Goal: Task Accomplishment & Management: Use online tool/utility

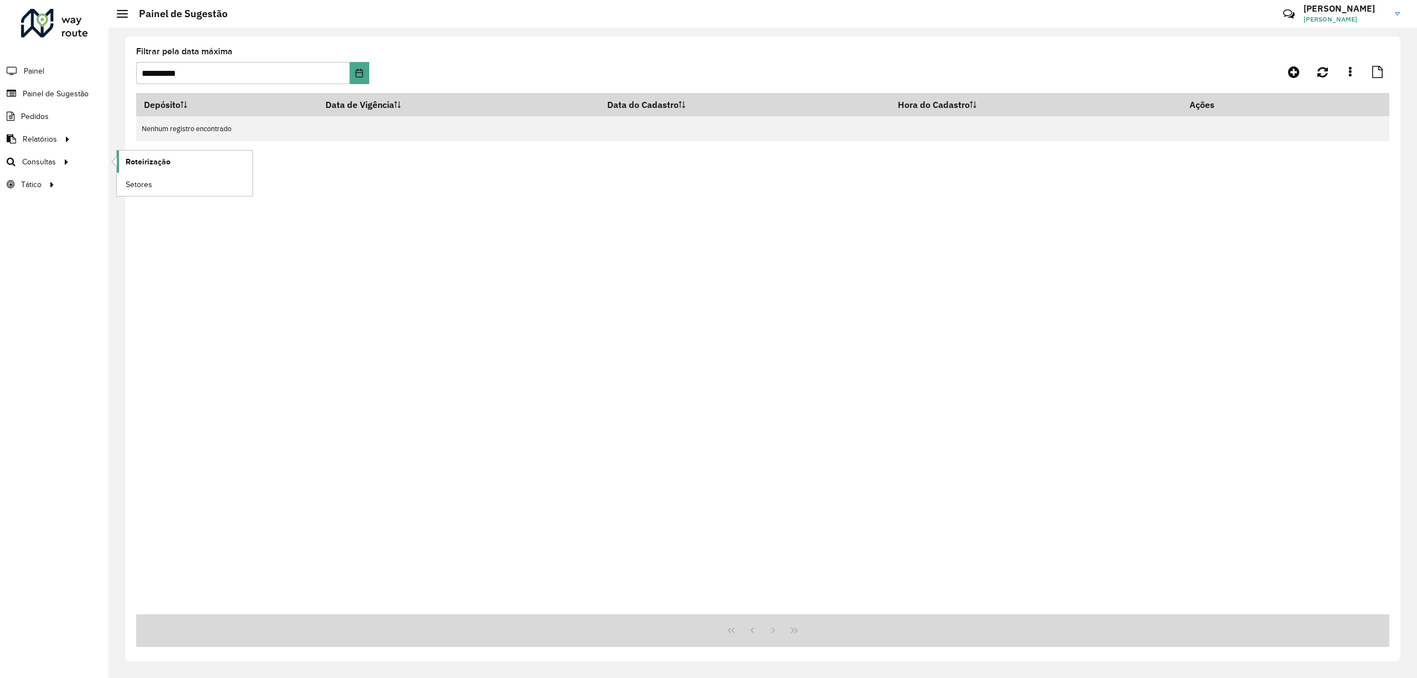
click at [161, 153] on link "Roteirização" at bounding box center [185, 162] width 136 height 22
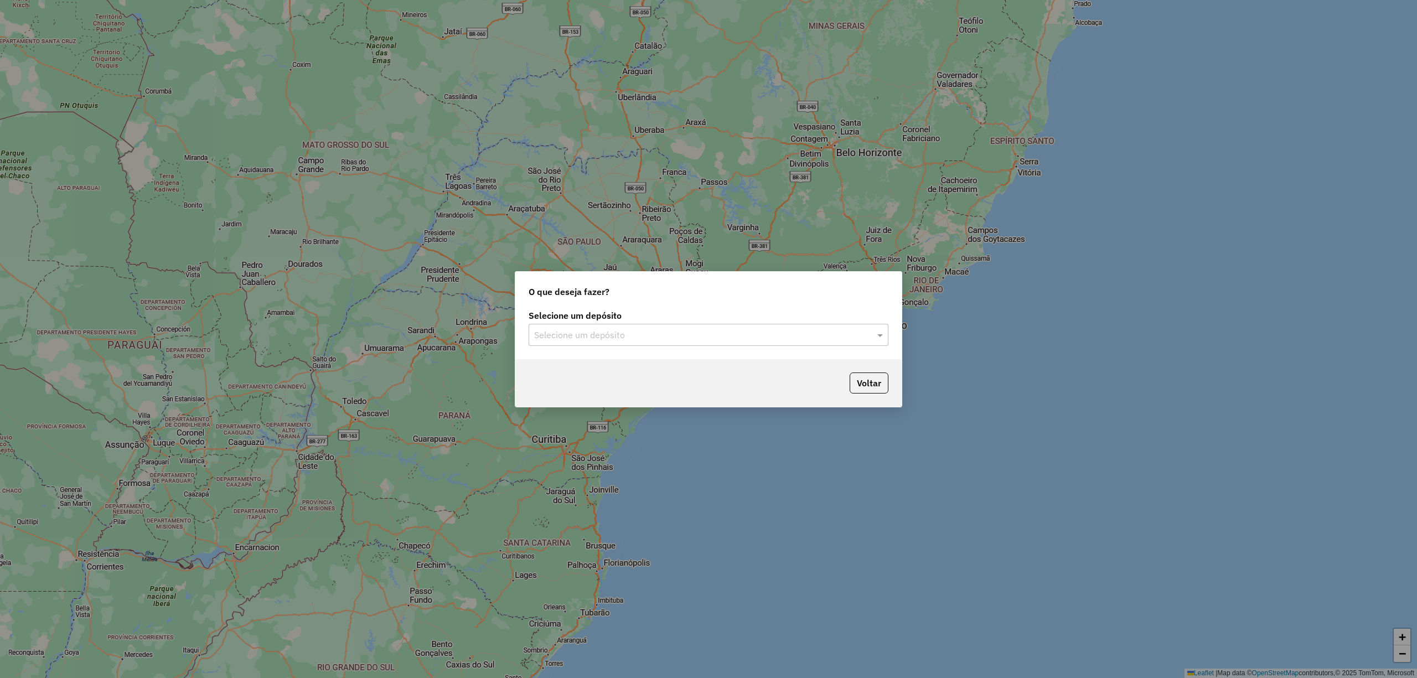
click at [586, 350] on div "Selecione um depósito Selecione um depósito" at bounding box center [708, 333] width 386 height 52
click at [596, 338] on input "text" at bounding box center [697, 335] width 327 height 13
drag, startPoint x: 629, startPoint y: 382, endPoint x: 623, endPoint y: 369, distance: 14.9
click at [629, 383] on body "Aguarde... Pop-up bloqueado! Seu navegador bloqueou automáticamente a abertura …" at bounding box center [708, 339] width 1417 height 678
click at [617, 374] on div "Voltar" at bounding box center [708, 383] width 386 height 48
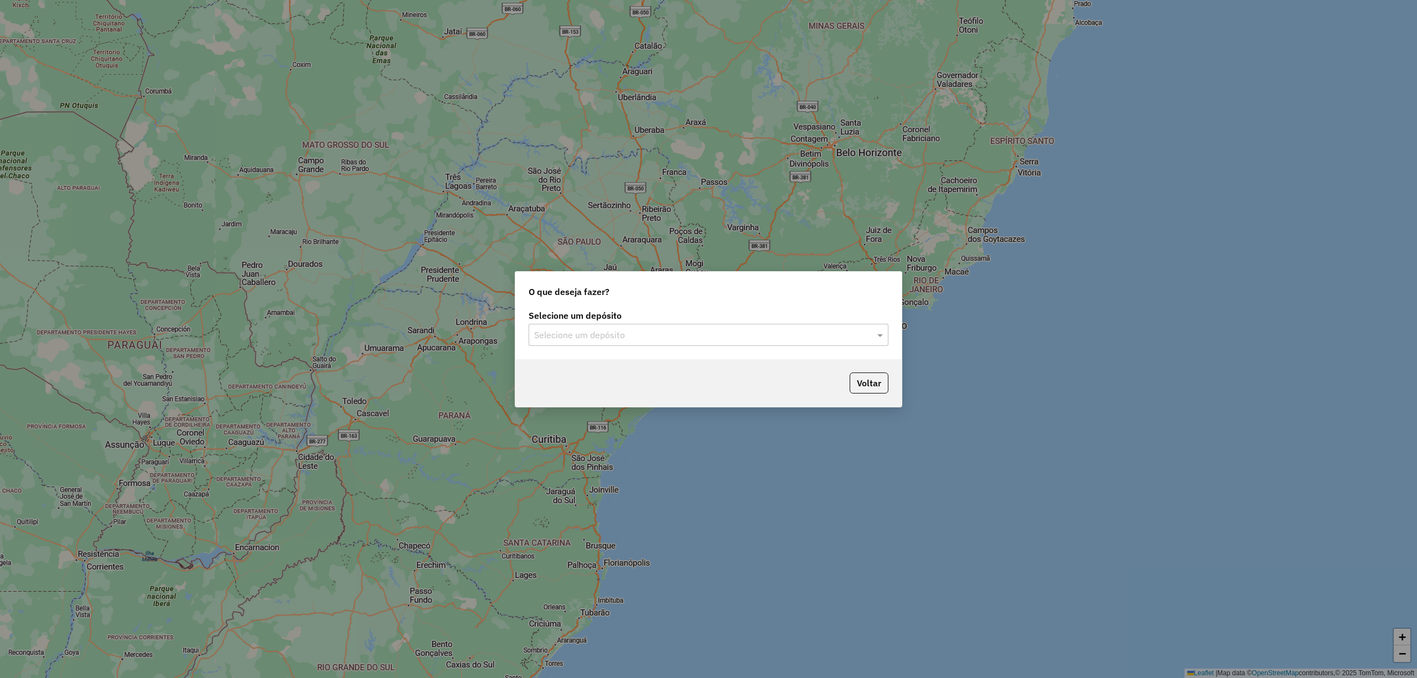
click at [617, 353] on div "Selecione um depósito Selecione um depósito" at bounding box center [708, 333] width 386 height 52
click at [621, 342] on div "Selecione um depósito" at bounding box center [709, 335] width 360 height 22
click at [618, 372] on div "CDD Jacarepaguá" at bounding box center [708, 366] width 358 height 19
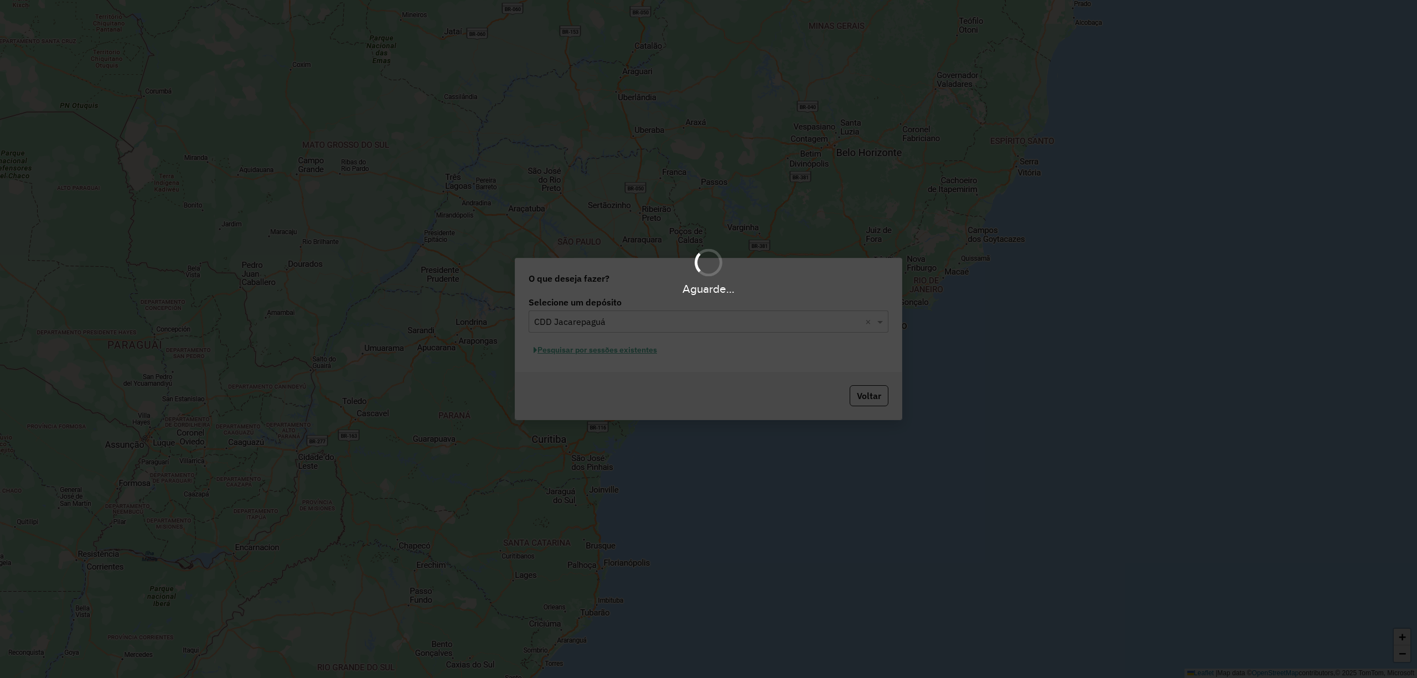
click at [625, 351] on div "Aguarde..." at bounding box center [708, 339] width 1417 height 678
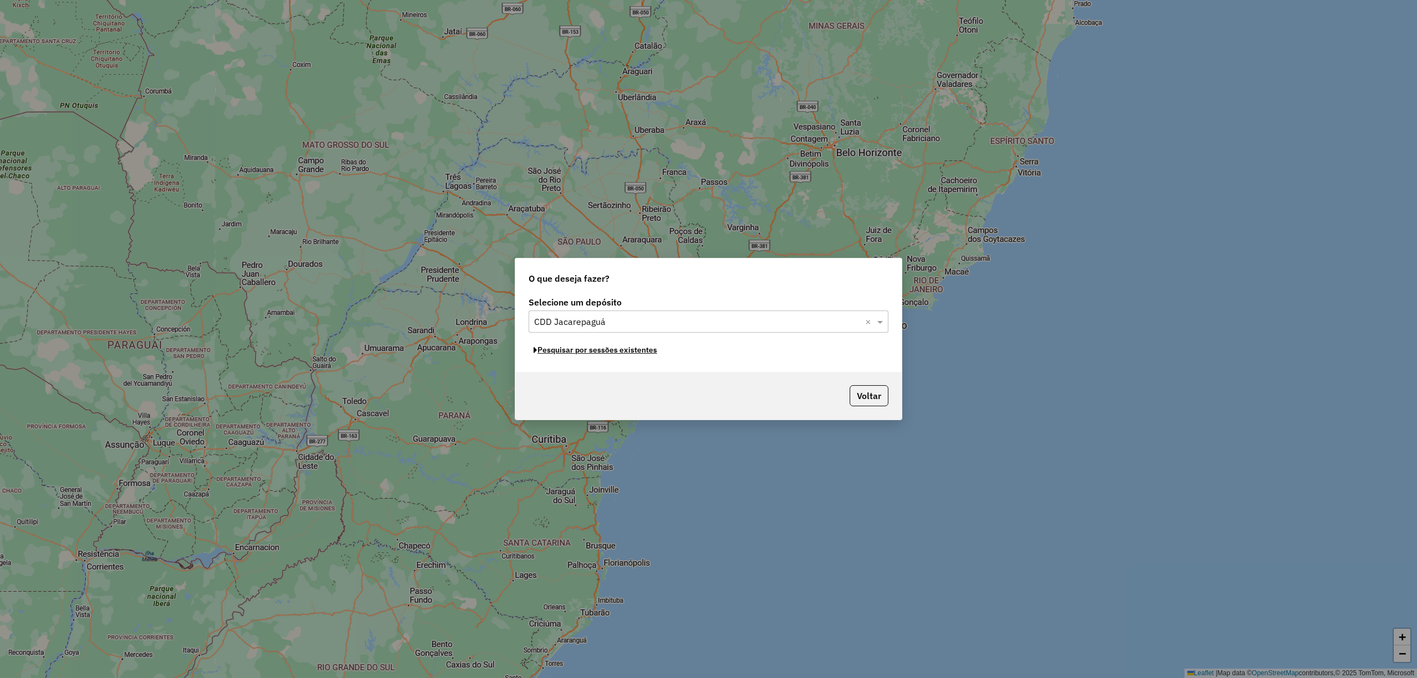
click at [625, 351] on button "Pesquisar por sessões existentes" at bounding box center [595, 350] width 133 height 17
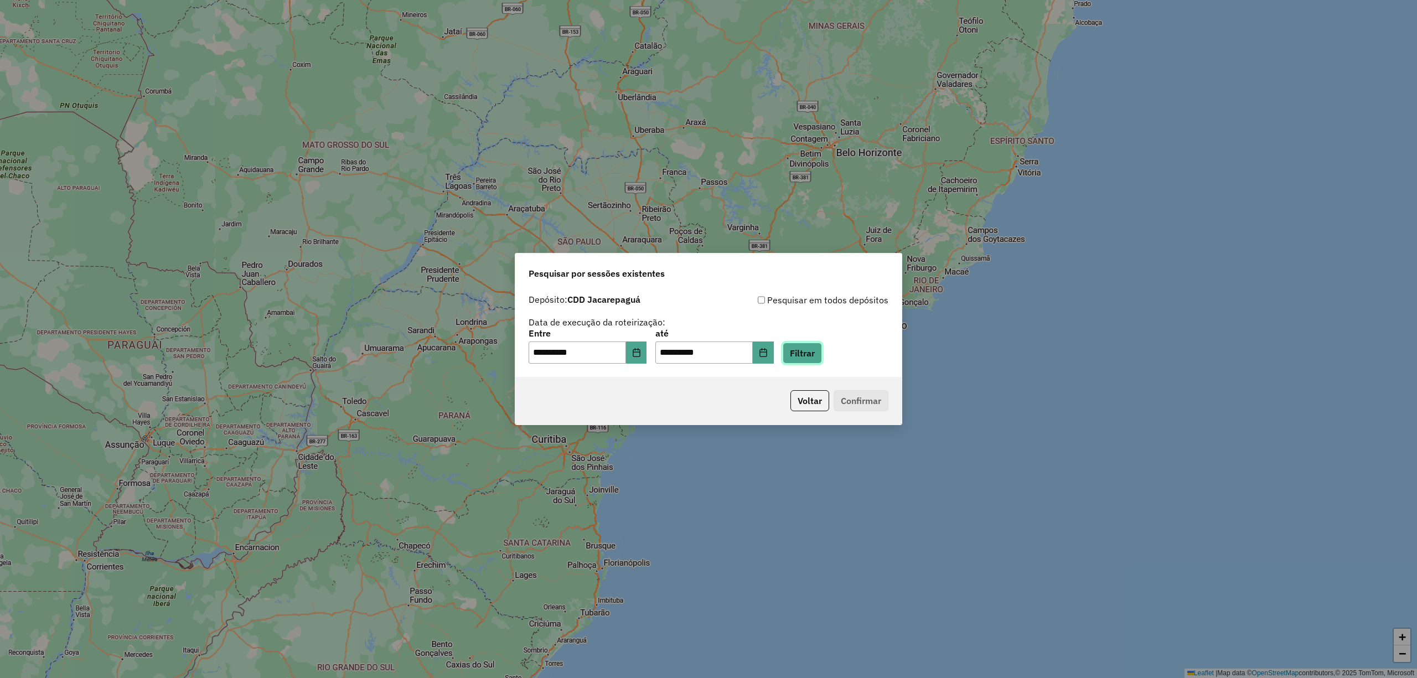
click at [822, 358] on button "Filtrar" at bounding box center [802, 353] width 39 height 21
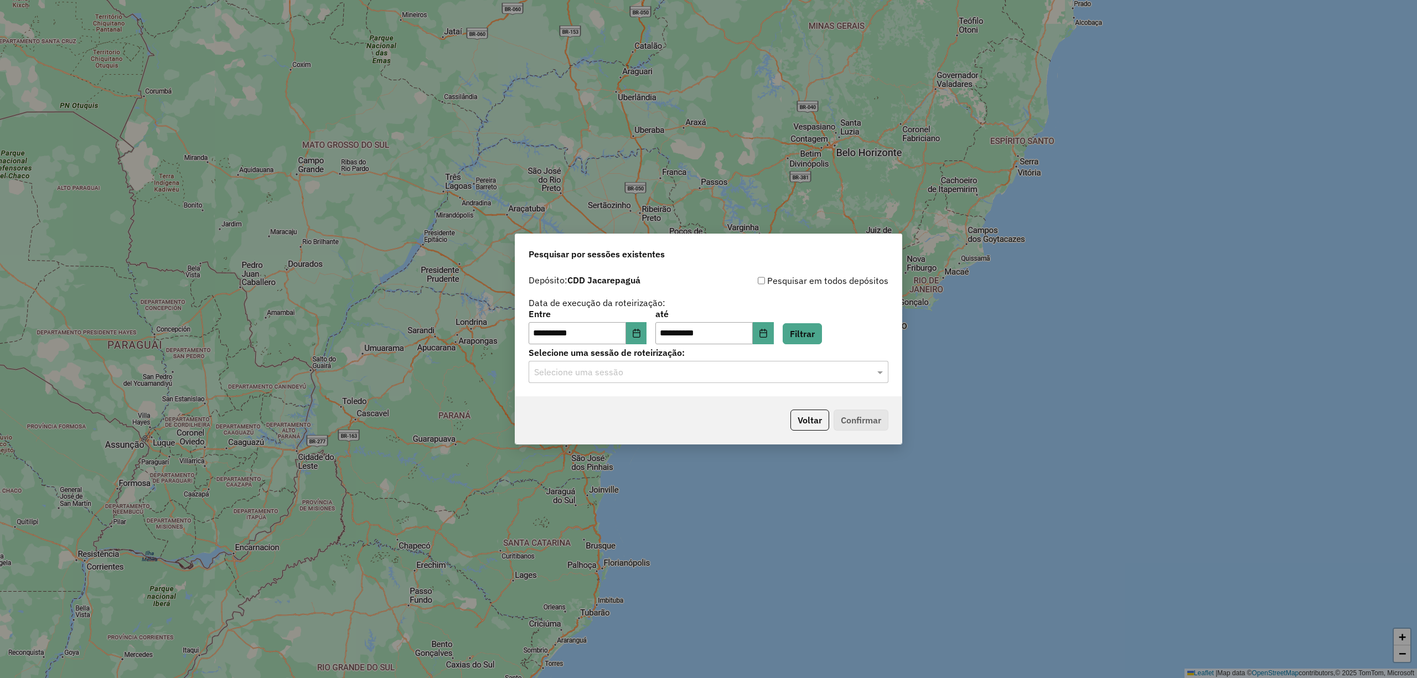
click at [654, 368] on input "text" at bounding box center [697, 372] width 327 height 13
click at [656, 403] on div "1293523 - 13/10/2025 16:37" at bounding box center [708, 404] width 358 height 19
click at [870, 432] on div "Voltar Confirmar" at bounding box center [708, 420] width 386 height 48
click at [847, 430] on button "Confirmar" at bounding box center [861, 420] width 55 height 21
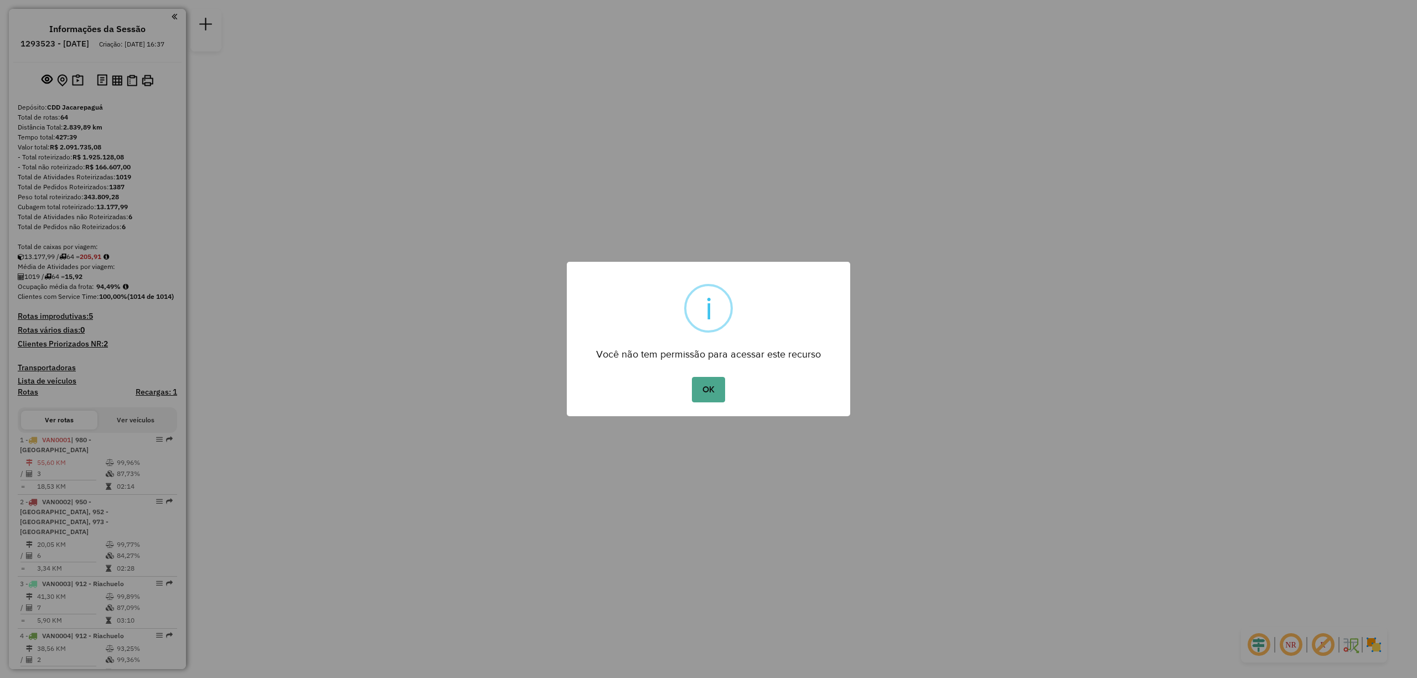
click at [726, 385] on div "OK No Cancel" at bounding box center [708, 389] width 283 height 31
click at [704, 389] on button "OK" at bounding box center [708, 389] width 33 height 25
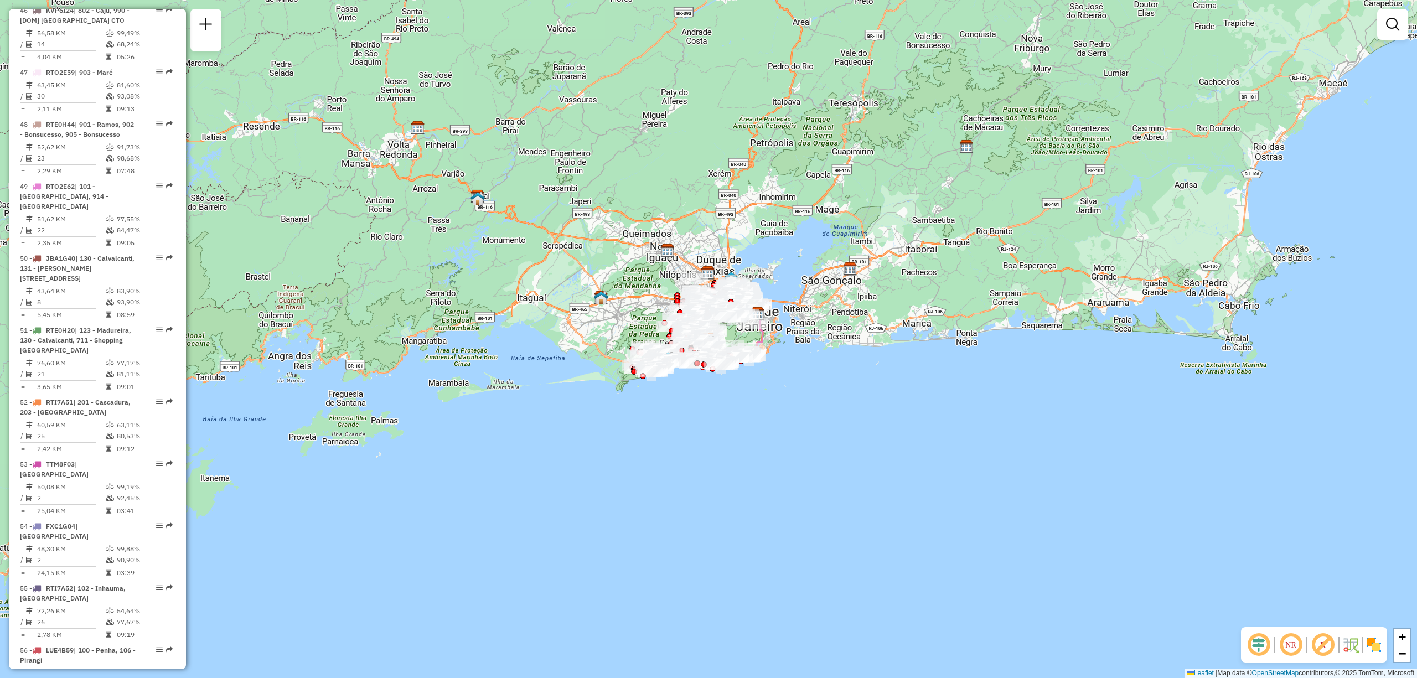
scroll to position [3953, 0]
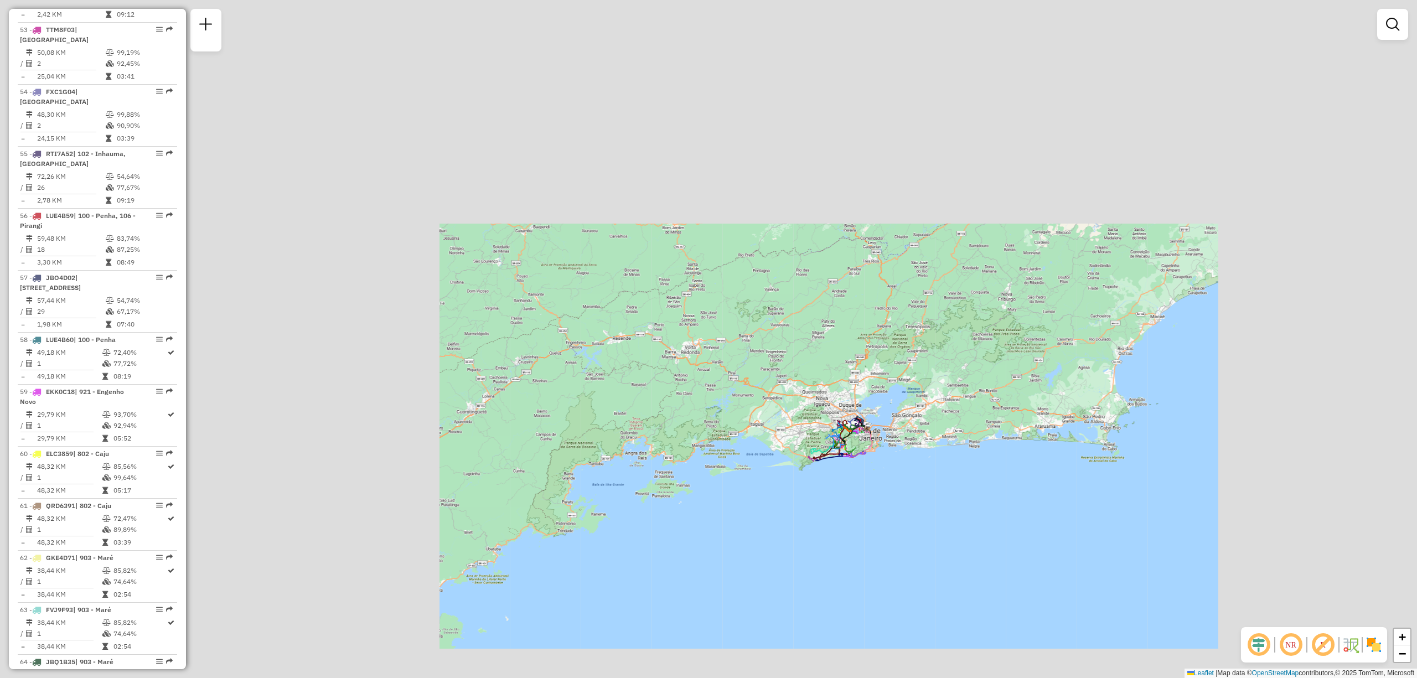
click at [913, 527] on div "Janela de atendimento Grade de atendimento Capacidade Transportadoras Veículos …" at bounding box center [708, 339] width 1417 height 678
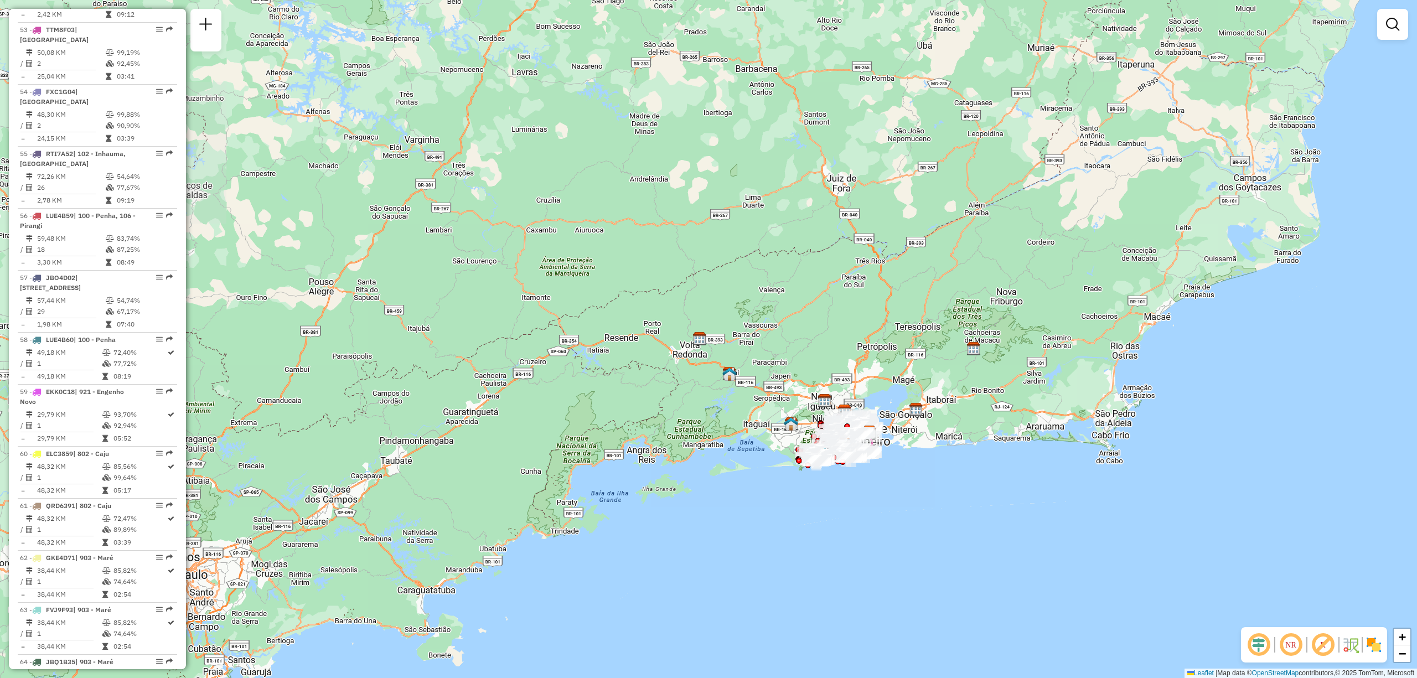
scroll to position [4026, 0]
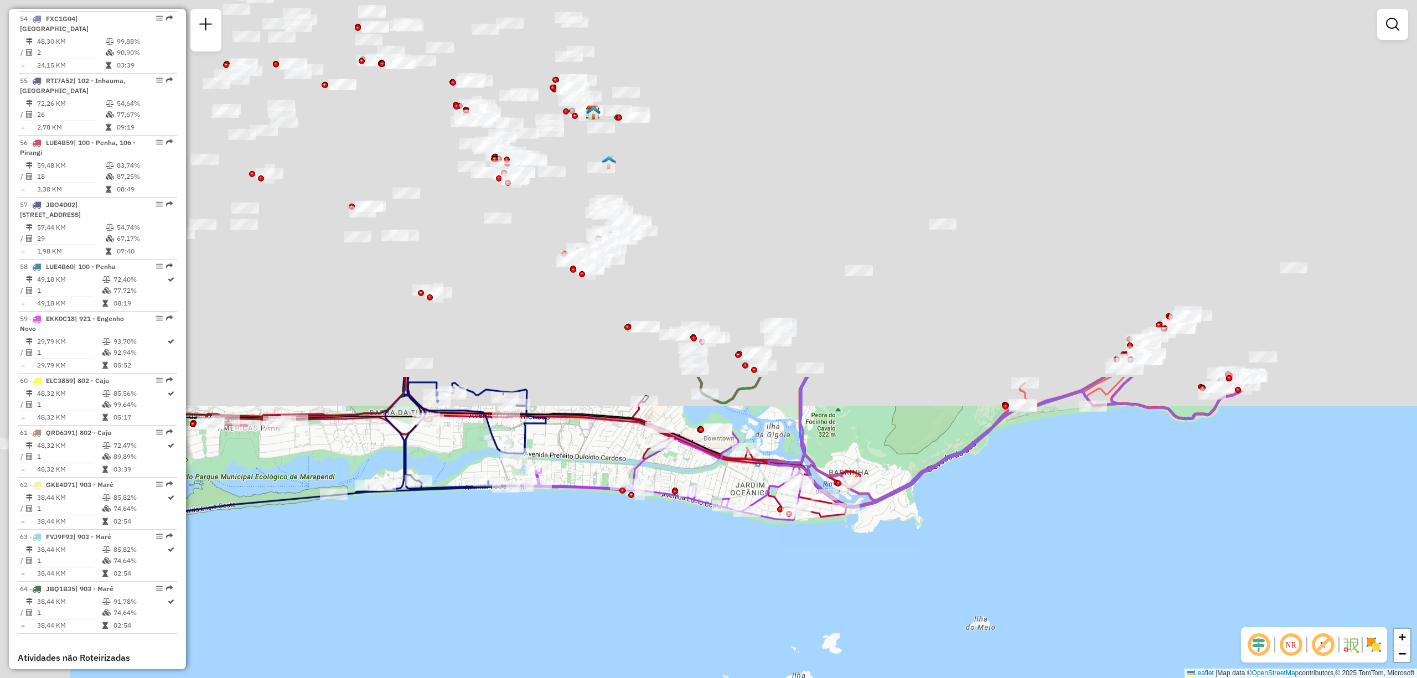
drag, startPoint x: 616, startPoint y: 209, endPoint x: 815, endPoint y: 580, distance: 421.8
click at [815, 579] on div "Janela de atendimento Grade de atendimento Capacidade Transportadoras Veículos …" at bounding box center [708, 339] width 1417 height 678
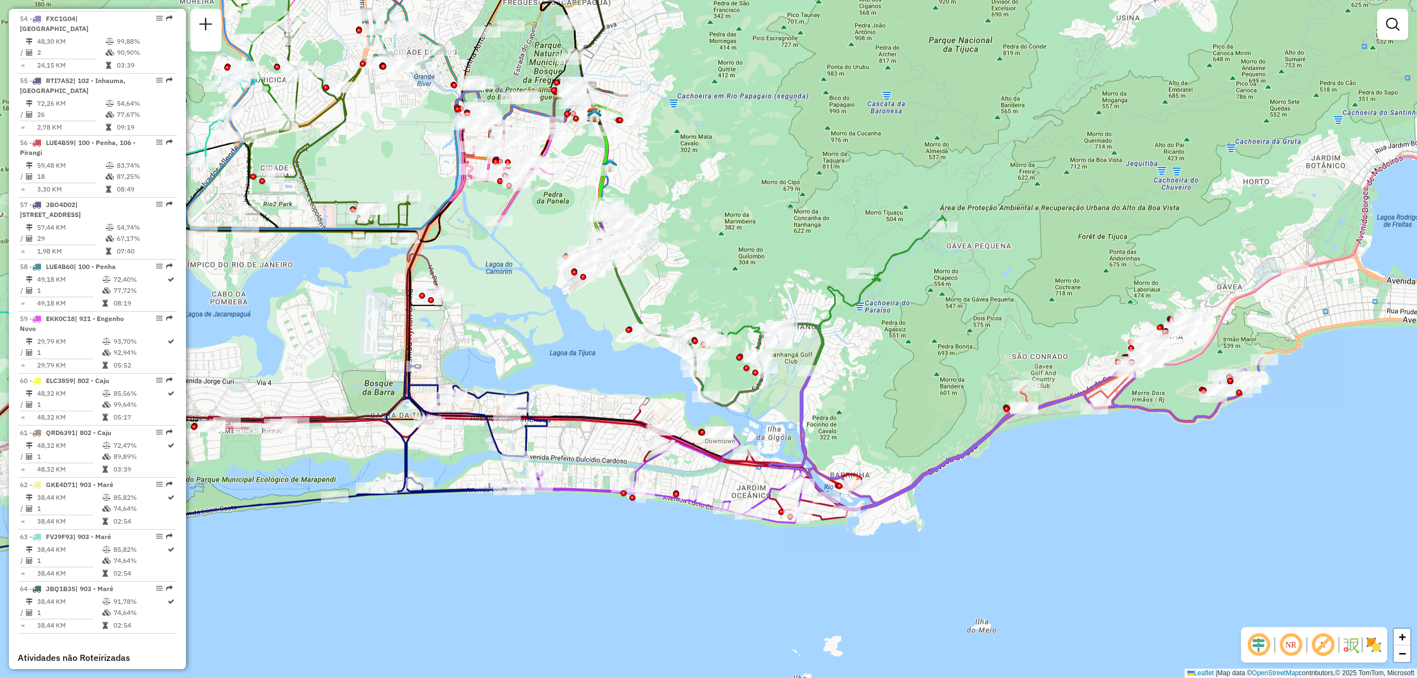
select select "**********"
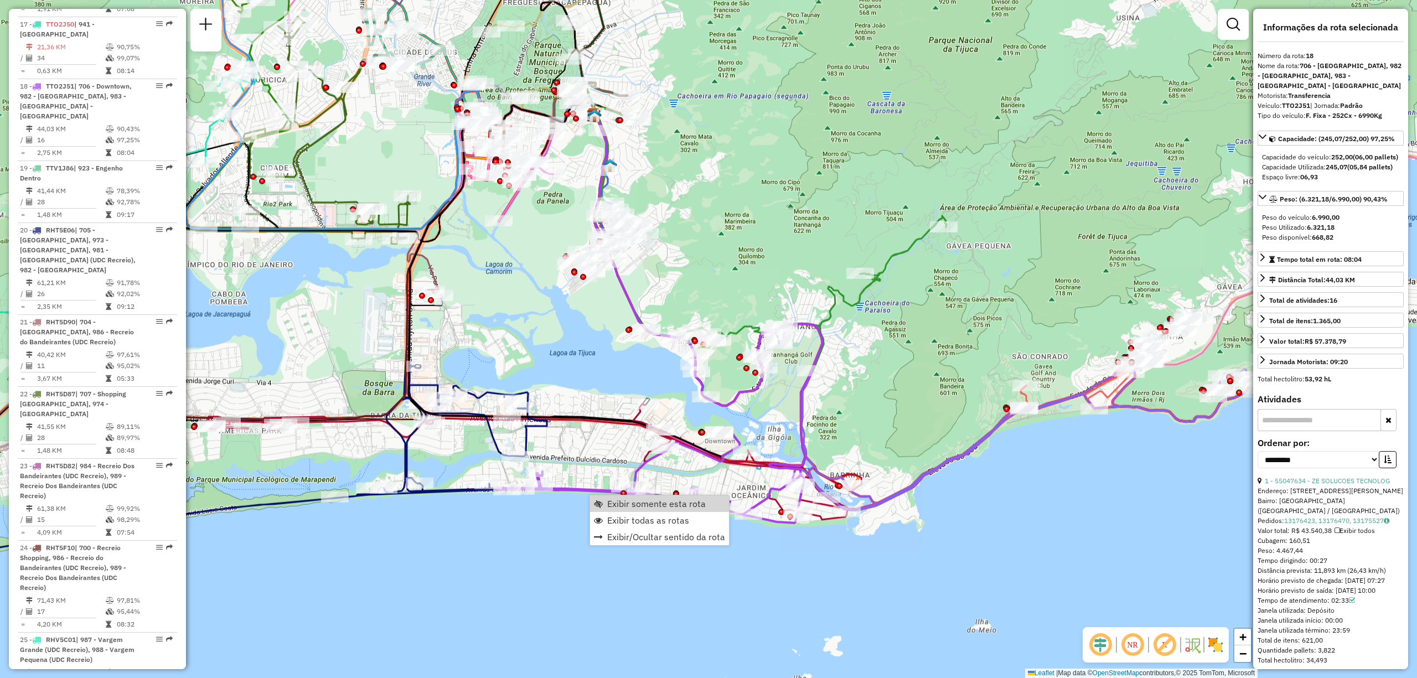
scroll to position [1500, 0]
click at [612, 499] on span "Exibir somente esta rota" at bounding box center [656, 503] width 99 height 9
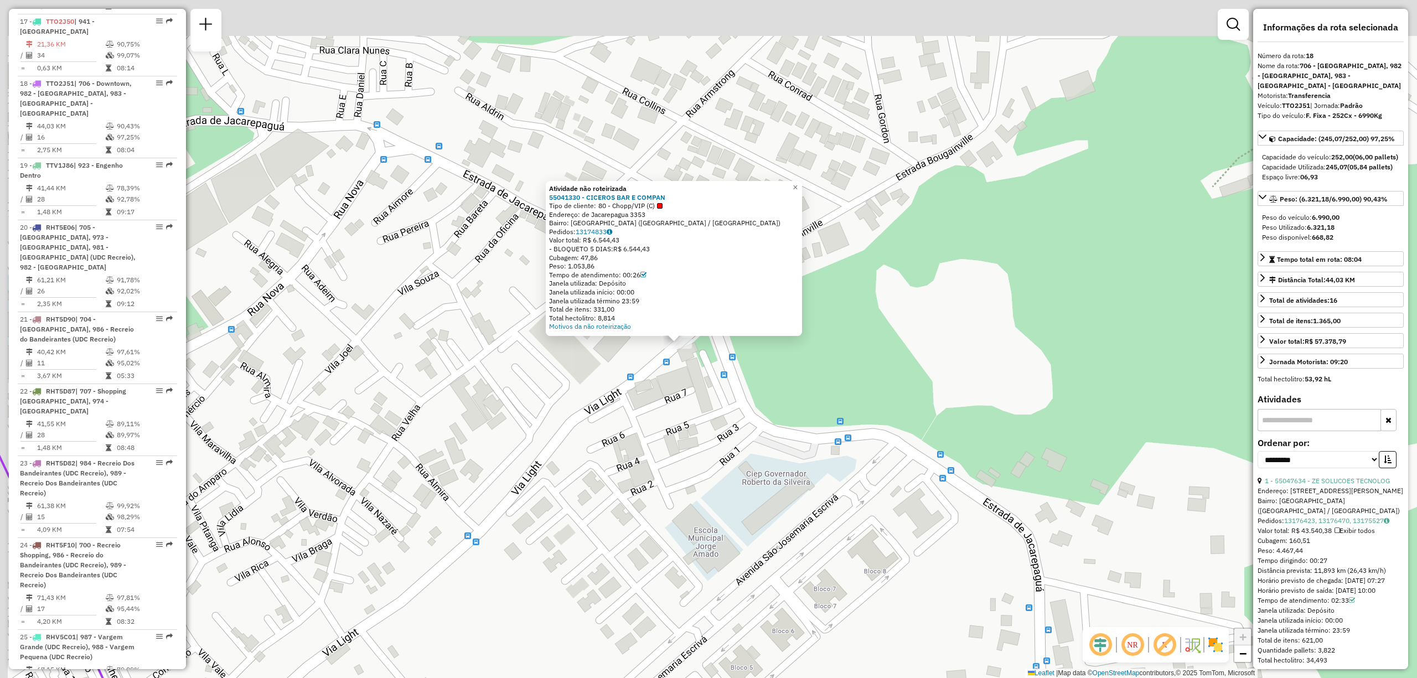
drag, startPoint x: 655, startPoint y: 313, endPoint x: 685, endPoint y: 369, distance: 63.4
click at [685, 369] on div "Atividade não roteirizada 55041330 - [PERSON_NAME] BAR E COMPAN Tipo de cliente…" at bounding box center [708, 339] width 1417 height 678
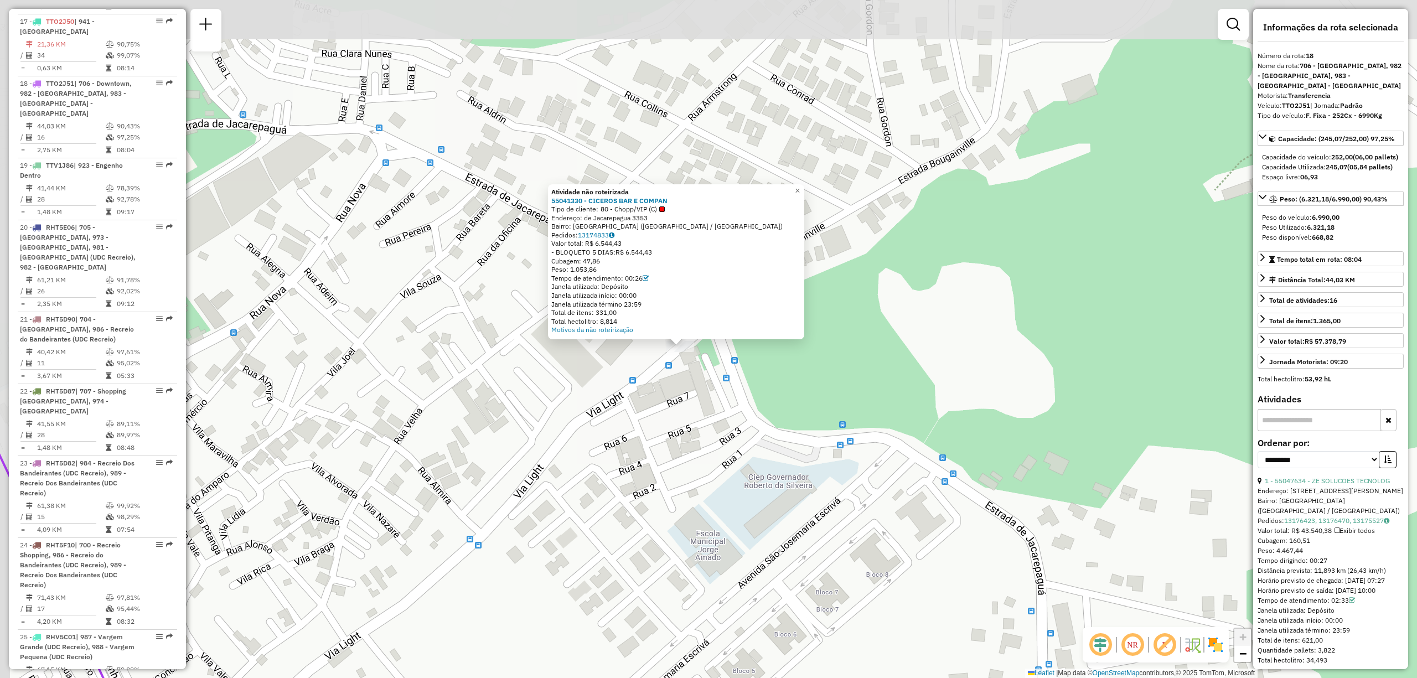
drag, startPoint x: 685, startPoint y: 369, endPoint x: 686, endPoint y: 388, distance: 19.4
click at [686, 388] on div "Atividade não roteirizada 55041330 - [PERSON_NAME] BAR E COMPAN Tipo de cliente…" at bounding box center [708, 339] width 1417 height 678
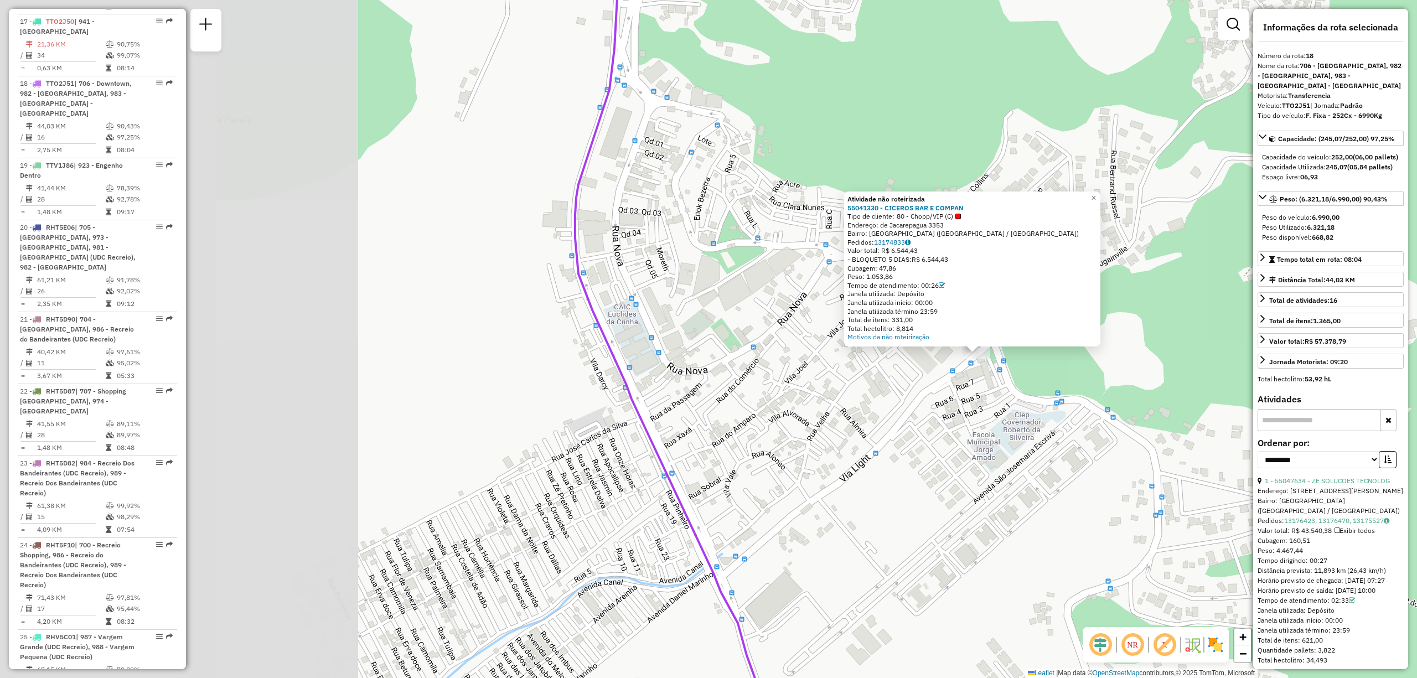
drag, startPoint x: 383, startPoint y: 350, endPoint x: 775, endPoint y: 354, distance: 391.9
click at [775, 354] on div "Atividade não roteirizada 55041330 - [PERSON_NAME] BAR E COMPAN Tipo de cliente…" at bounding box center [708, 339] width 1417 height 678
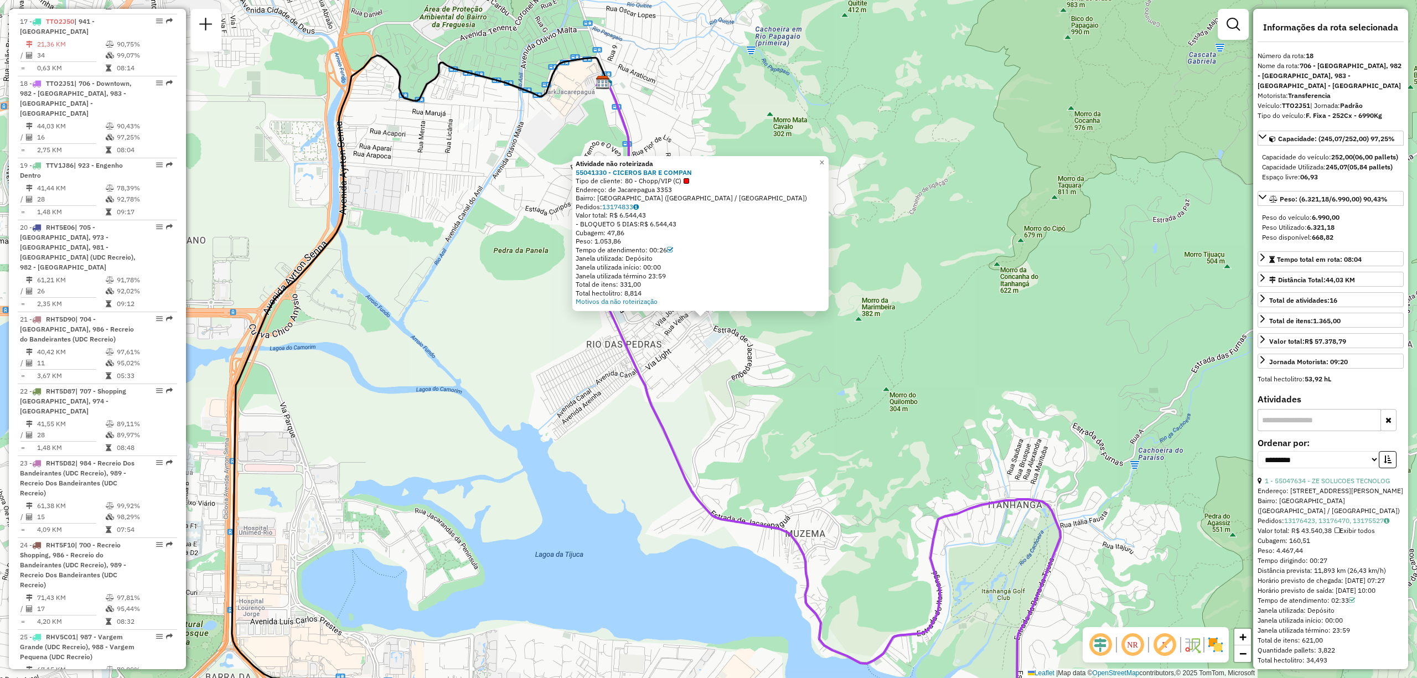
click at [576, 127] on div "Atividade não roteirizada 55041330 - [PERSON_NAME] BAR E COMPAN Tipo de cliente…" at bounding box center [708, 339] width 1417 height 678
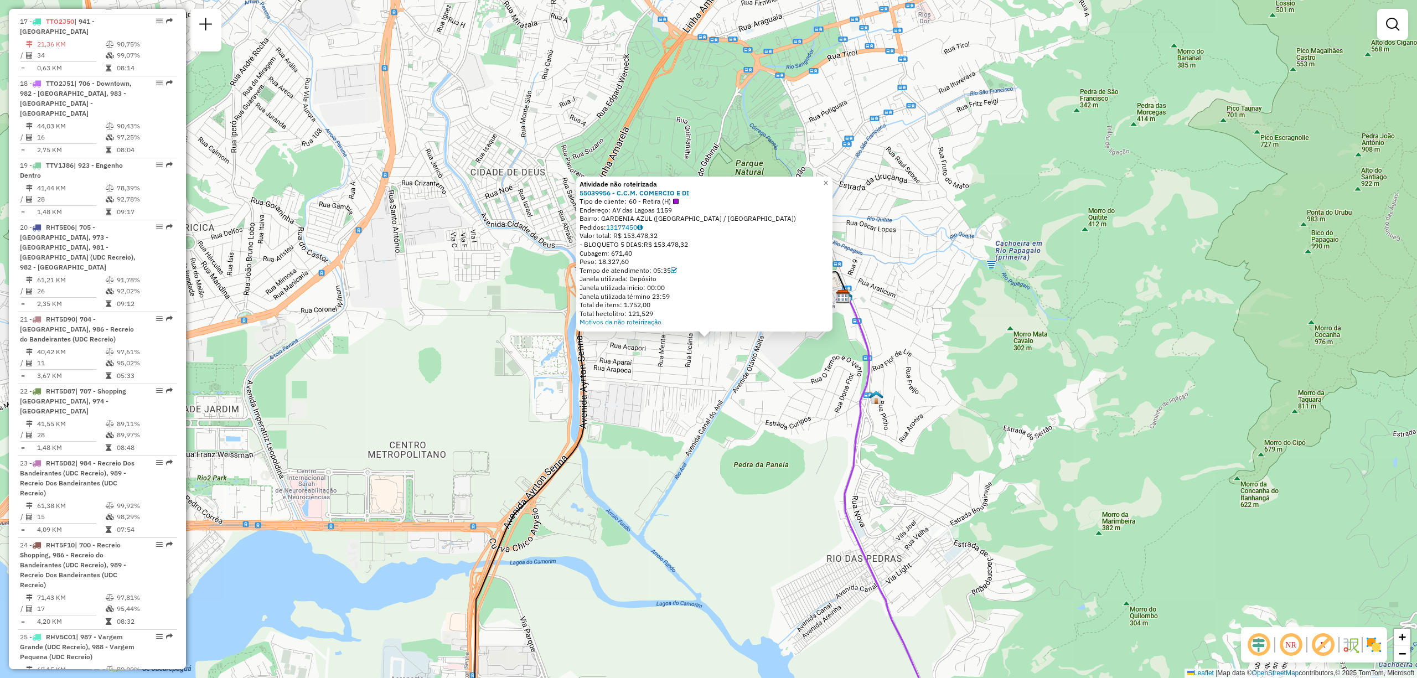
click at [700, 489] on div "Atividade não roteirizada 55039956 - C.C.M. COMERCIO E DI Tipo de cliente: 60 -…" at bounding box center [708, 339] width 1417 height 678
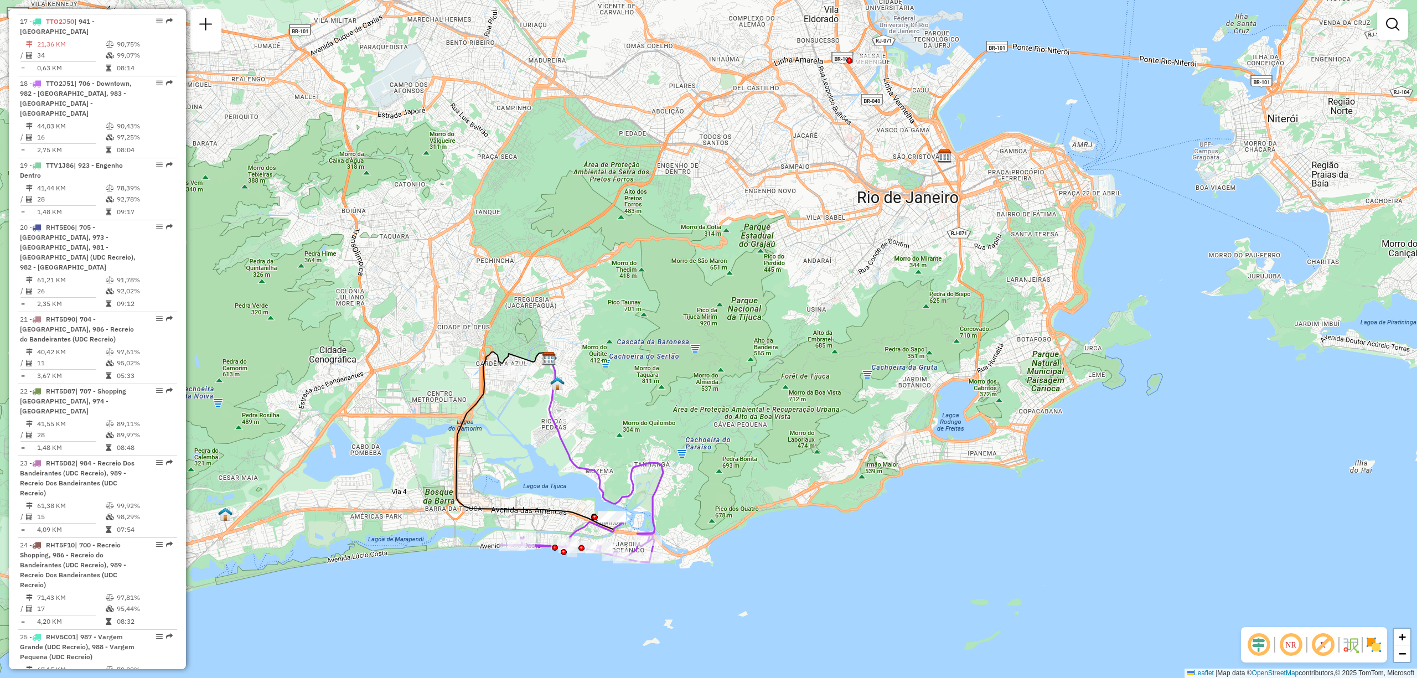
drag, startPoint x: 1006, startPoint y: 533, endPoint x: 747, endPoint y: 452, distance: 270.7
click at [747, 452] on div "Janela de atendimento Grade de atendimento Capacidade Transportadoras Veículos …" at bounding box center [708, 339] width 1417 height 678
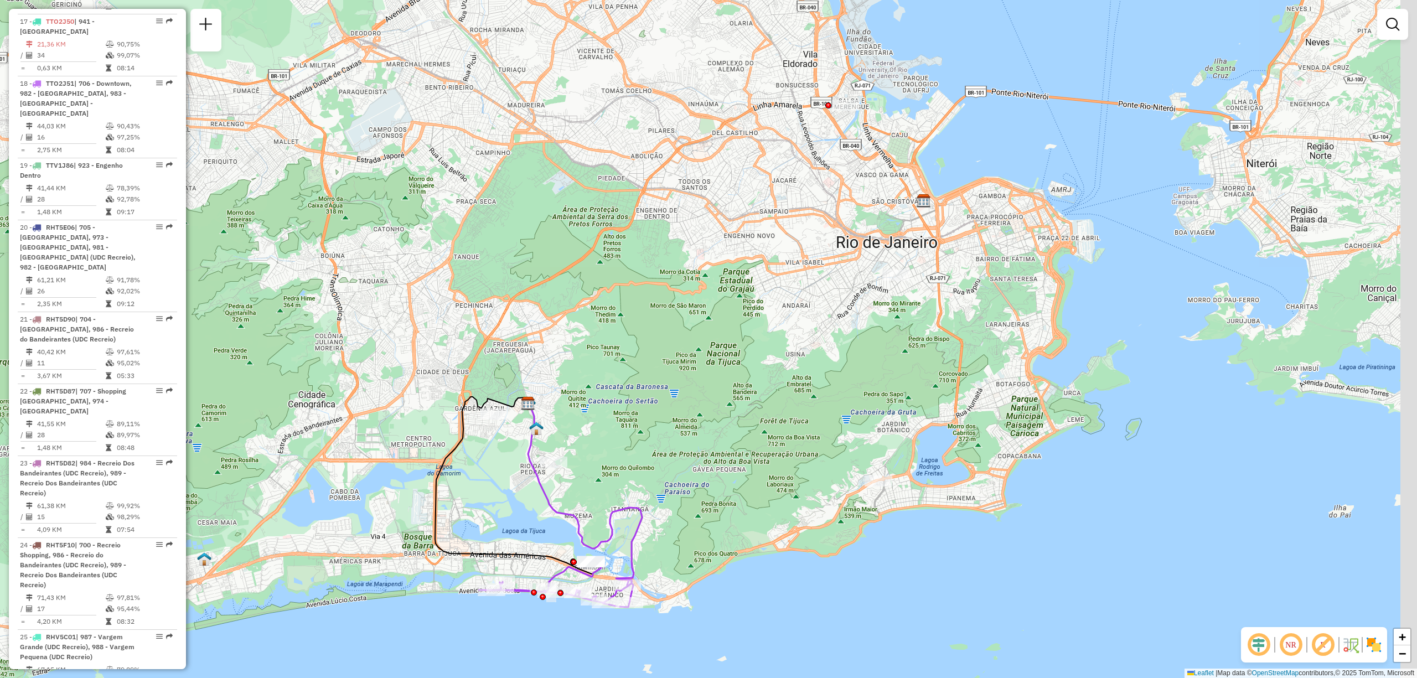
drag, startPoint x: 844, startPoint y: 217, endPoint x: 818, endPoint y: 267, distance: 56.2
click at [818, 267] on div "Janela de atendimento Grade de atendimento Capacidade Transportadoras Veículos …" at bounding box center [708, 339] width 1417 height 678
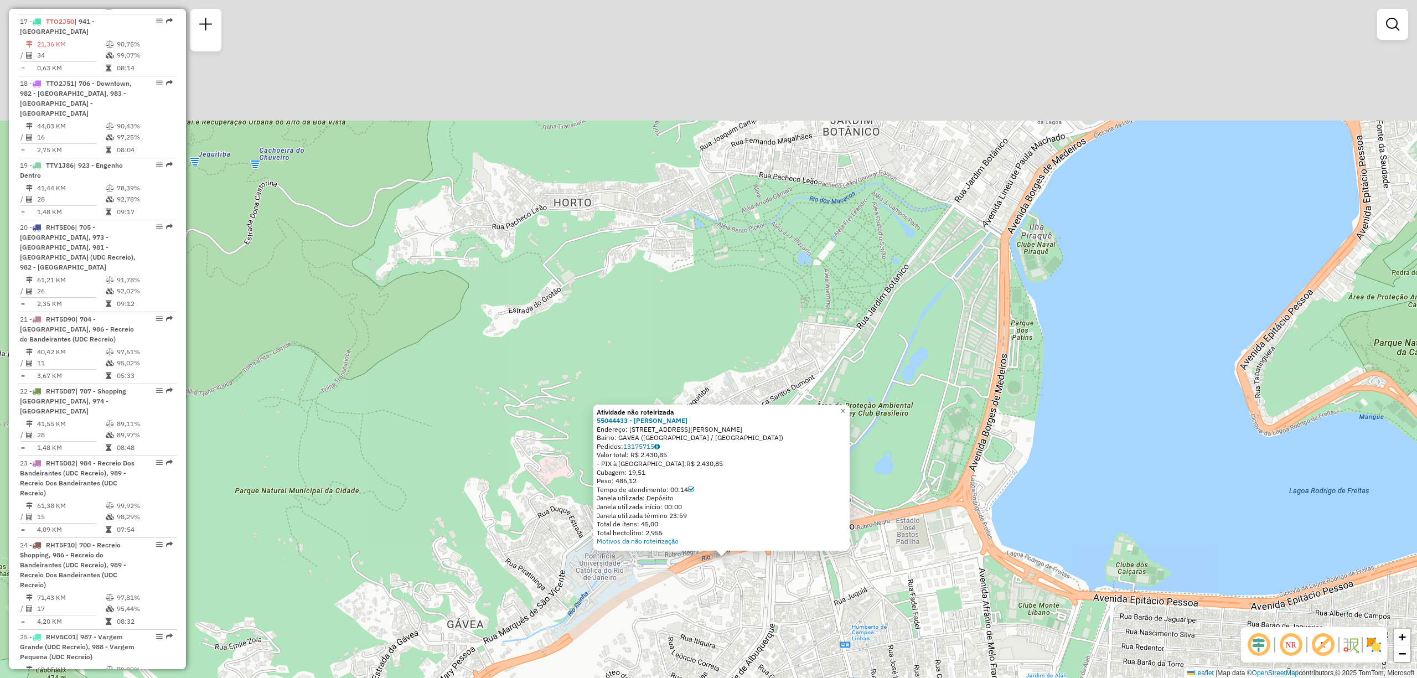
drag, startPoint x: 945, startPoint y: 255, endPoint x: 879, endPoint y: 457, distance: 212.2
click at [891, 488] on div "Atividade não roteirizada 55044433 - [PERSON_NAME]: AV PADRE LEONEL FRANCA 01 B…" at bounding box center [708, 339] width 1417 height 678
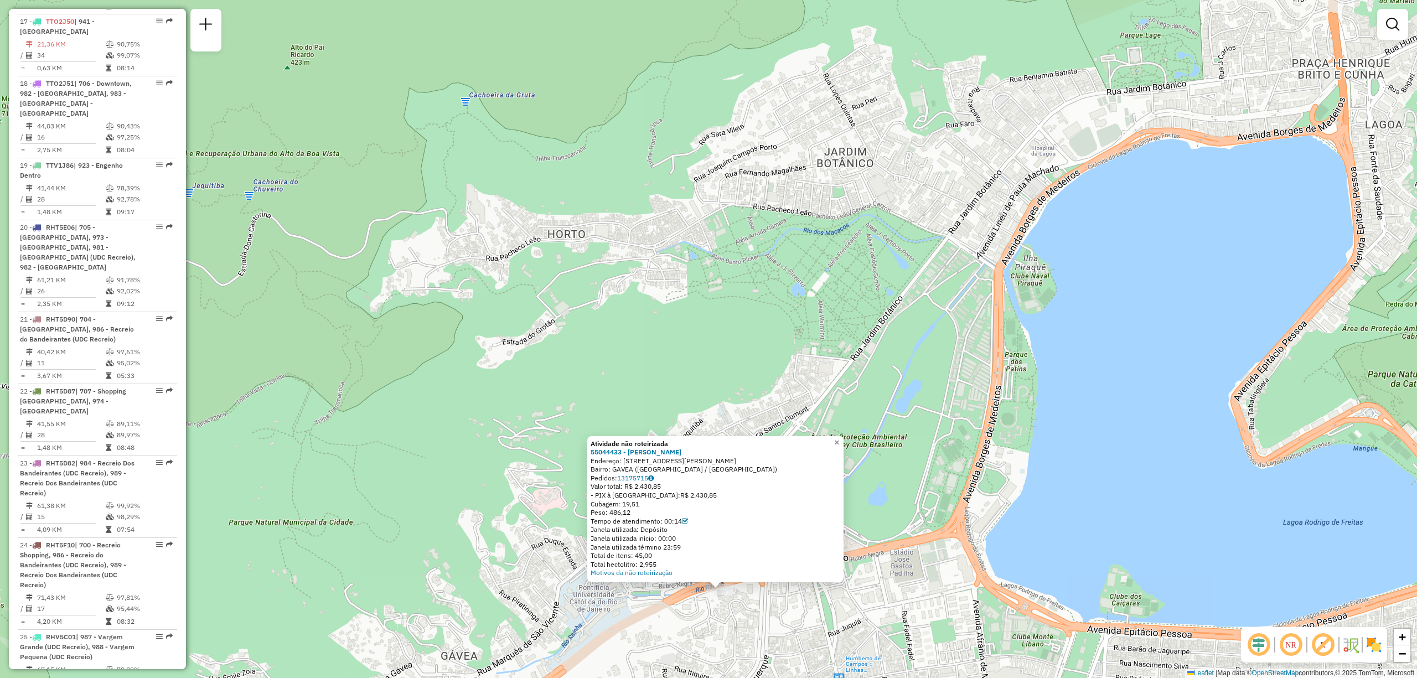
click at [839, 439] on span "×" at bounding box center [836, 441] width 5 height 9
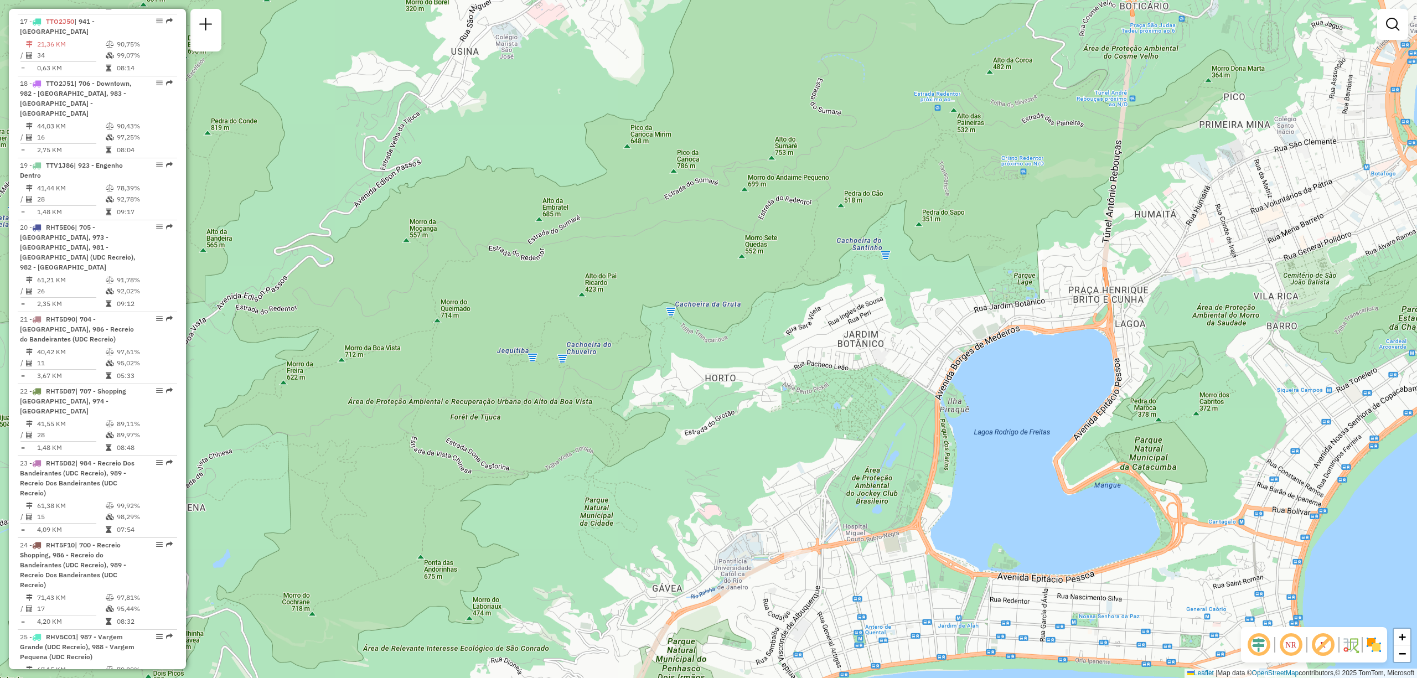
drag, startPoint x: 1045, startPoint y: 266, endPoint x: 854, endPoint y: 494, distance: 298.2
click at [854, 494] on div "Janela de atendimento Grade de atendimento Capacidade Transportadoras Veículos …" at bounding box center [708, 339] width 1417 height 678
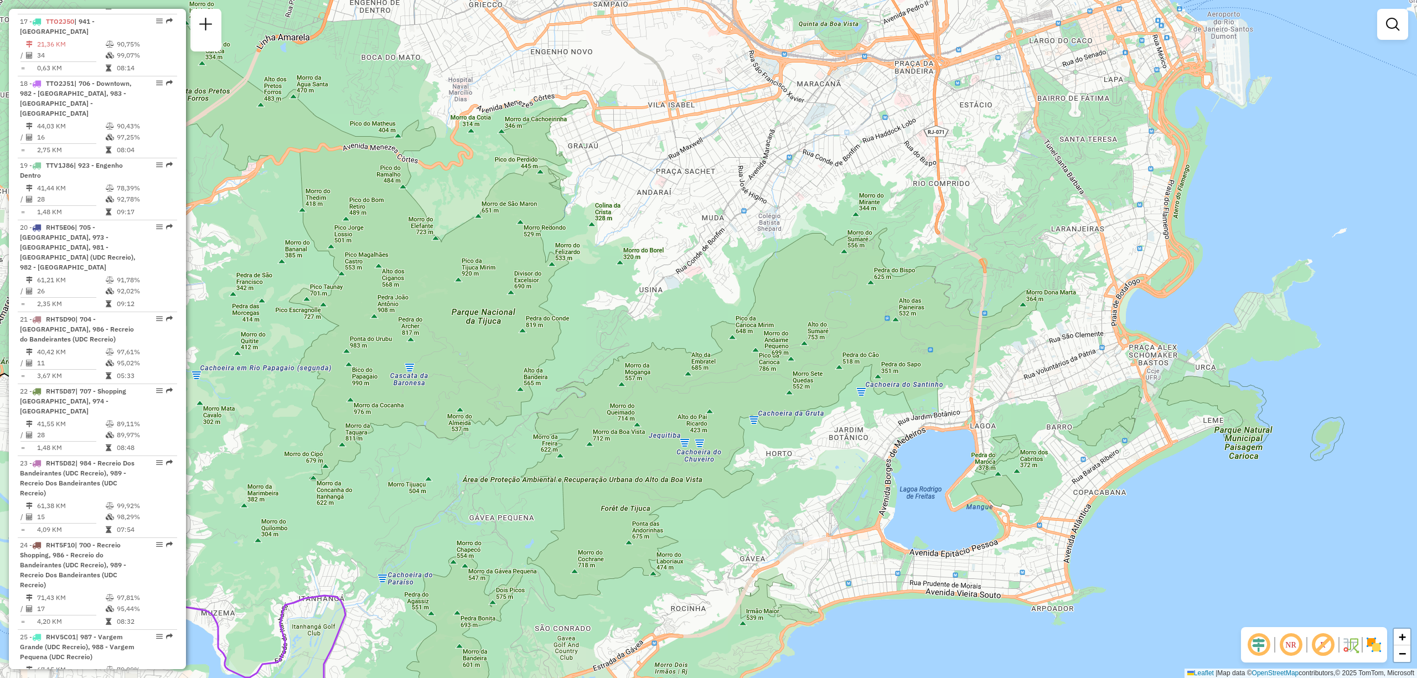
click at [852, 136] on div at bounding box center [854, 130] width 28 height 11
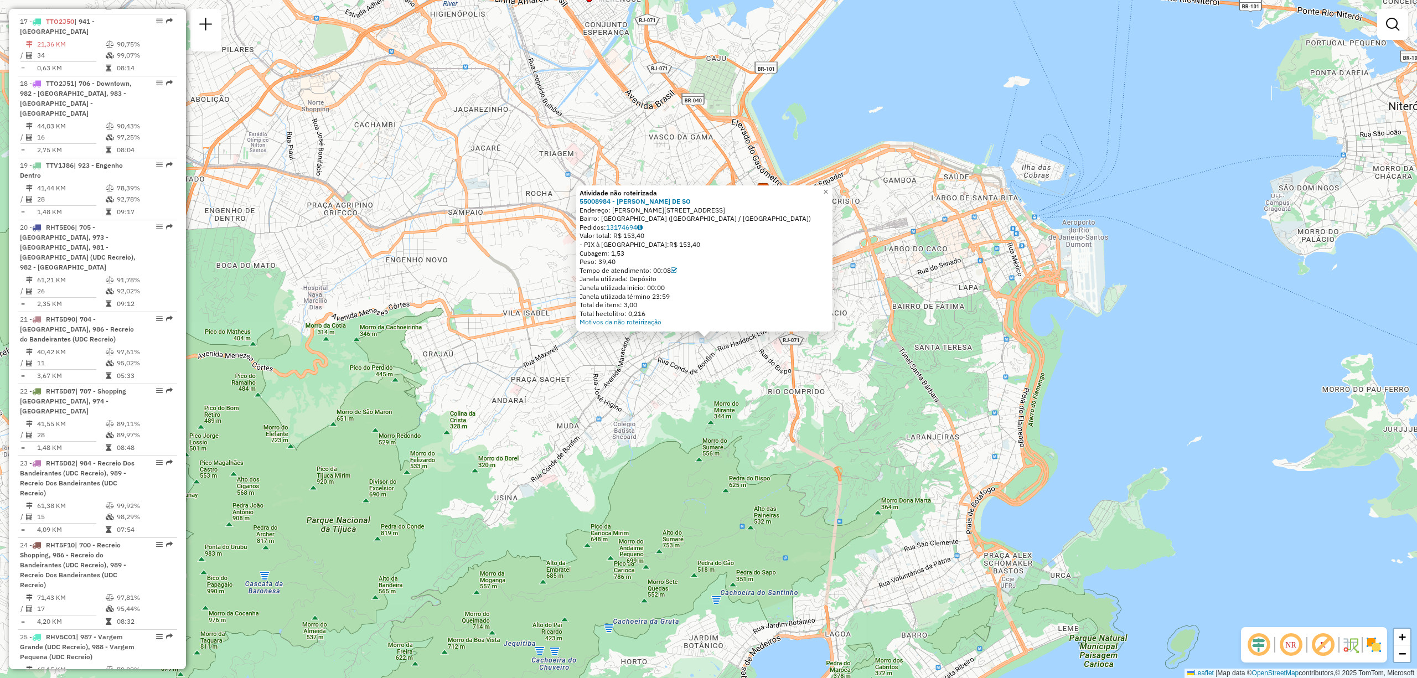
click at [734, 410] on div "Atividade não roteirizada 55008984 - [PERSON_NAME] DE SO Endereço: [STREET_ADDR…" at bounding box center [708, 339] width 1417 height 678
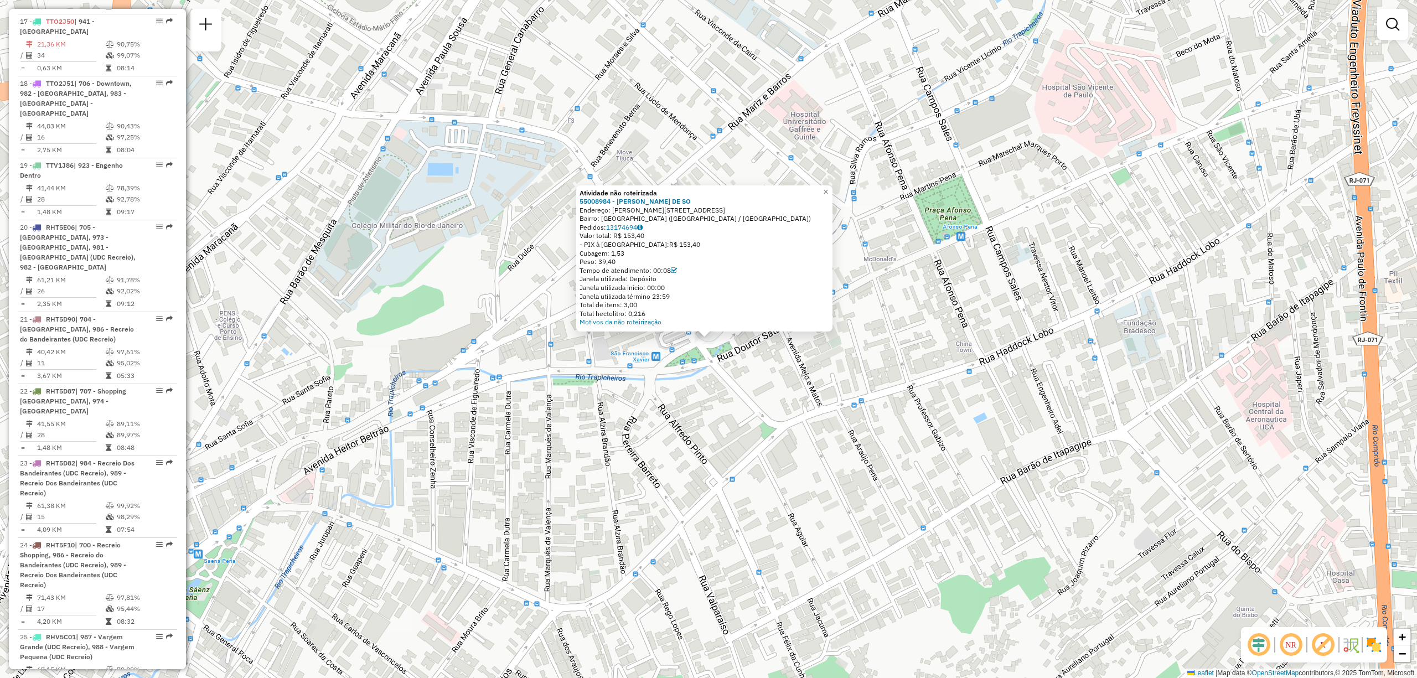
drag, startPoint x: 711, startPoint y: 206, endPoint x: 616, endPoint y: 206, distance: 95.2
click at [616, 206] on div "Endereço: [PERSON_NAME][STREET_ADDRESS]" at bounding box center [705, 210] width 250 height 9
copy div "R [PERSON_NAME] 19"
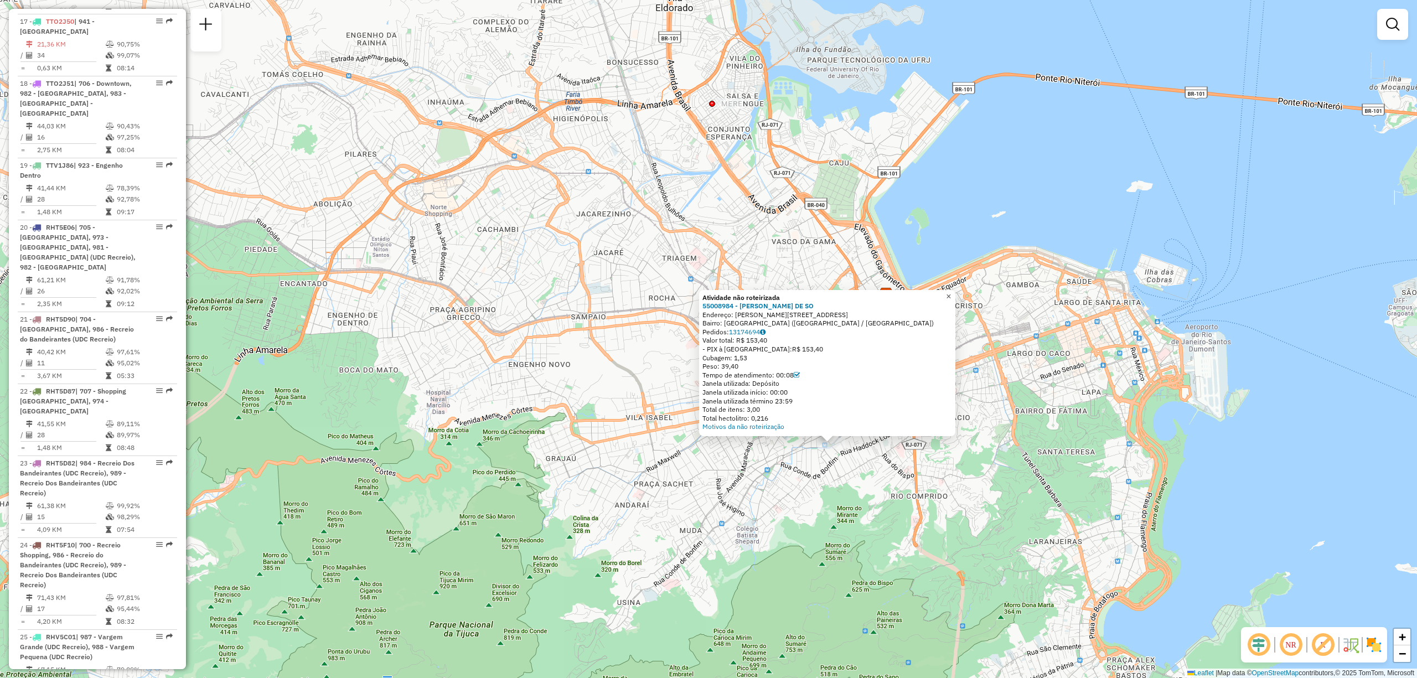
click at [951, 293] on span "×" at bounding box center [948, 296] width 5 height 9
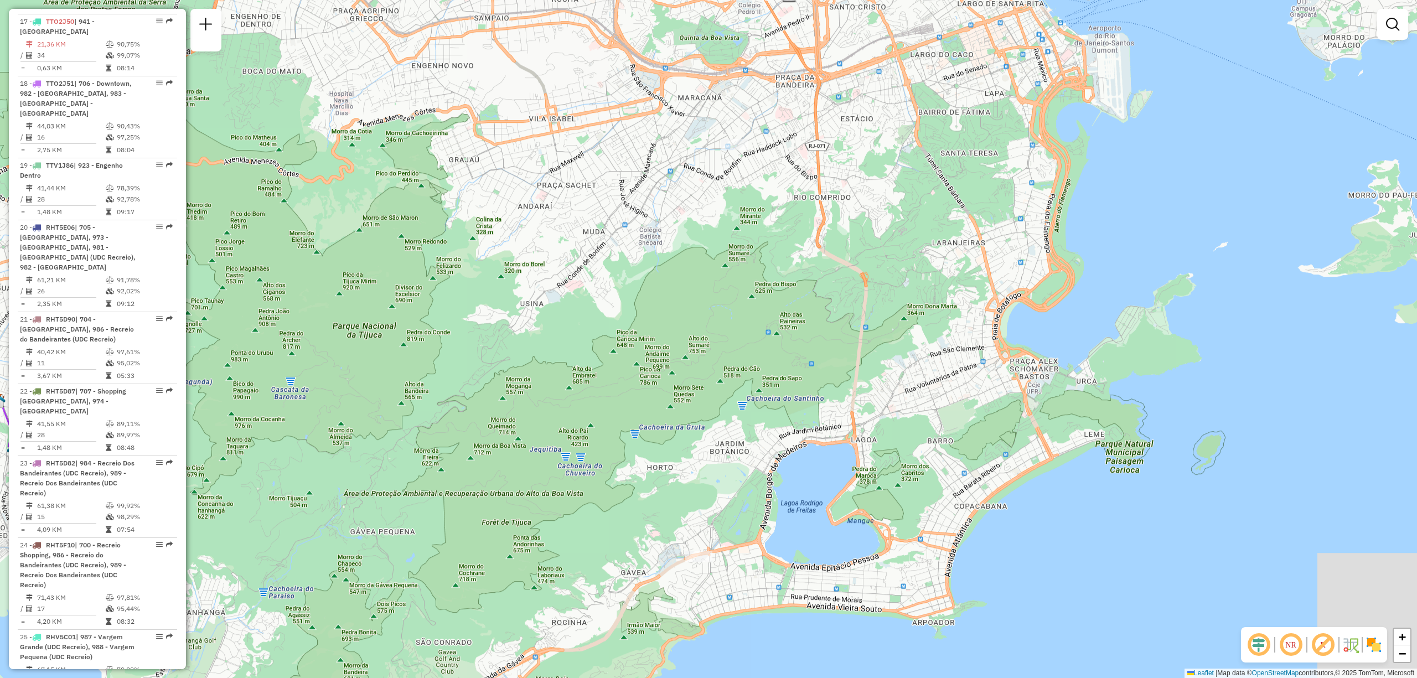
drag, startPoint x: 911, startPoint y: 508, endPoint x: 808, endPoint y: 210, distance: 314.9
click at [808, 210] on div "Janela de atendimento Grade de atendimento Capacidade Transportadoras Veículos …" at bounding box center [708, 339] width 1417 height 678
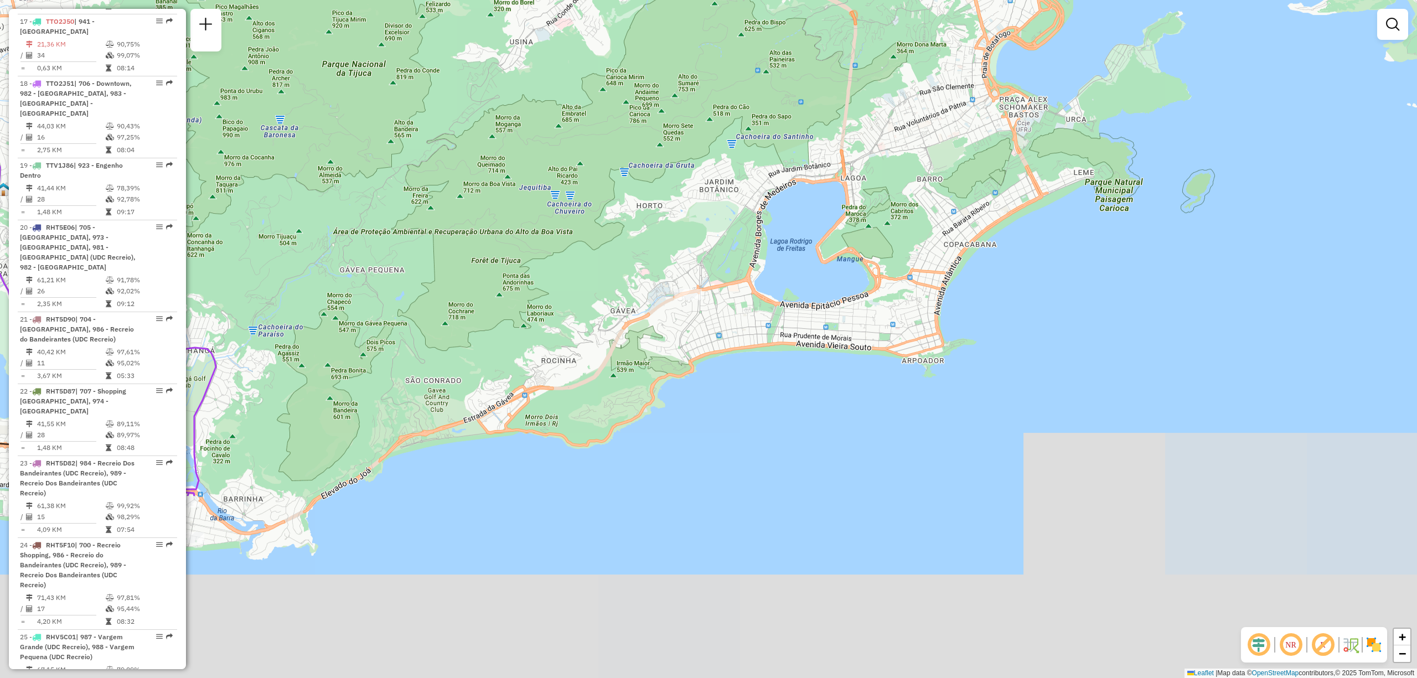
drag, startPoint x: 816, startPoint y: 620, endPoint x: 809, endPoint y: 349, distance: 271.3
click at [809, 349] on div "Janela de atendimento Grade de atendimento Capacidade Transportadoras Veículos …" at bounding box center [708, 339] width 1417 height 678
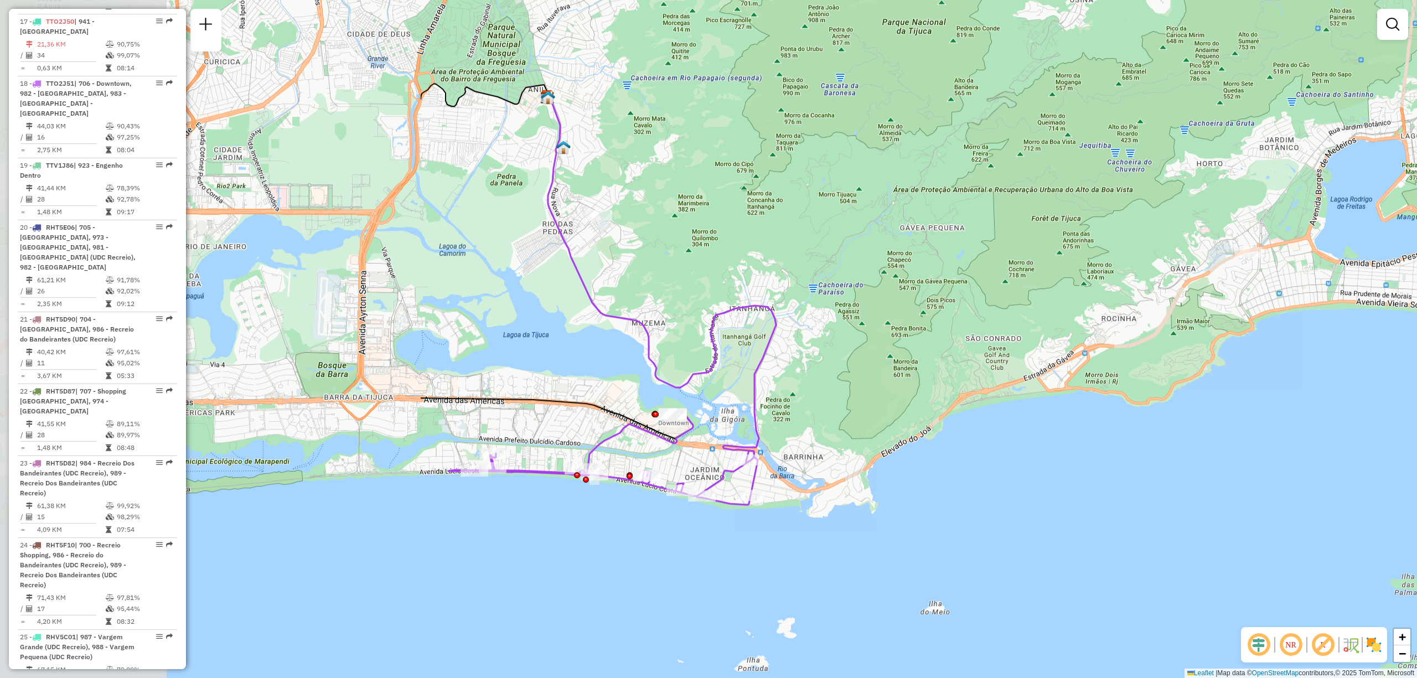
drag, startPoint x: 348, startPoint y: 489, endPoint x: 777, endPoint y: 448, distance: 431.0
click at [858, 474] on div "Janela de atendimento Grade de atendimento Capacidade Transportadoras Veículos …" at bounding box center [708, 339] width 1417 height 678
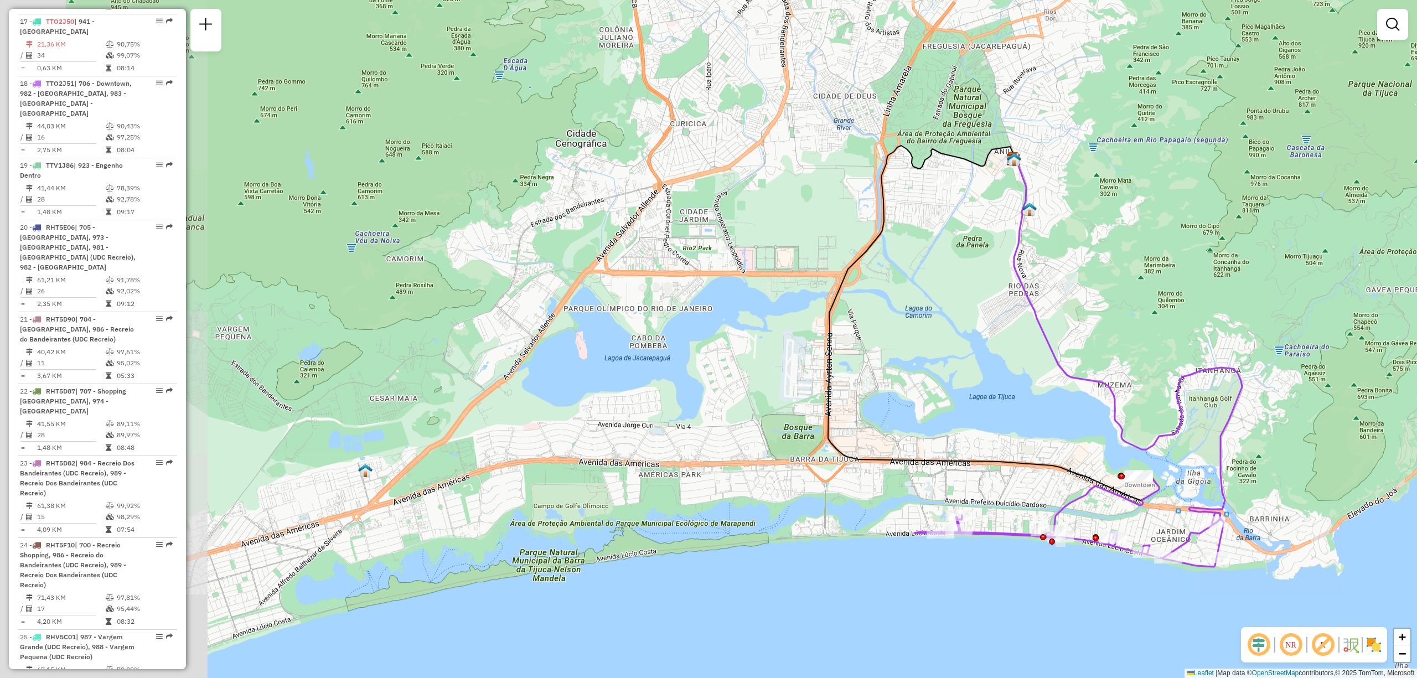
drag, startPoint x: 583, startPoint y: 541, endPoint x: 995, endPoint y: 588, distance: 414.5
click at [995, 588] on div "Janela de atendimento Grade de atendimento Capacidade Transportadoras Veículos …" at bounding box center [708, 339] width 1417 height 678
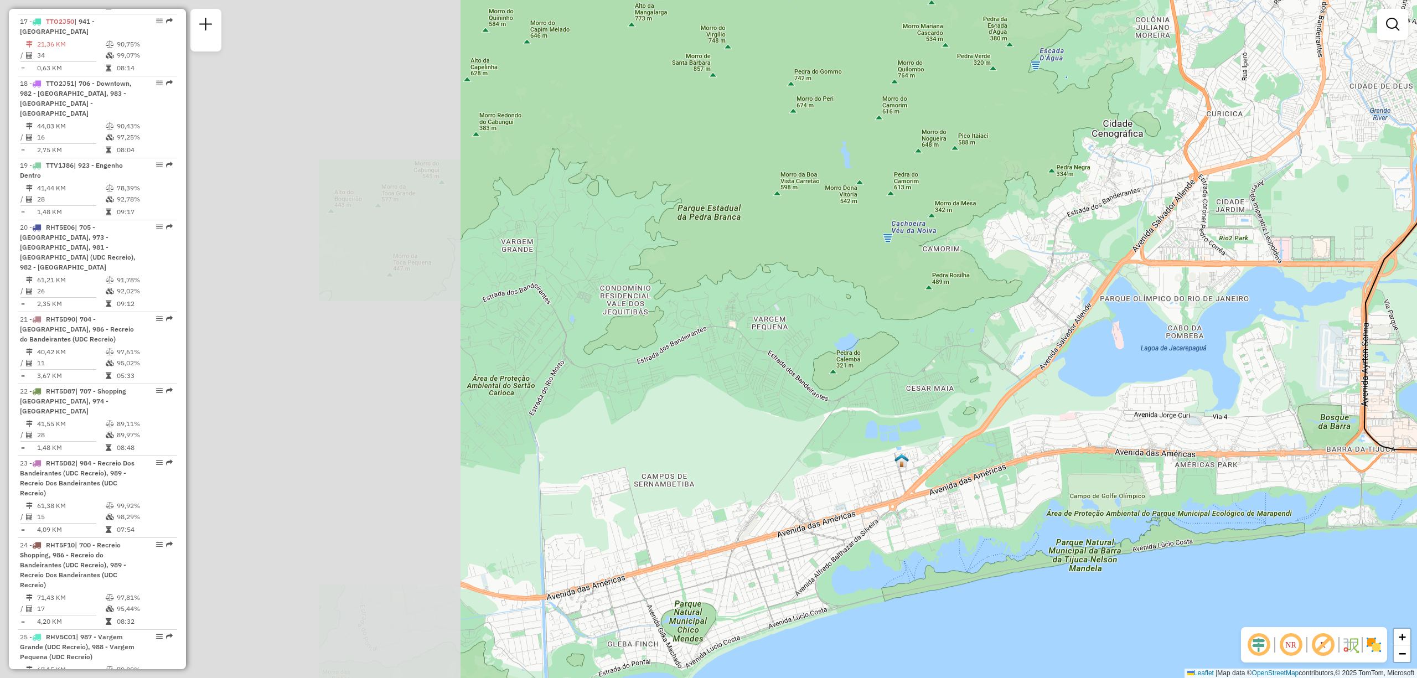
drag, startPoint x: 736, startPoint y: 477, endPoint x: 1136, endPoint y: 456, distance: 401.3
click at [1136, 456] on div "Janela de atendimento Grade de atendimento Capacidade Transportadoras Veículos …" at bounding box center [708, 339] width 1417 height 678
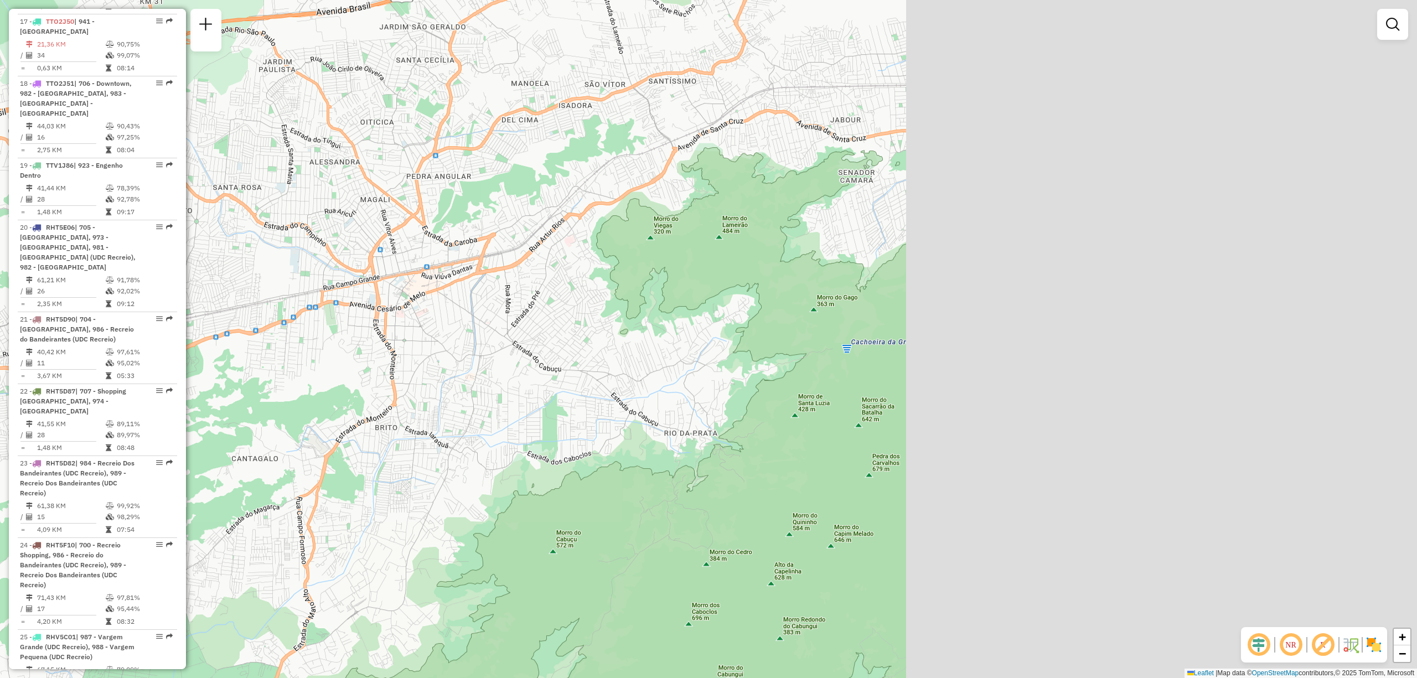
drag, startPoint x: 1003, startPoint y: 240, endPoint x: 356, endPoint y: 231, distance: 646.6
click at [356, 231] on div "Janela de atendimento Grade de atendimento Capacidade Transportadoras Veículos …" at bounding box center [708, 339] width 1417 height 678
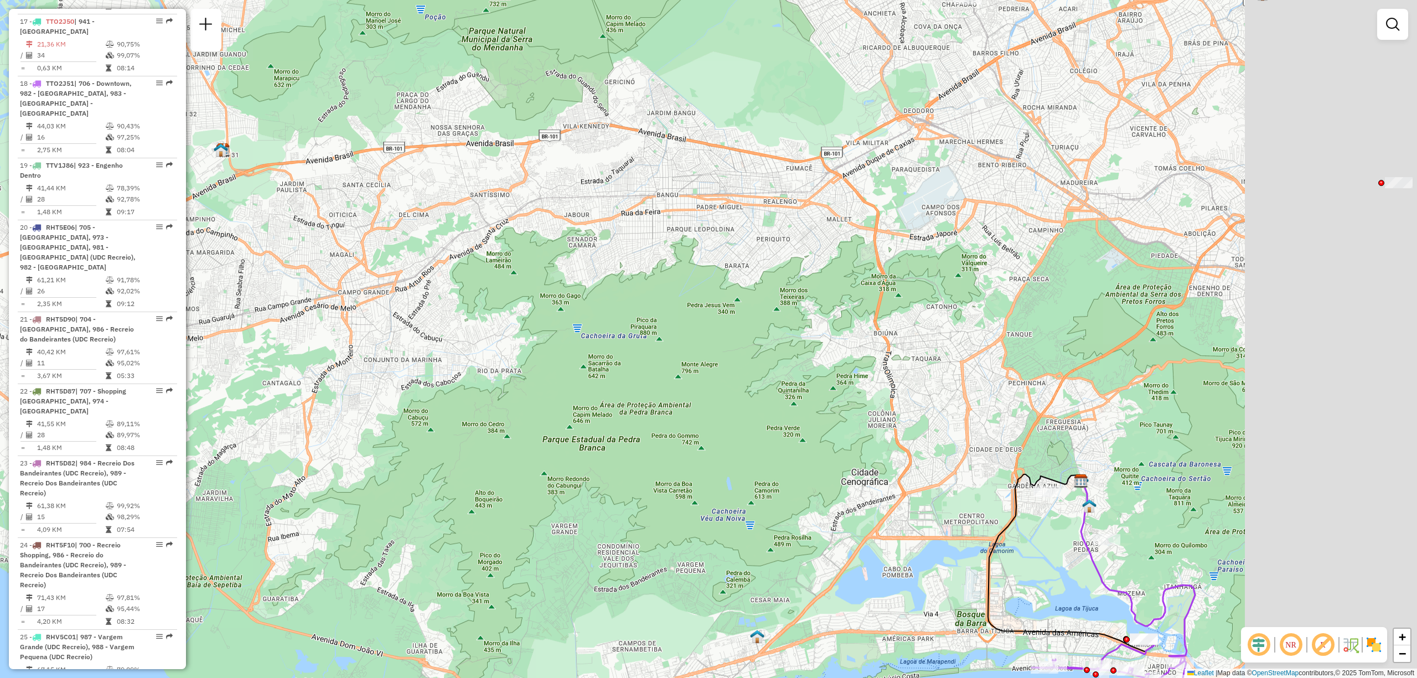
drag, startPoint x: 1059, startPoint y: 287, endPoint x: 834, endPoint y: 306, distance: 226.1
click at [834, 306] on div "Janela de atendimento Grade de atendimento Capacidade Transportadoras Veículos …" at bounding box center [708, 339] width 1417 height 678
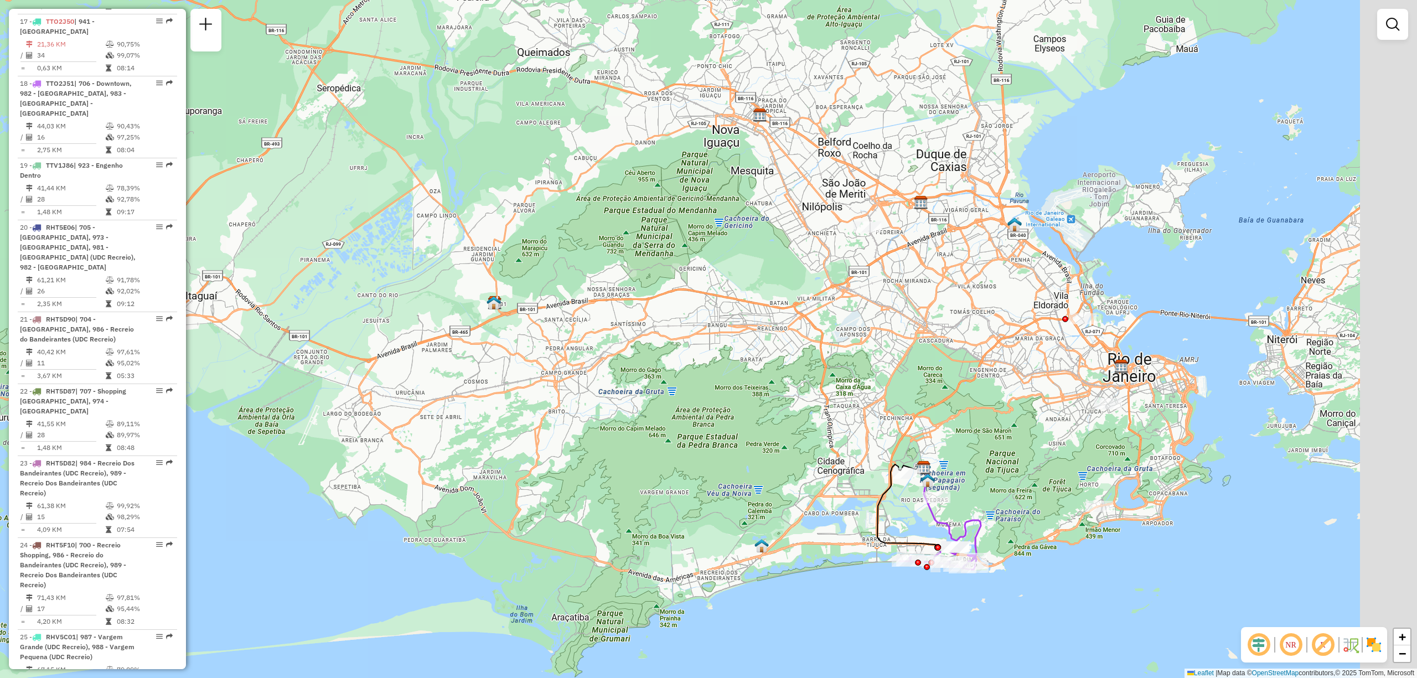
drag, startPoint x: 1010, startPoint y: 299, endPoint x: 891, endPoint y: 397, distance: 153.7
click at [893, 374] on div "Janela de atendimento Grade de atendimento Capacidade Transportadoras Veículos …" at bounding box center [708, 339] width 1417 height 678
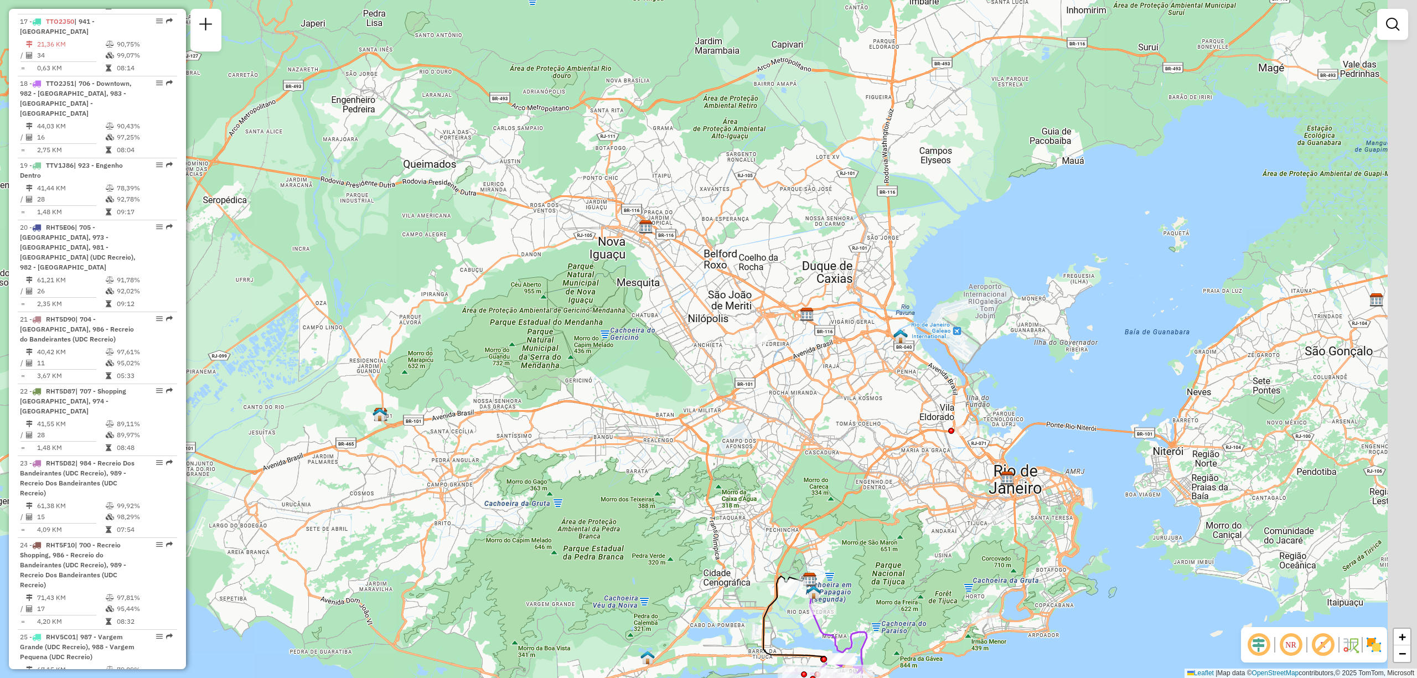
drag, startPoint x: 964, startPoint y: 366, endPoint x: 875, endPoint y: 450, distance: 122.2
click at [877, 450] on div "Janela de atendimento Grade de atendimento Capacidade Transportadoras Veículos …" at bounding box center [708, 339] width 1417 height 678
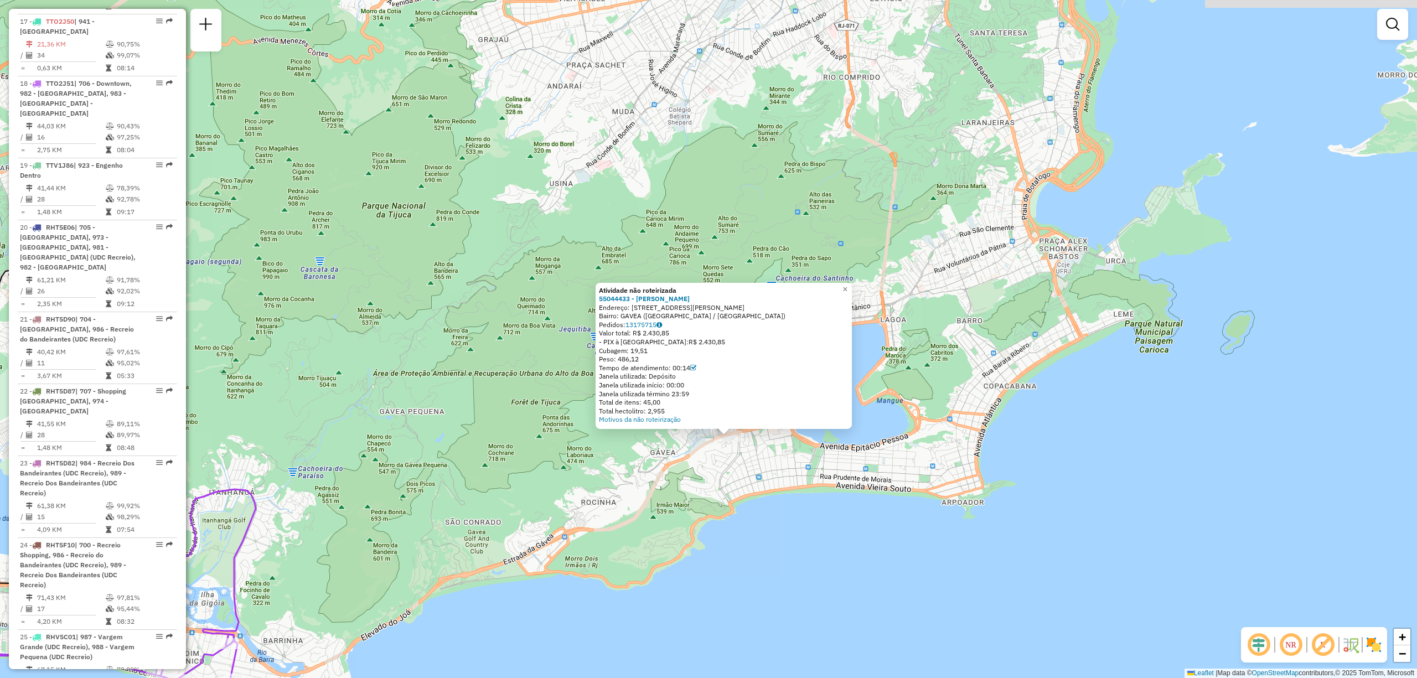
drag, startPoint x: 725, startPoint y: 361, endPoint x: 745, endPoint y: 470, distance: 110.3
click at [745, 470] on div "Atividade não roteirizada 55044433 - [PERSON_NAME]: AV PADRE LEONEL FRANCA 01 B…" at bounding box center [708, 339] width 1417 height 678
click at [745, 477] on div "Atividade não roteirizada 55044433 - [PERSON_NAME]: AV PADRE LEONEL FRANCA 01 B…" at bounding box center [708, 339] width 1417 height 678
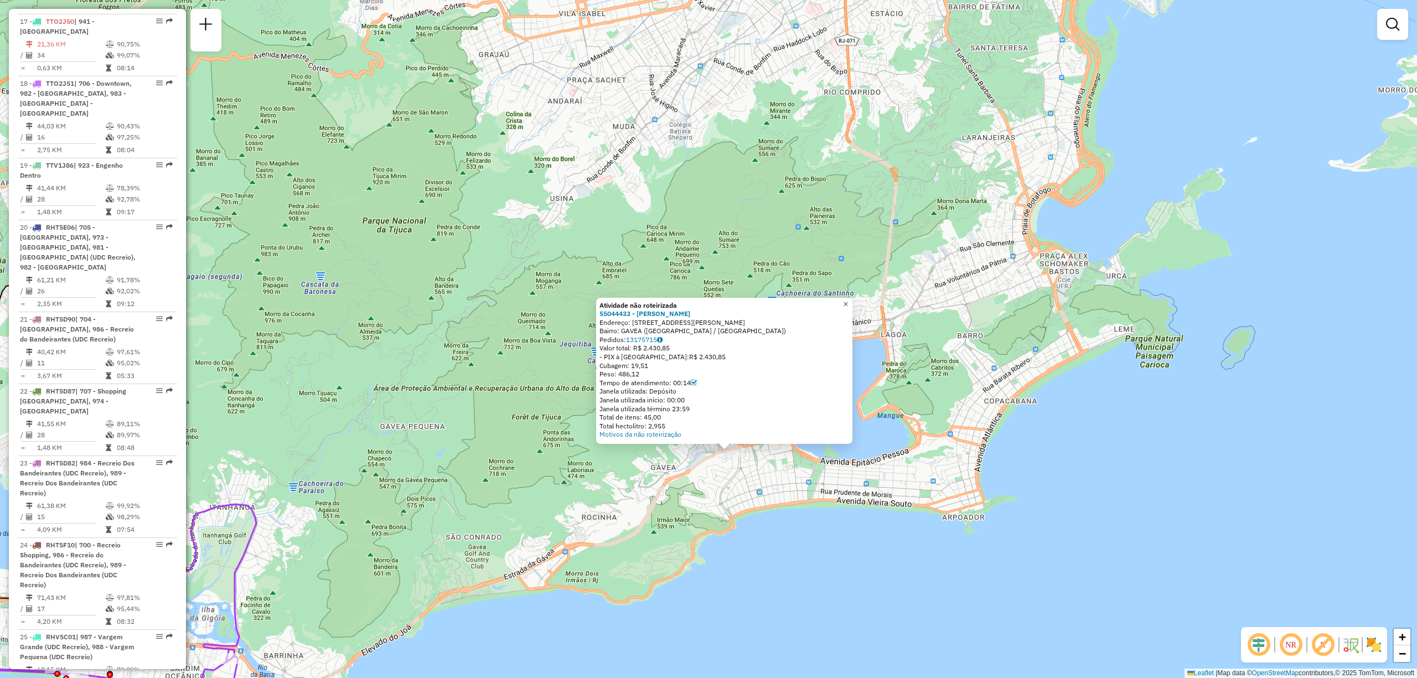
click at [848, 299] on span "×" at bounding box center [845, 303] width 5 height 9
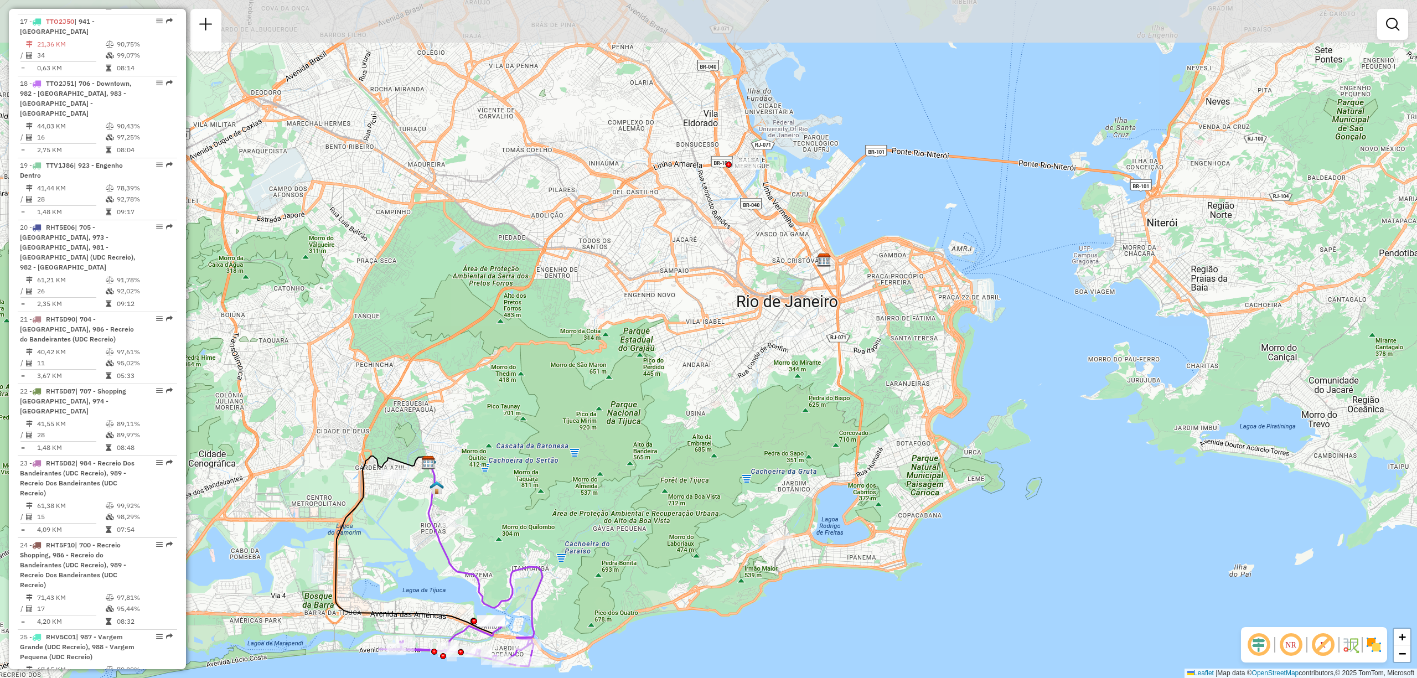
drag, startPoint x: 922, startPoint y: 186, endPoint x: 917, endPoint y: 356, distance: 170.6
click at [917, 356] on div "Janela de atendimento Grade de atendimento Capacidade Transportadoras Veículos …" at bounding box center [708, 339] width 1417 height 678
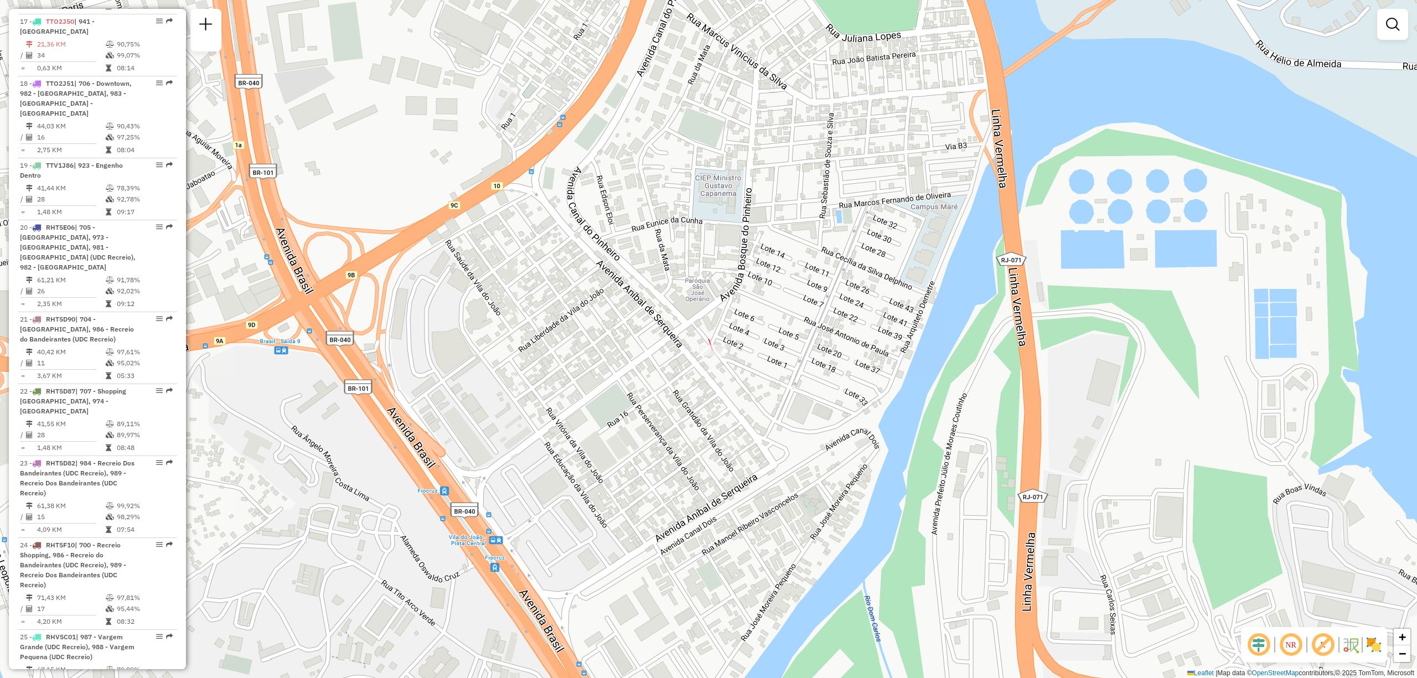
click at [711, 356] on div at bounding box center [713, 350] width 28 height 11
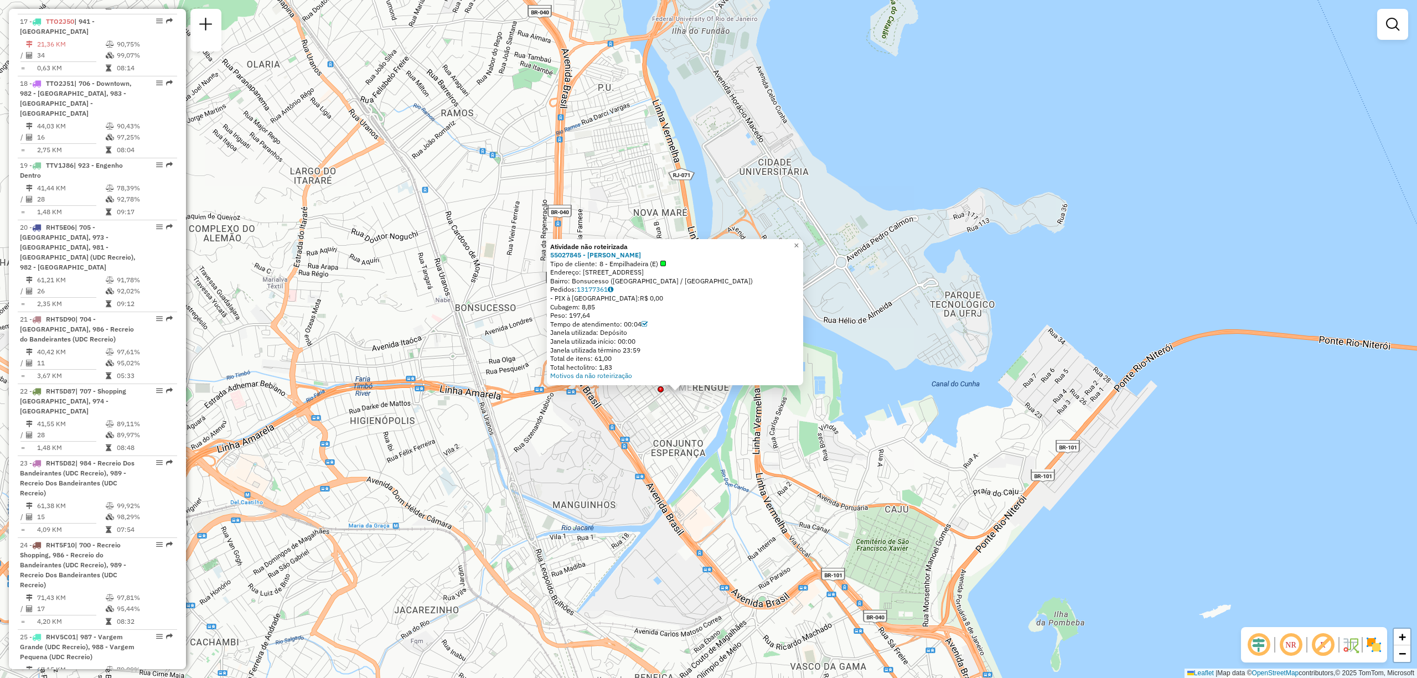
click at [714, 446] on div "Atividade não roteirizada 55027845 - [PERSON_NAME] BEZ Tipo de cliente: 8 - Emp…" at bounding box center [708, 339] width 1417 height 678
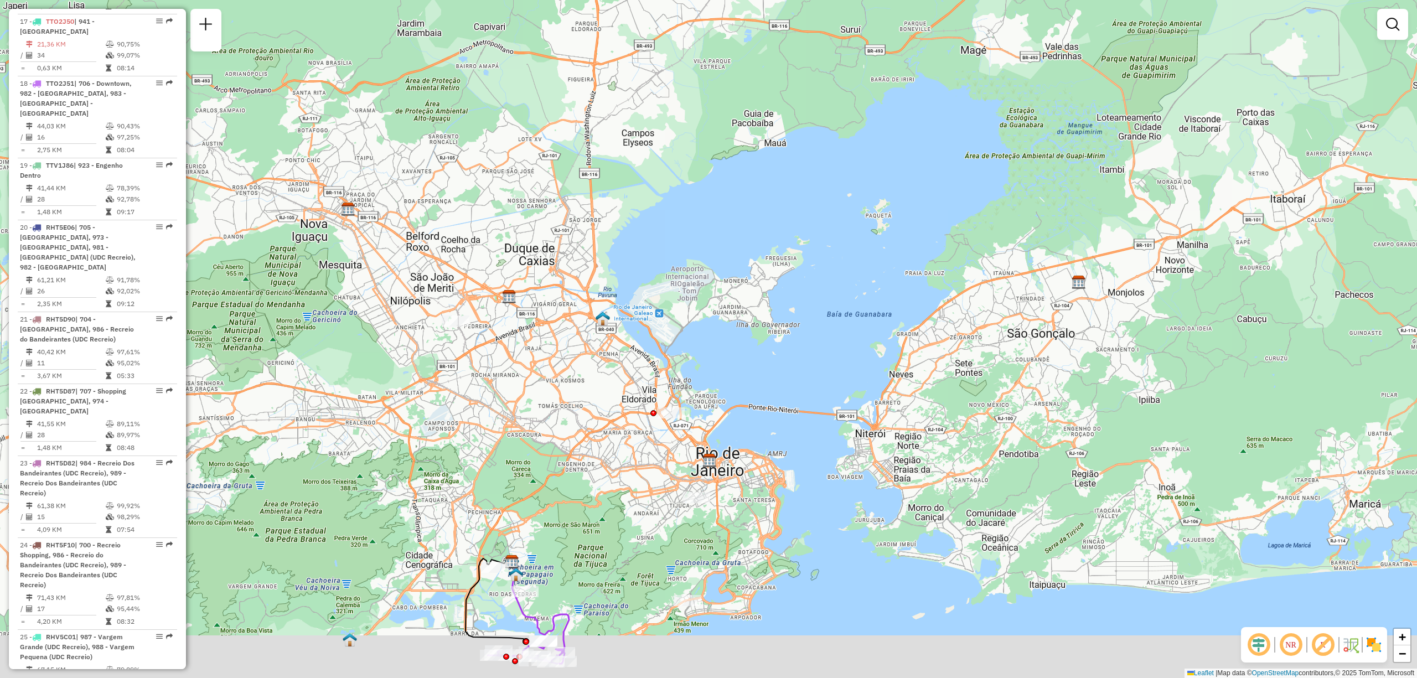
drag, startPoint x: 657, startPoint y: 497, endPoint x: 709, endPoint y: 413, distance: 98.9
click at [702, 423] on div "Janela de atendimento Grade de atendimento Capacidade Transportadoras Veículos …" at bounding box center [708, 339] width 1417 height 678
click at [709, 413] on div "Janela de atendimento Grade de atendimento Capacidade Transportadoras Veículos …" at bounding box center [708, 339] width 1417 height 678
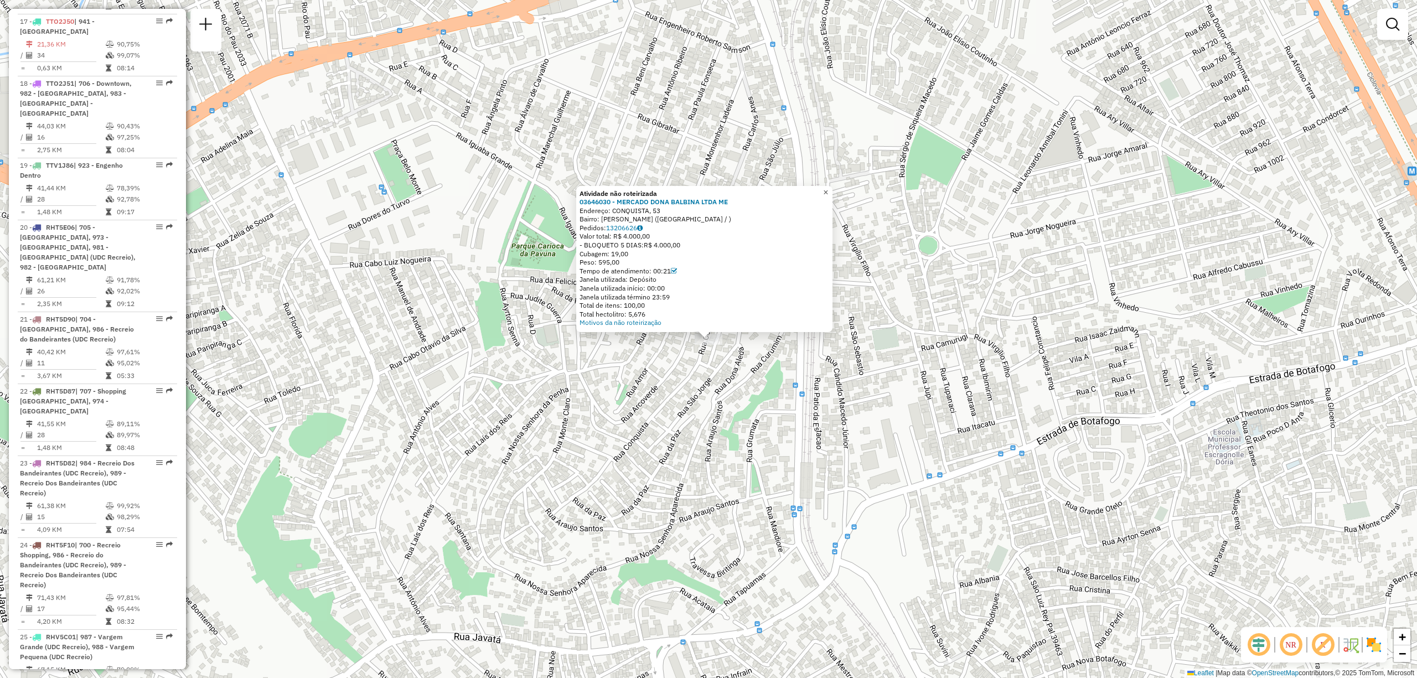
click at [828, 188] on span "×" at bounding box center [825, 192] width 5 height 9
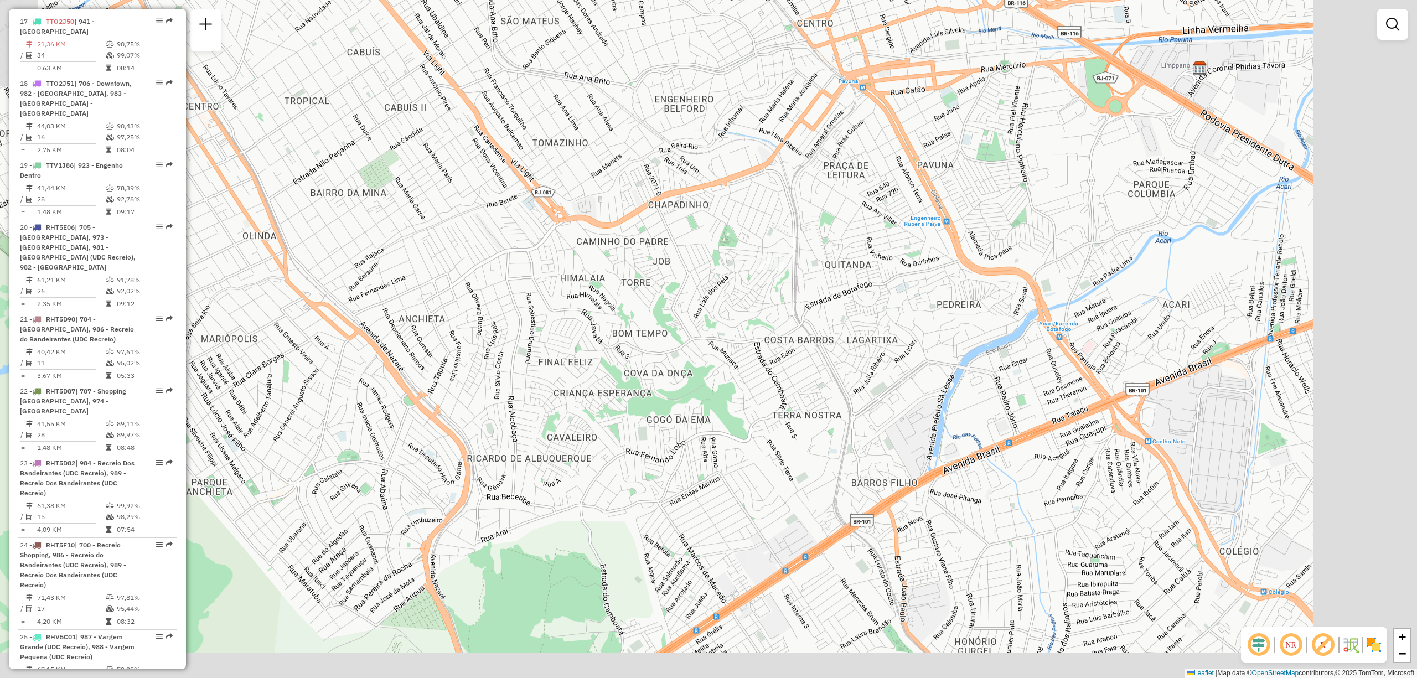
drag, startPoint x: 1110, startPoint y: 583, endPoint x: 906, endPoint y: 435, distance: 252.3
click at [906, 435] on div "Janela de atendimento Grade de atendimento Capacidade Transportadoras Veículos …" at bounding box center [708, 339] width 1417 height 678
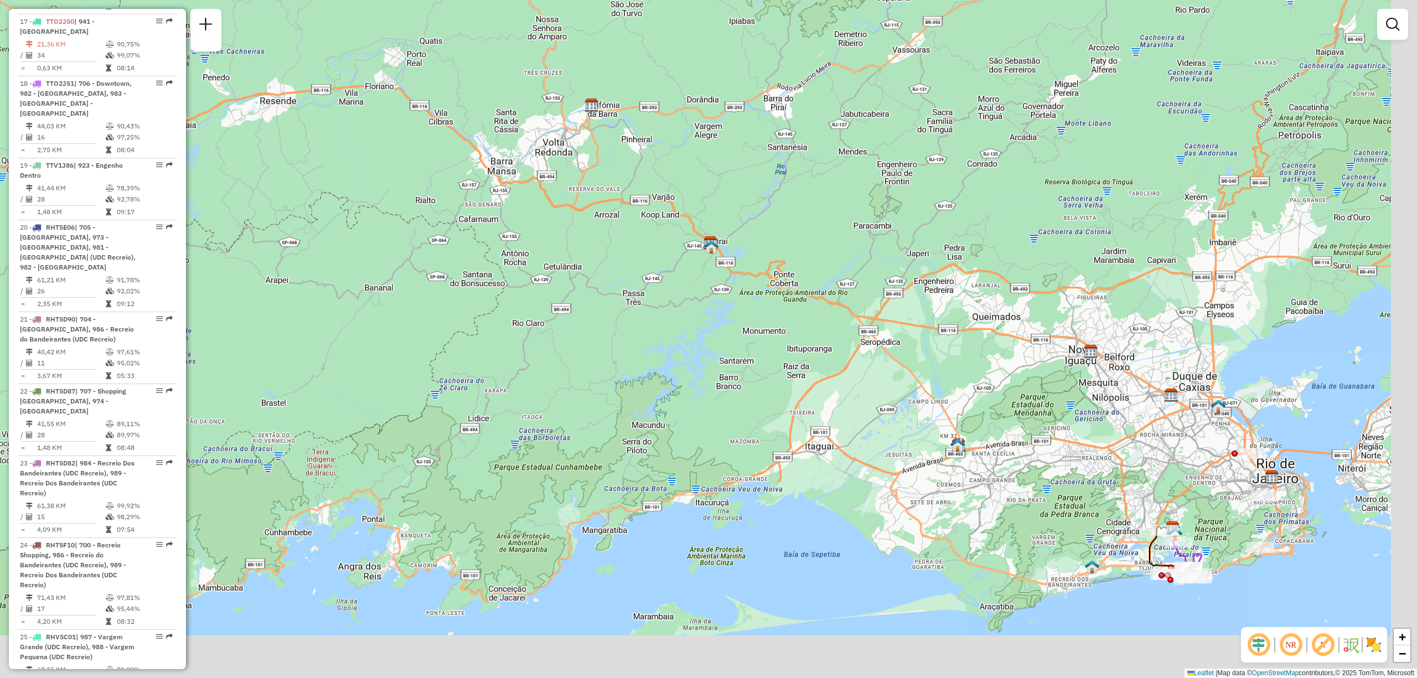
drag, startPoint x: 1136, startPoint y: 536, endPoint x: 828, endPoint y: 302, distance: 386.7
click at [828, 301] on div "Janela de atendimento Grade de atendimento Capacidade Transportadoras Veículos …" at bounding box center [708, 339] width 1417 height 678
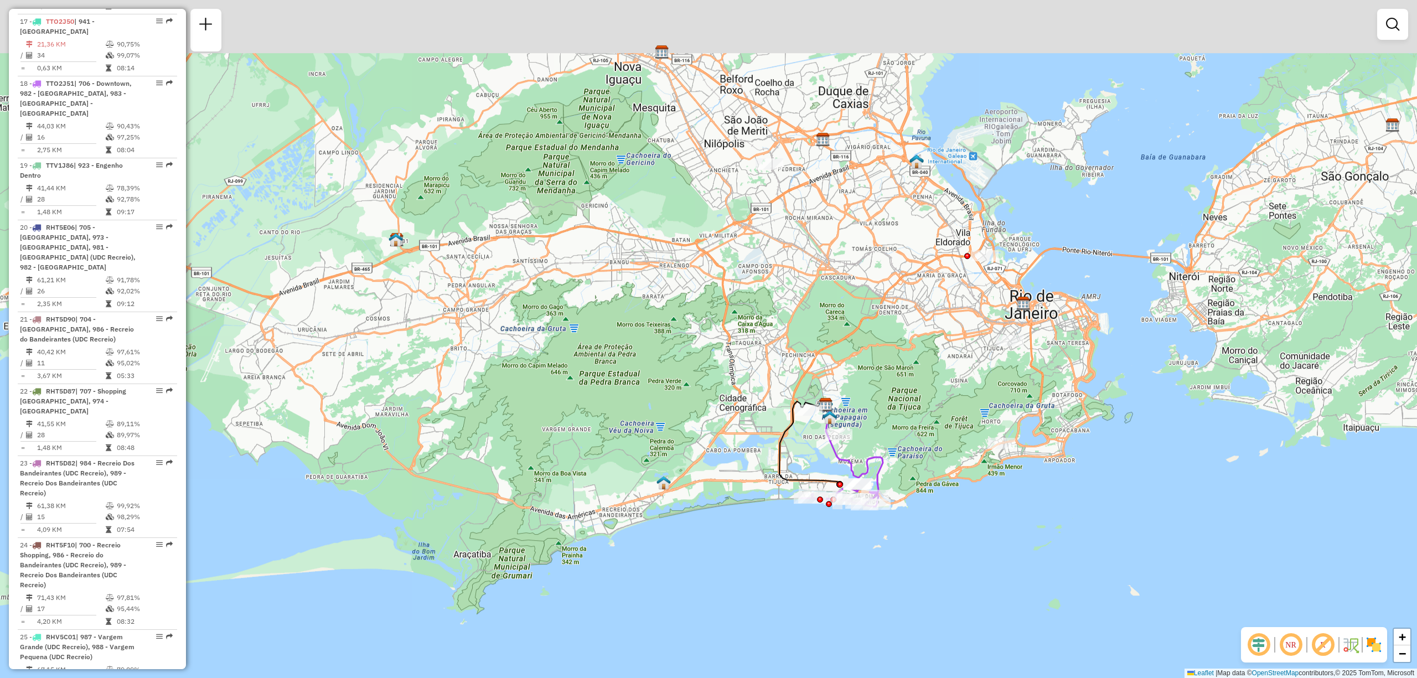
drag, startPoint x: 1047, startPoint y: 318, endPoint x: 1058, endPoint y: 337, distance: 21.8
click at [1058, 337] on div "Janela de atendimento Grade de atendimento Capacidade Transportadoras Veículos …" at bounding box center [708, 339] width 1417 height 678
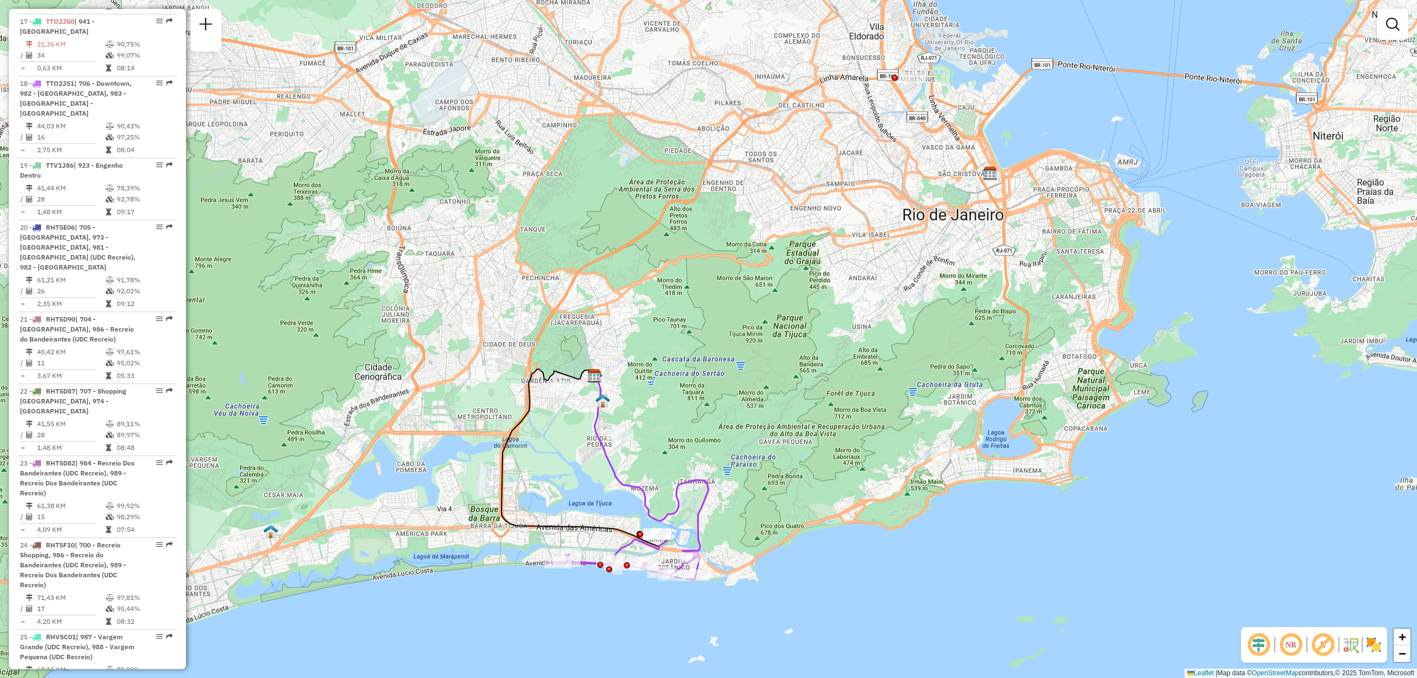
click at [836, 523] on div "Janela de atendimento Grade de atendimento Capacidade Transportadoras Veículos …" at bounding box center [708, 339] width 1417 height 678
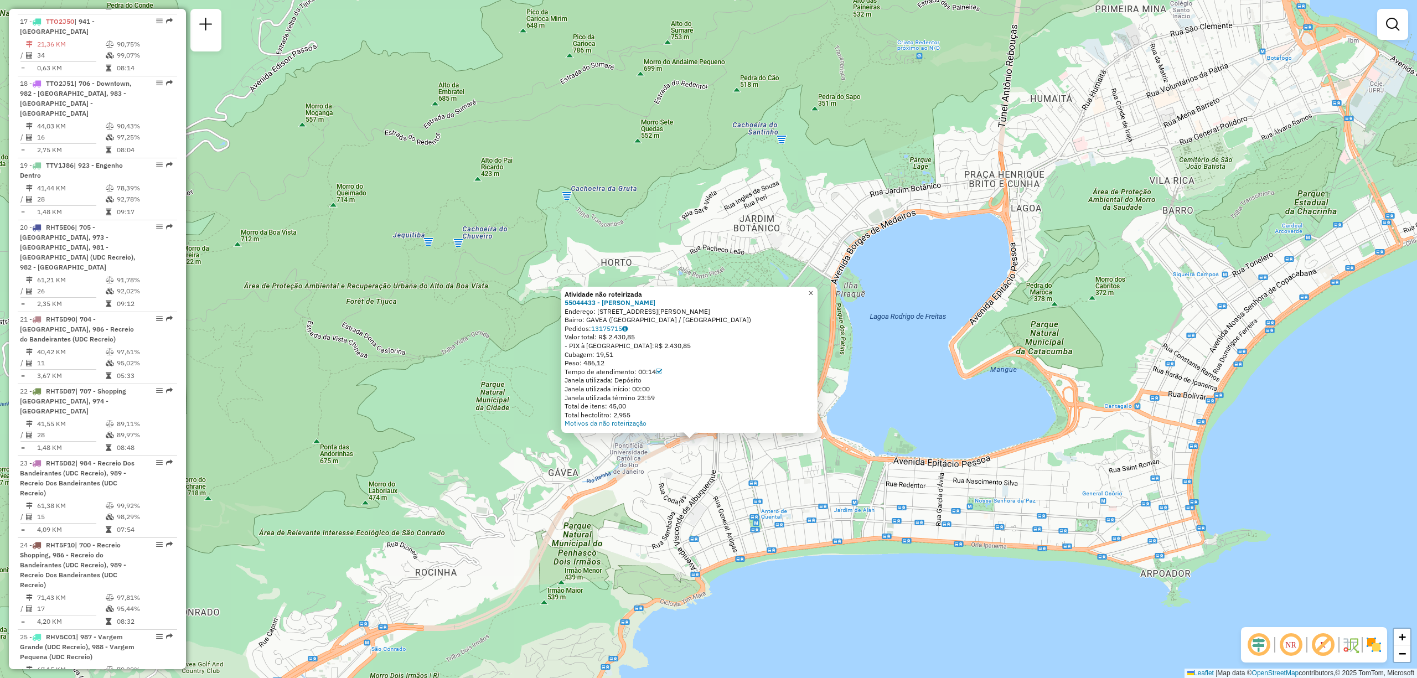
click at [813, 291] on span "×" at bounding box center [810, 292] width 5 height 9
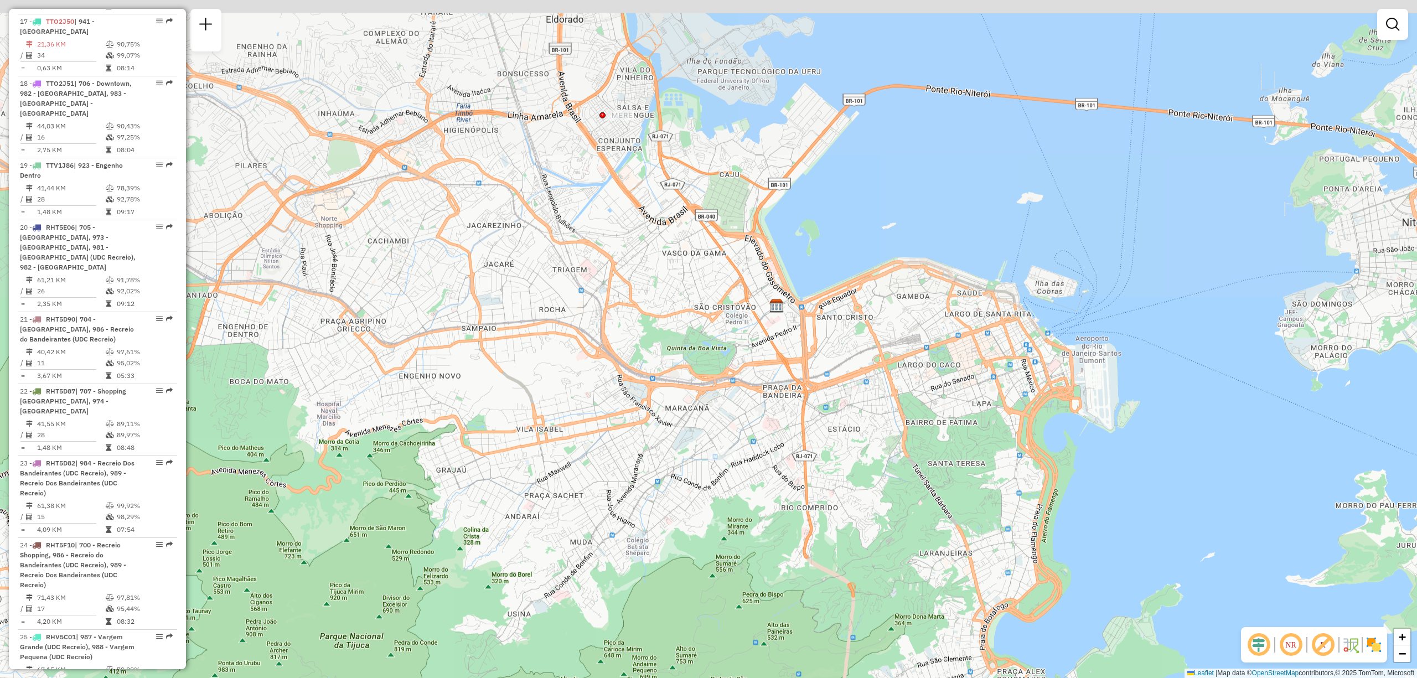
drag, startPoint x: 745, startPoint y: 183, endPoint x: 768, endPoint y: 596, distance: 414.2
click at [768, 596] on div "Janela de atendimento Grade de atendimento Capacidade Transportadoras Veículos …" at bounding box center [708, 339] width 1417 height 678
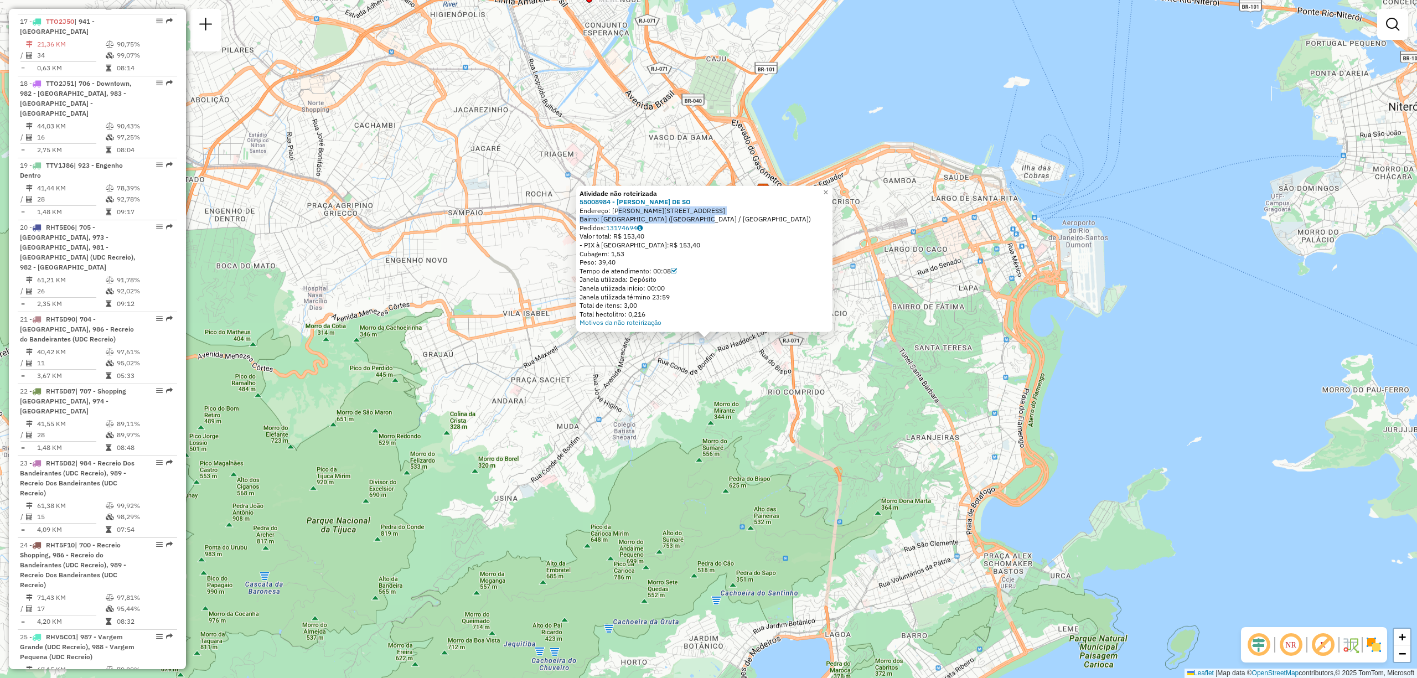
drag, startPoint x: 618, startPoint y: 211, endPoint x: 716, endPoint y: 216, distance: 98.1
click at [716, 216] on div "Atividade não roteirizada 55008984 - [PERSON_NAME] DE SO Endereço: [STREET_ADDR…" at bounding box center [705, 258] width 250 height 138
copy div "[PERSON_NAME] 19 Bairro: [GEOGRAPHIC_DATA] ([GEOGRAPHIC_DATA] / [GEOGRAPHIC_DAT…"
click at [730, 397] on div "Atividade não roteirizada 55008984 - [PERSON_NAME] DE SO Endereço: [STREET_ADDR…" at bounding box center [708, 339] width 1417 height 678
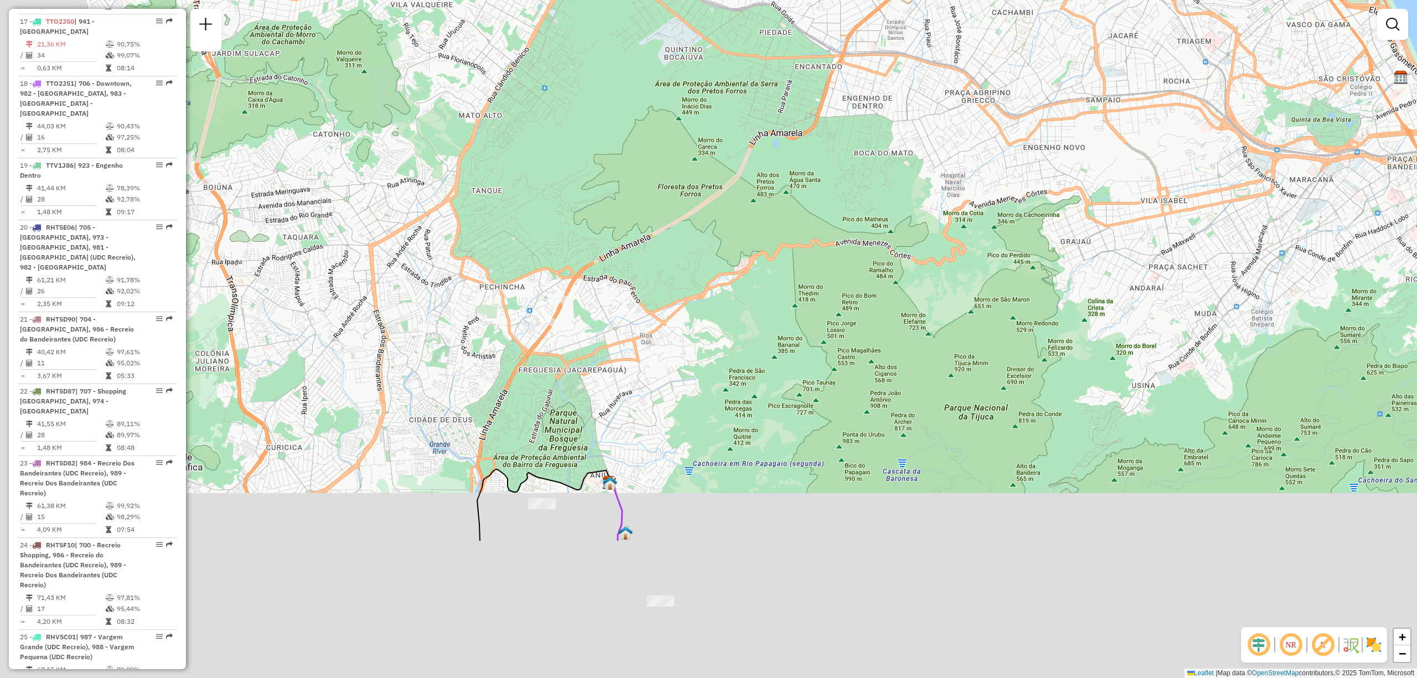
drag, startPoint x: 530, startPoint y: 506, endPoint x: 678, endPoint y: 293, distance: 258.6
click at [678, 293] on div "Janela de atendimento Grade de atendimento Capacidade Transportadoras Veículos …" at bounding box center [708, 339] width 1417 height 678
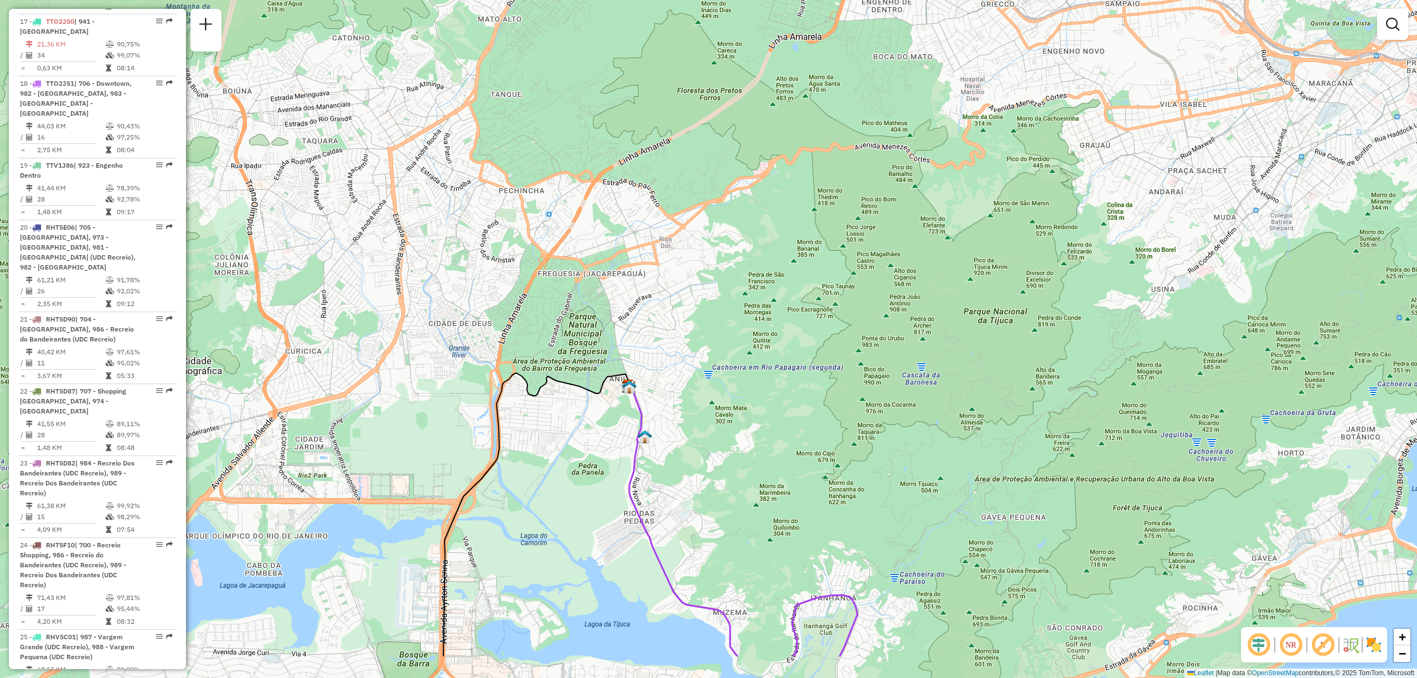
drag, startPoint x: 676, startPoint y: 531, endPoint x: 696, endPoint y: 438, distance: 95.1
click at [696, 438] on div "Janela de atendimento Grade de atendimento Capacidade Transportadoras Veículos …" at bounding box center [708, 339] width 1417 height 678
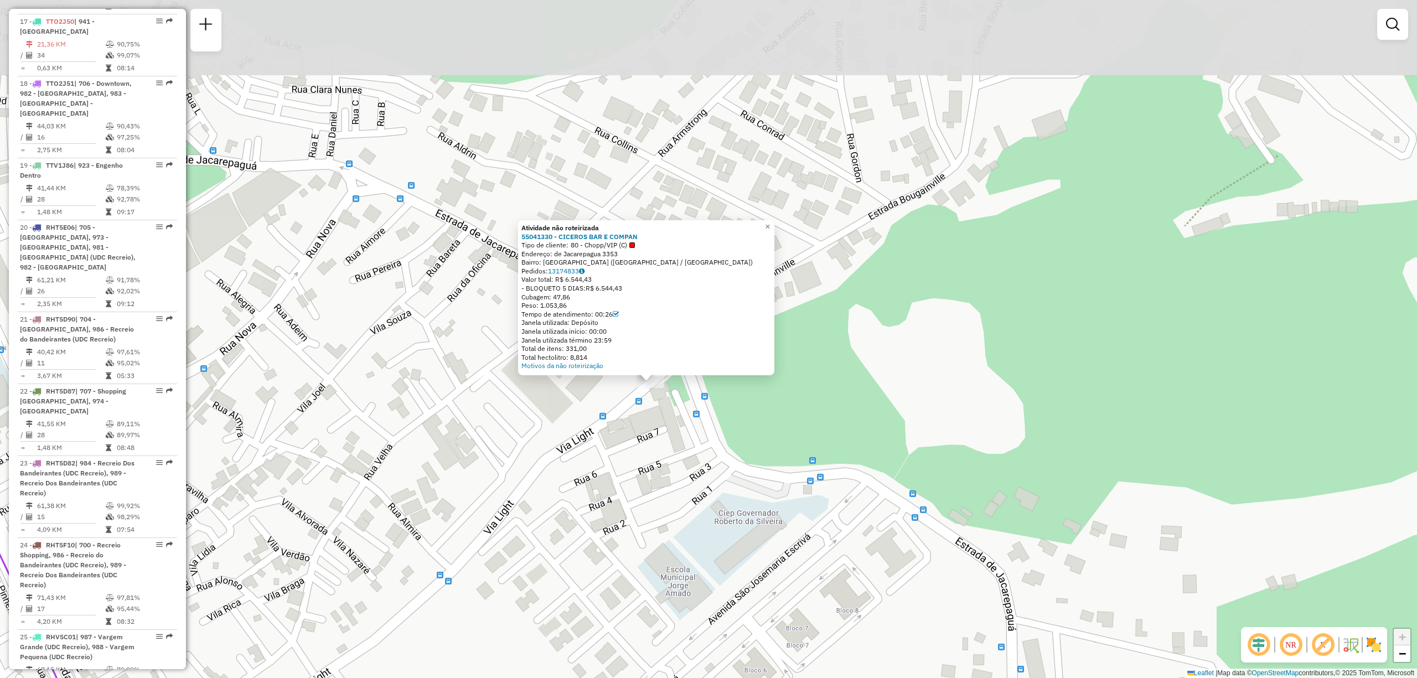
drag, startPoint x: 695, startPoint y: 348, endPoint x: 676, endPoint y: 449, distance: 103.0
click at [678, 448] on div "Atividade não roteirizada 55041330 - [PERSON_NAME] BAR E COMPAN Tipo de cliente…" at bounding box center [708, 339] width 1417 height 678
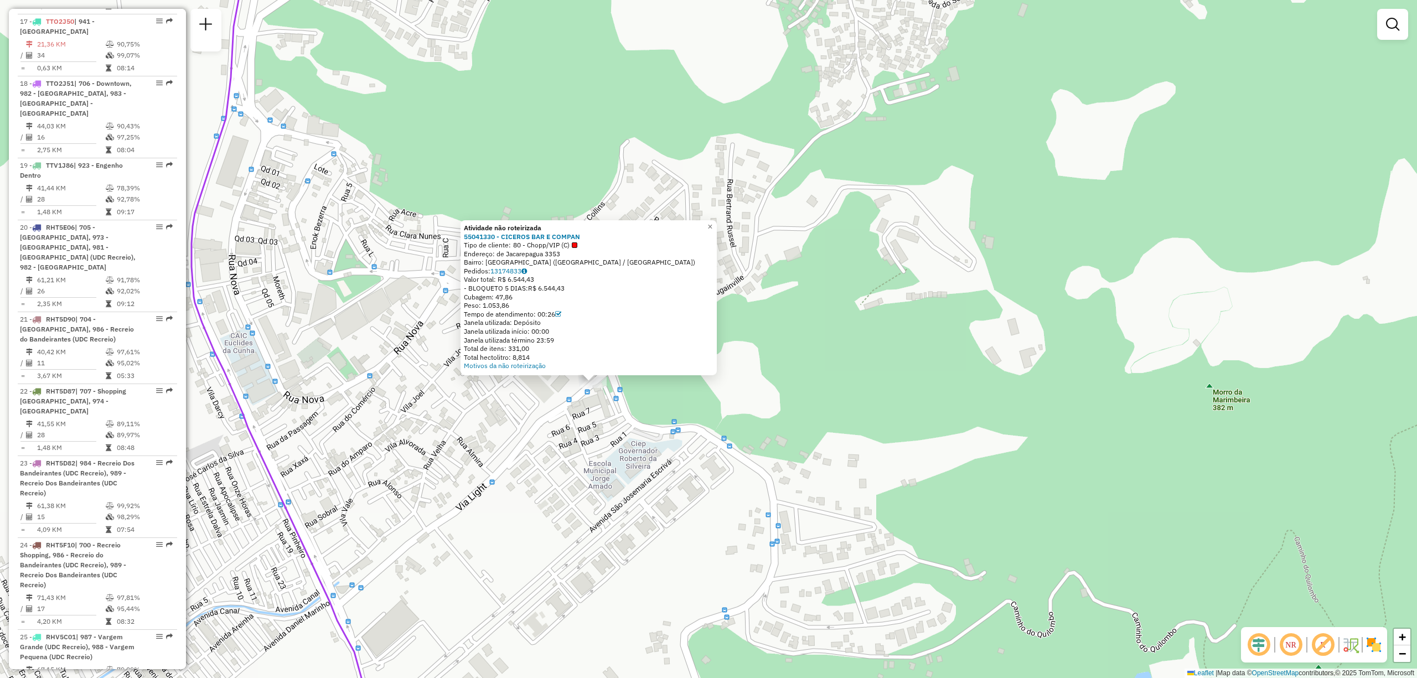
select select "**********"
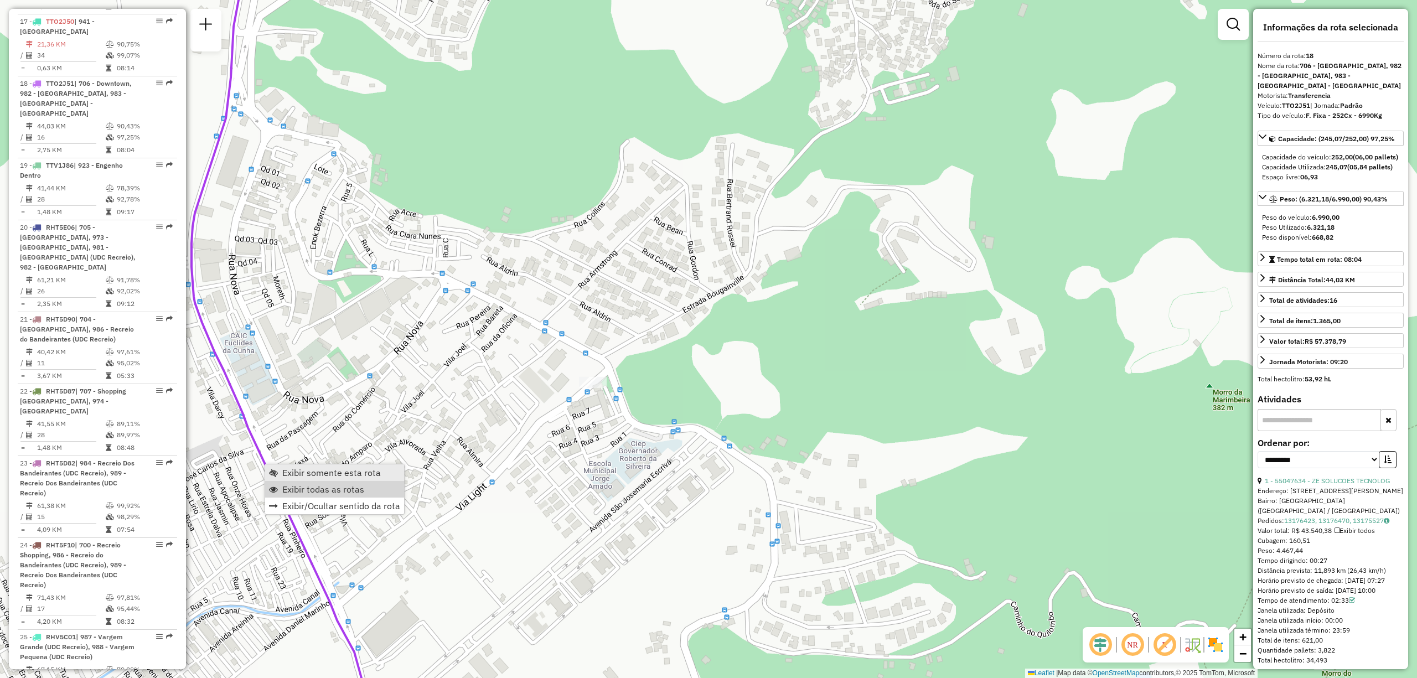
click at [337, 492] on span "Exibir todas as rotas" at bounding box center [323, 489] width 82 height 9
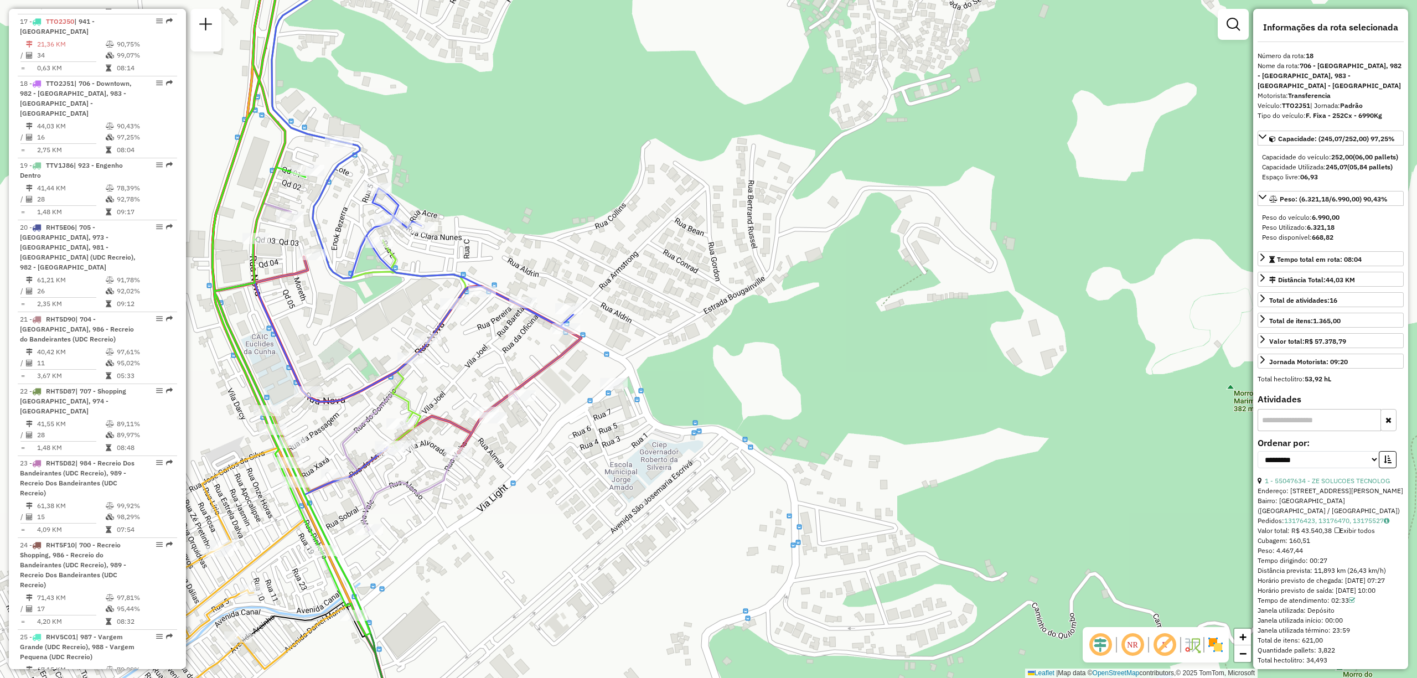
drag, startPoint x: 271, startPoint y: 192, endPoint x: 292, endPoint y: 193, distance: 21.1
click at [292, 193] on div "Janela de atendimento Grade de atendimento Capacidade Transportadoras Veículos …" at bounding box center [708, 339] width 1417 height 678
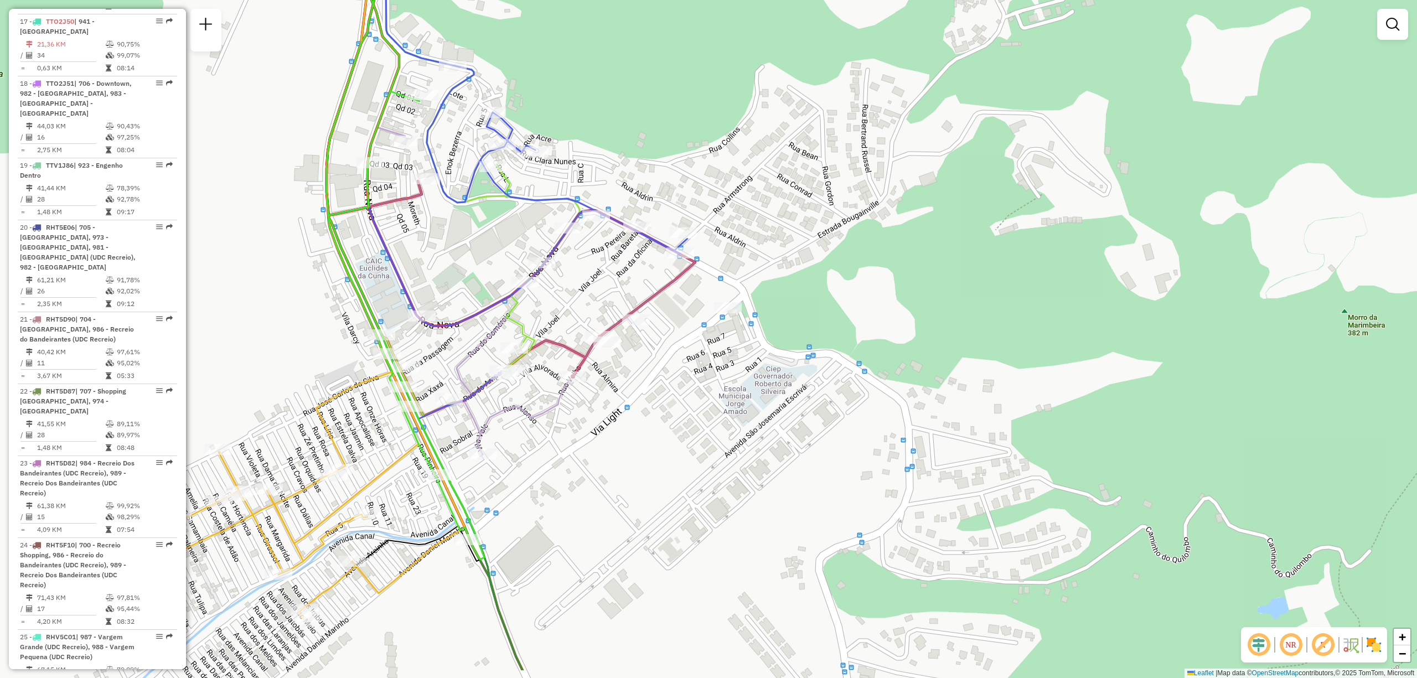
drag, startPoint x: 337, startPoint y: 324, endPoint x: 441, endPoint y: 255, distance: 125.0
click at [441, 255] on div "Janela de atendimento Grade de atendimento Capacidade Transportadoras Veículos …" at bounding box center [708, 339] width 1417 height 678
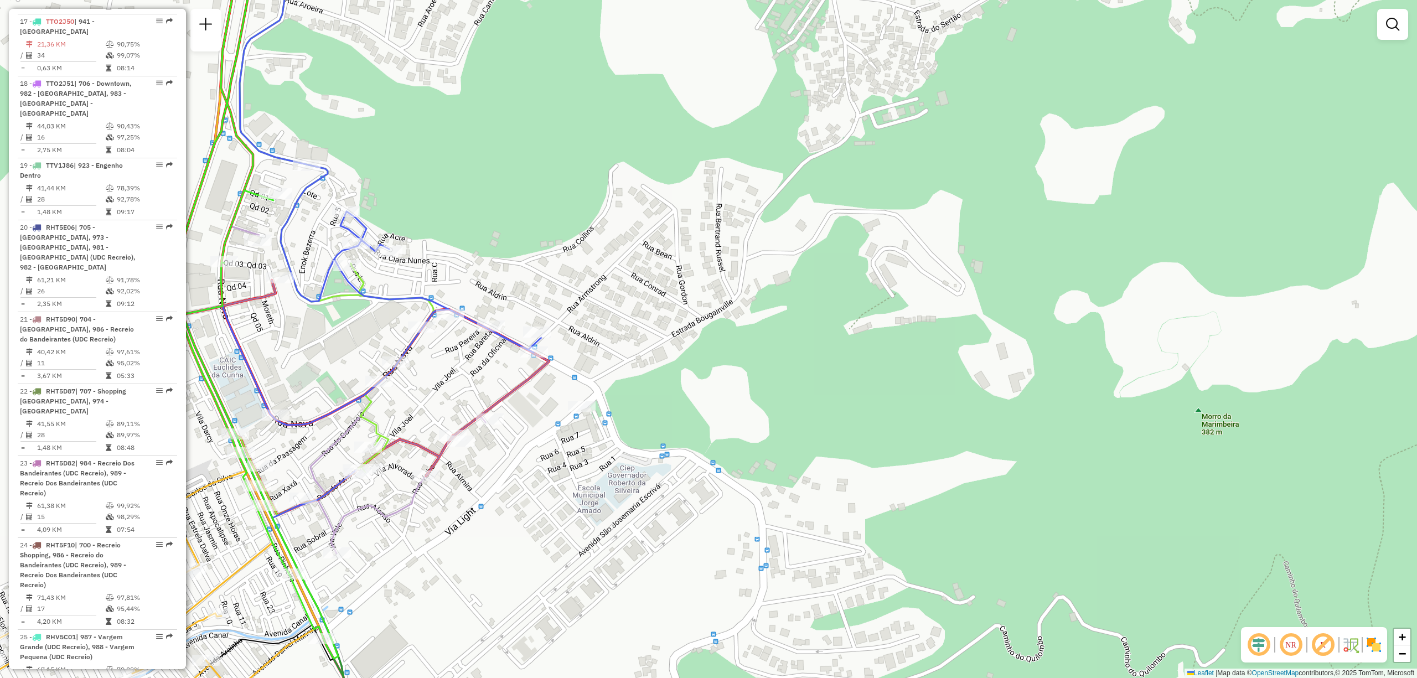
click at [642, 412] on div "Janela de atendimento Grade de atendimento Capacidade Transportadoras Veículos …" at bounding box center [708, 339] width 1417 height 678
drag, startPoint x: 694, startPoint y: 404, endPoint x: 745, endPoint y: 405, distance: 51.0
click at [742, 404] on div "Janela de atendimento Grade de atendimento Capacidade Transportadoras Veículos …" at bounding box center [708, 339] width 1417 height 678
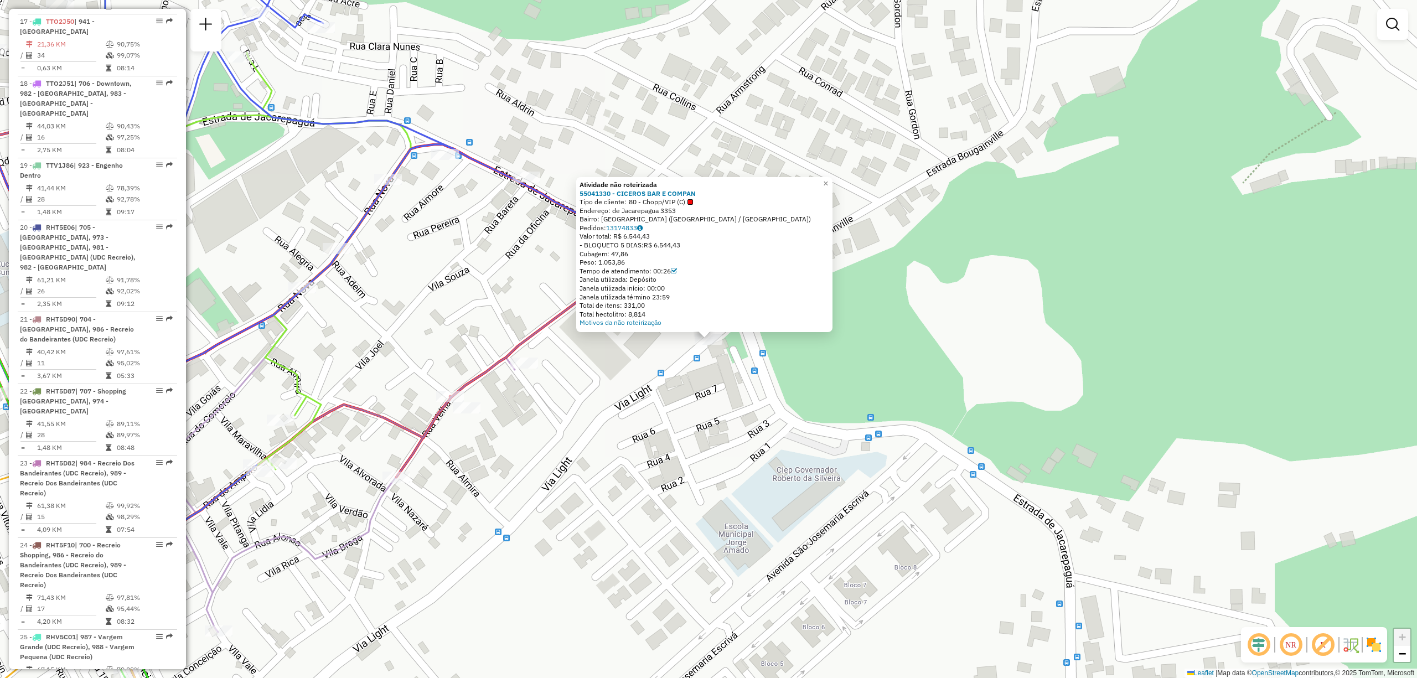
click at [1114, 437] on div "Atividade não roteirizada 55041330 - [PERSON_NAME] BAR E COMPAN Tipo de cliente…" at bounding box center [708, 339] width 1417 height 678
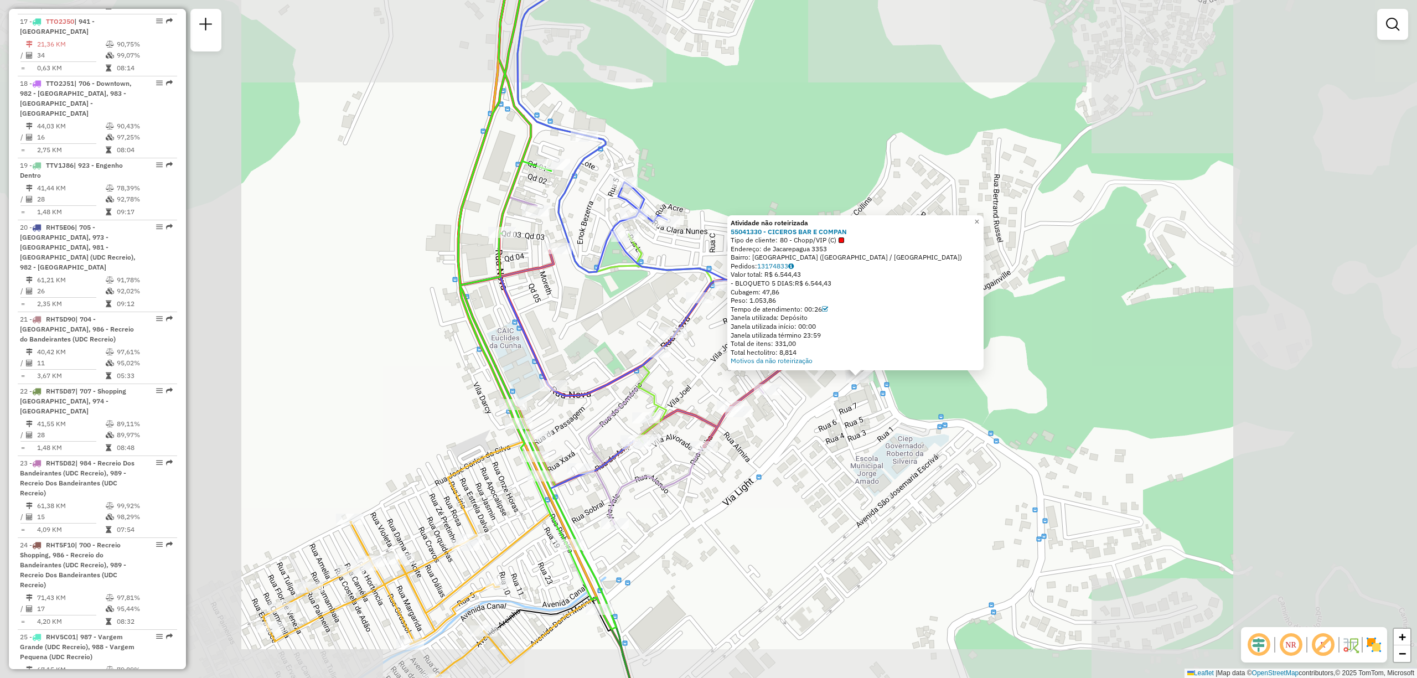
click at [746, 461] on div "Atividade não roteirizada 55041330 - [PERSON_NAME] BAR E COMPAN Tipo de cliente…" at bounding box center [708, 339] width 1417 height 678
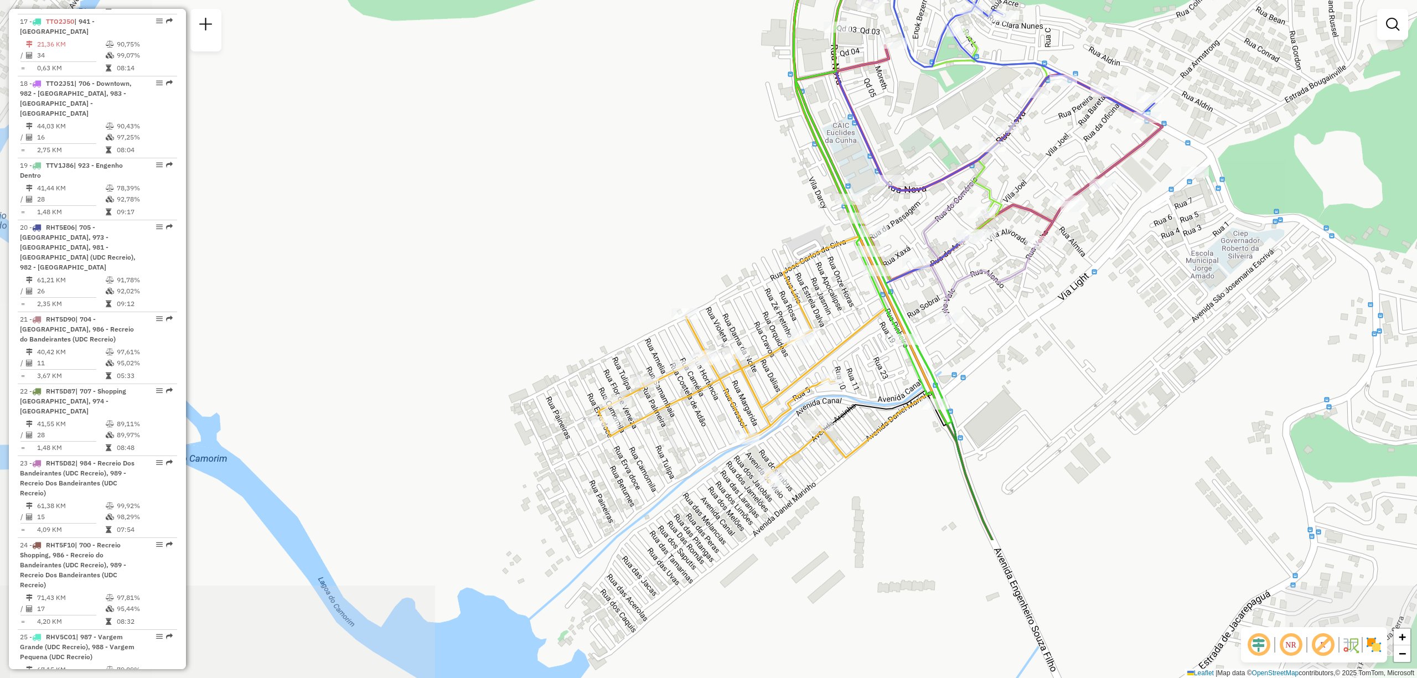
drag, startPoint x: 696, startPoint y: 525, endPoint x: 988, endPoint y: 331, distance: 350.2
click at [990, 324] on div "Janela de atendimento Grade de atendimento Capacidade Transportadoras Veículos …" at bounding box center [708, 339] width 1417 height 678
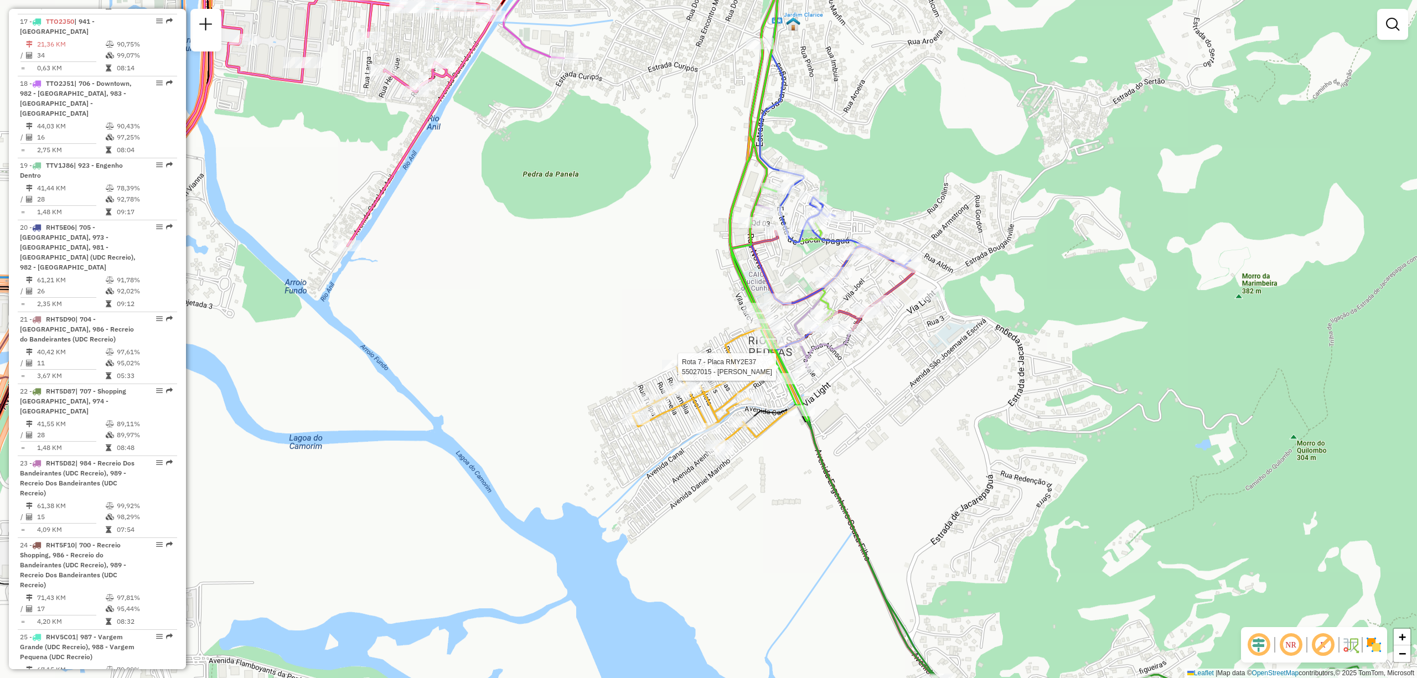
drag, startPoint x: 1134, startPoint y: 555, endPoint x: 947, endPoint y: 534, distance: 188.3
click at [947, 534] on div "Rota 7 - Placa RMY2E37 55027015 - [PERSON_NAME] de atendimento Grade de atendim…" at bounding box center [708, 339] width 1417 height 678
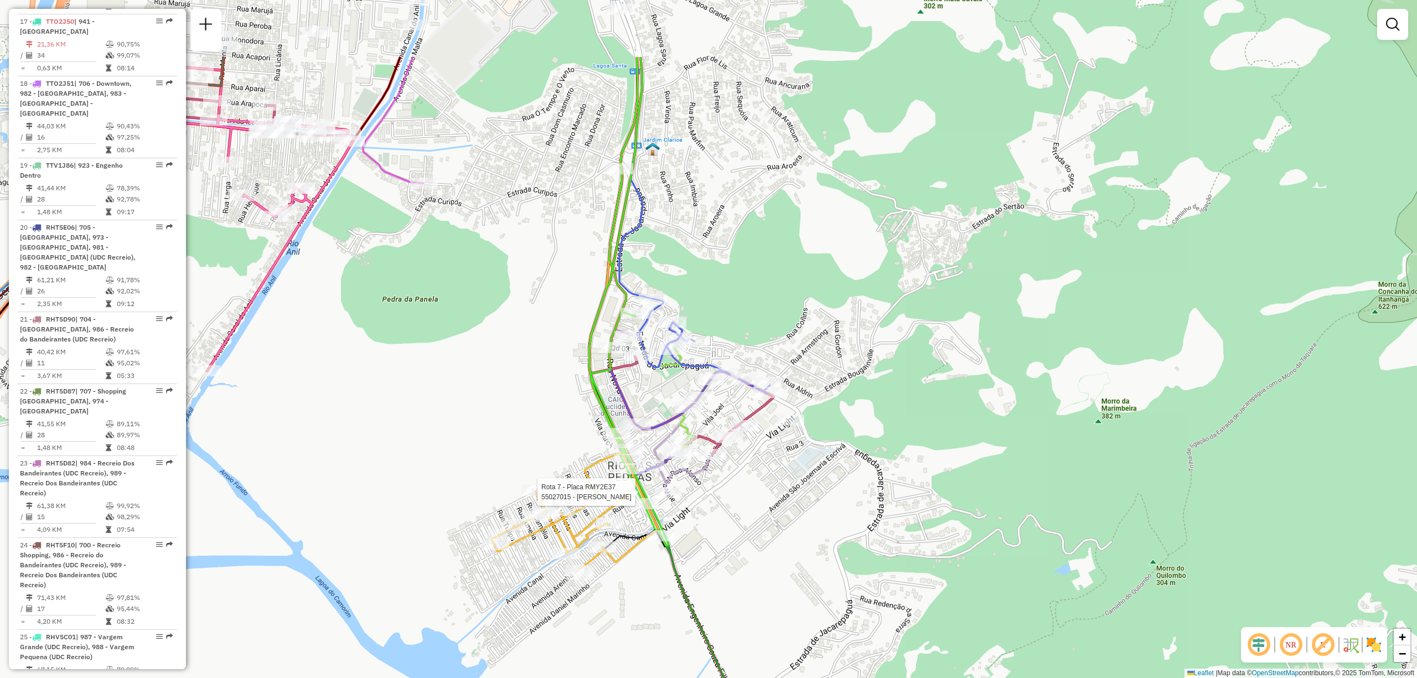
drag, startPoint x: 1145, startPoint y: 401, endPoint x: 1005, endPoint y: 528, distance: 188.5
click at [1005, 528] on div "Rota 7 - Placa RMY2E37 55027015 - [PERSON_NAME] de atendimento Grade de atendim…" at bounding box center [708, 339] width 1417 height 678
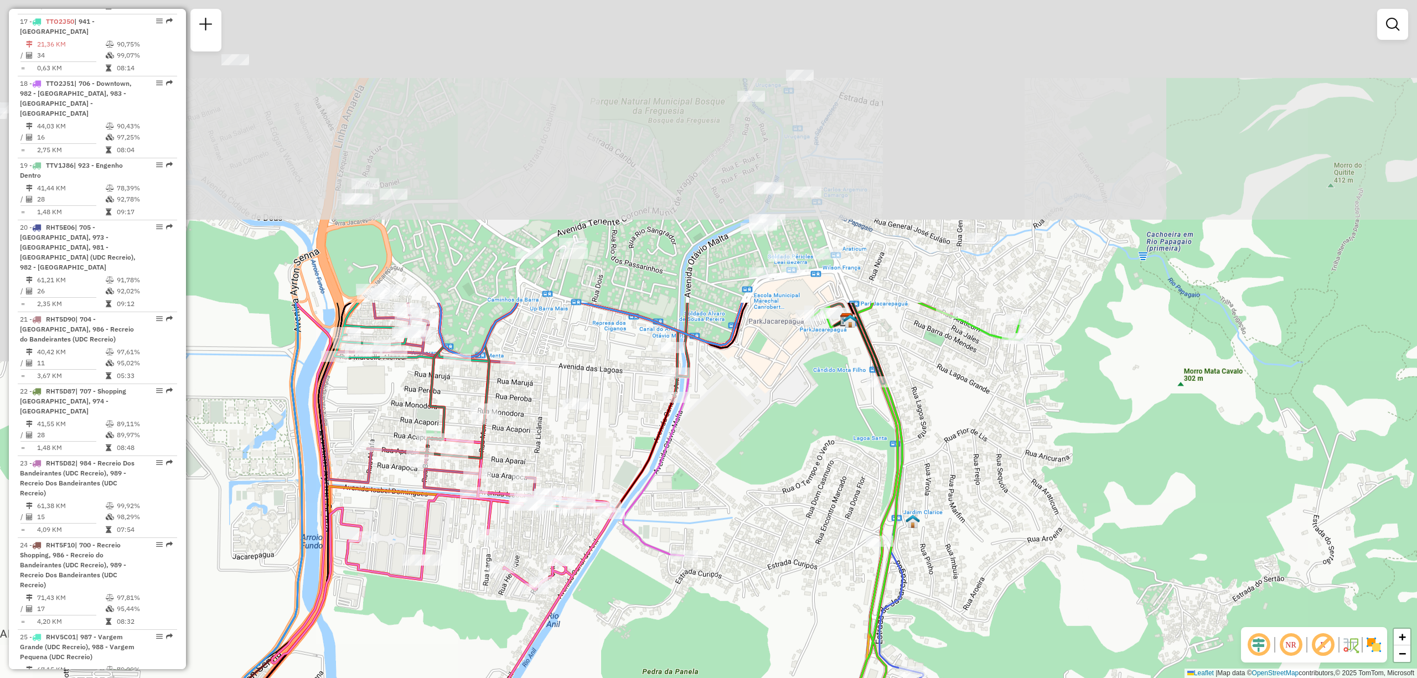
drag, startPoint x: 878, startPoint y: 293, endPoint x: 1096, endPoint y: 590, distance: 368.7
click at [1096, 590] on div "Rota 7 - Placa RMY2E37 55027015 - [PERSON_NAME] de atendimento Grade de atendim…" at bounding box center [708, 339] width 1417 height 678
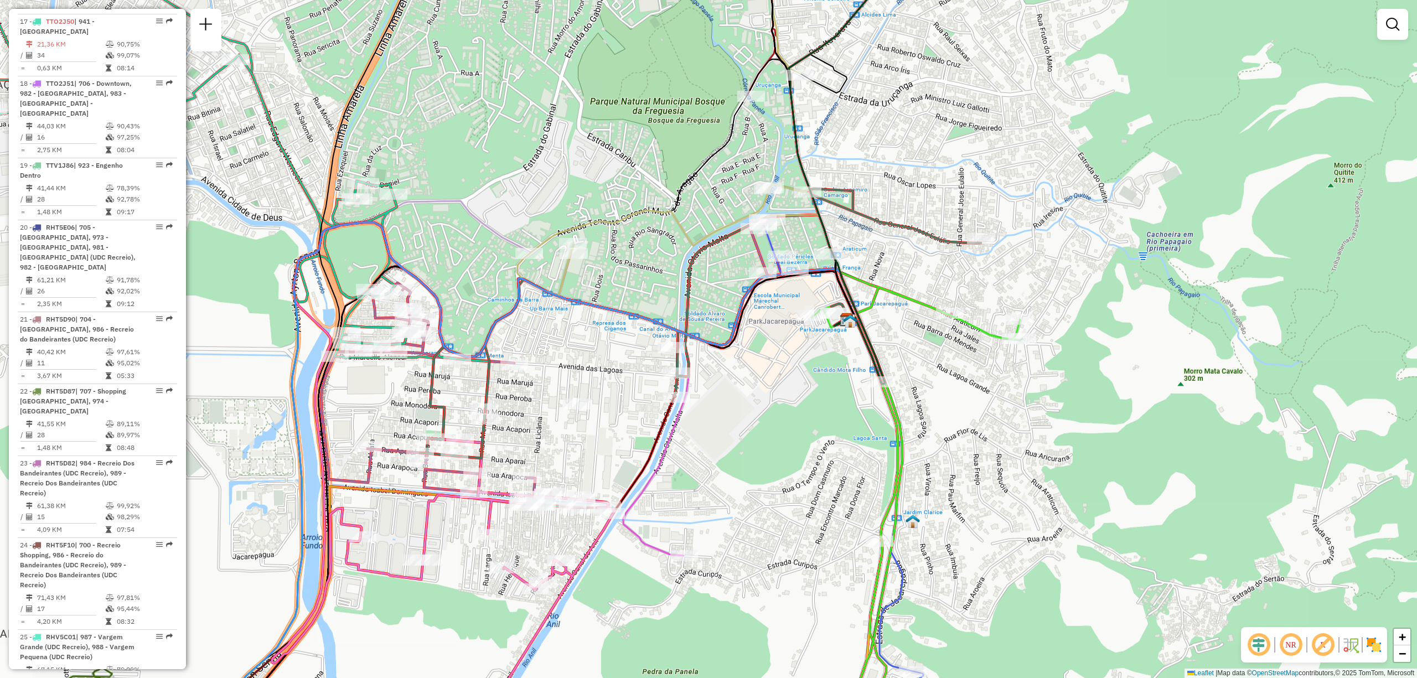
drag, startPoint x: 884, startPoint y: 519, endPoint x: 880, endPoint y: 524, distance: 6.3
select select "**********"
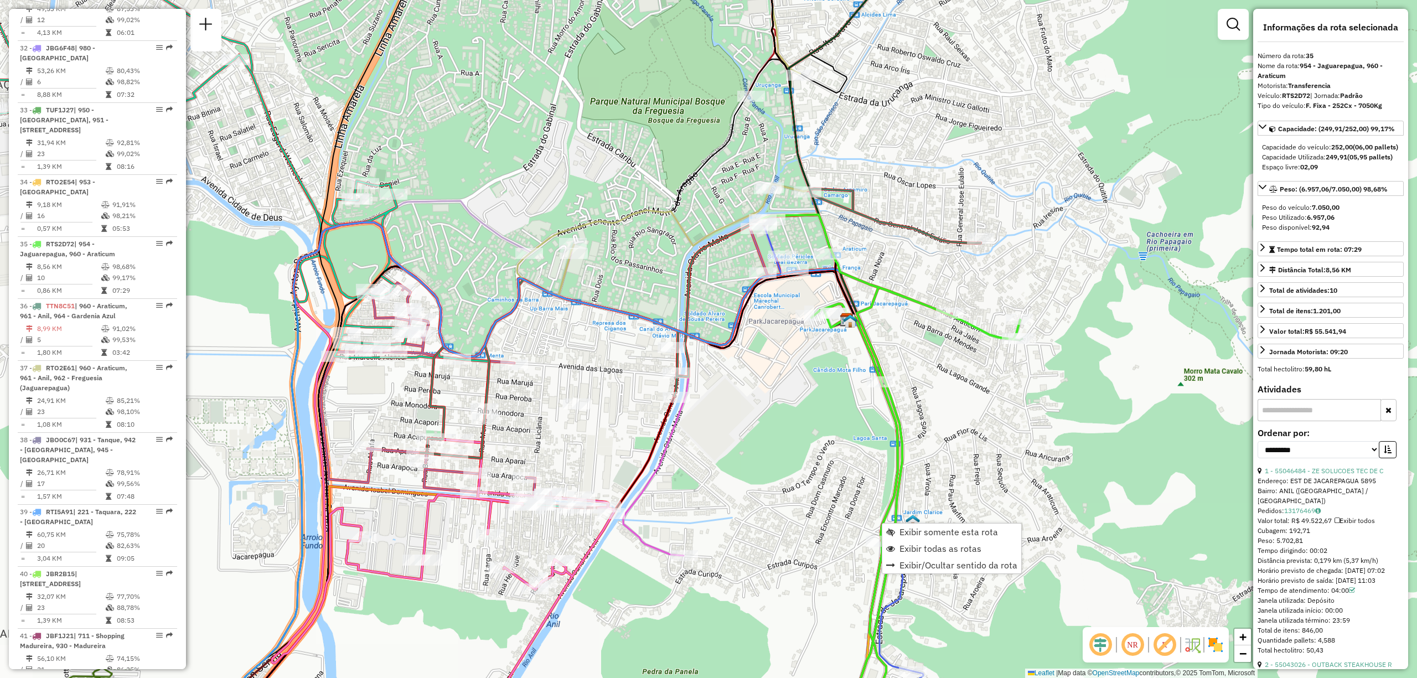
scroll to position [2638, 0]
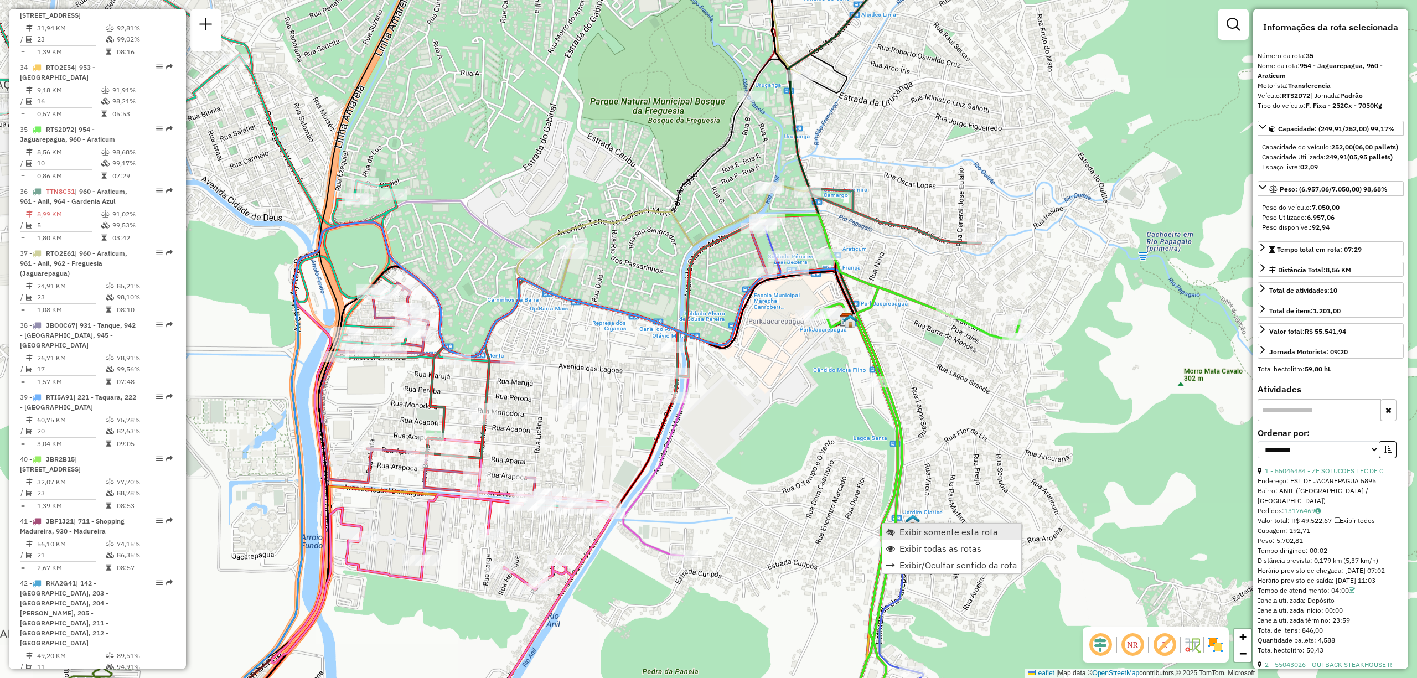
click at [924, 533] on span "Exibir somente esta rota" at bounding box center [949, 532] width 99 height 9
